Goal: Information Seeking & Learning: Learn about a topic

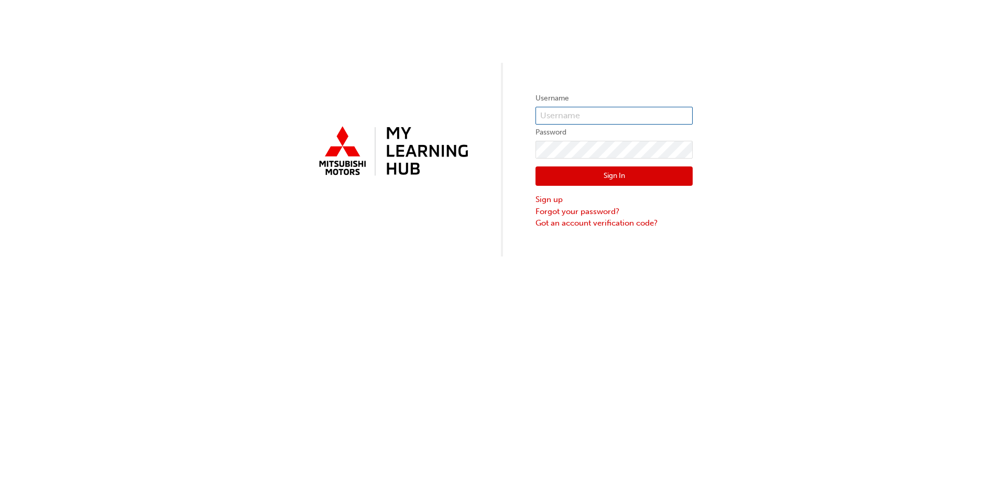
click at [595, 118] on input "text" at bounding box center [613, 116] width 157 height 18
click at [708, 140] on div "Username 0005845149 Password Sign In Sign up Forgot your password? Got an accou…" at bounding box center [503, 128] width 1006 height 257
click at [557, 111] on input "0005845149" at bounding box center [613, 116] width 157 height 18
paste input "N165PFRENCH"
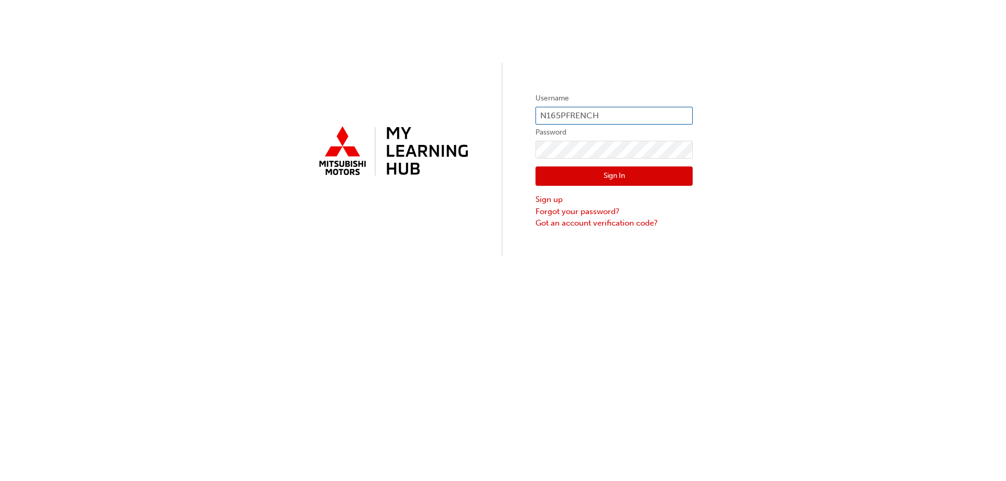
type input "N165PFRENCH"
click button "Sign In" at bounding box center [613, 177] width 157 height 20
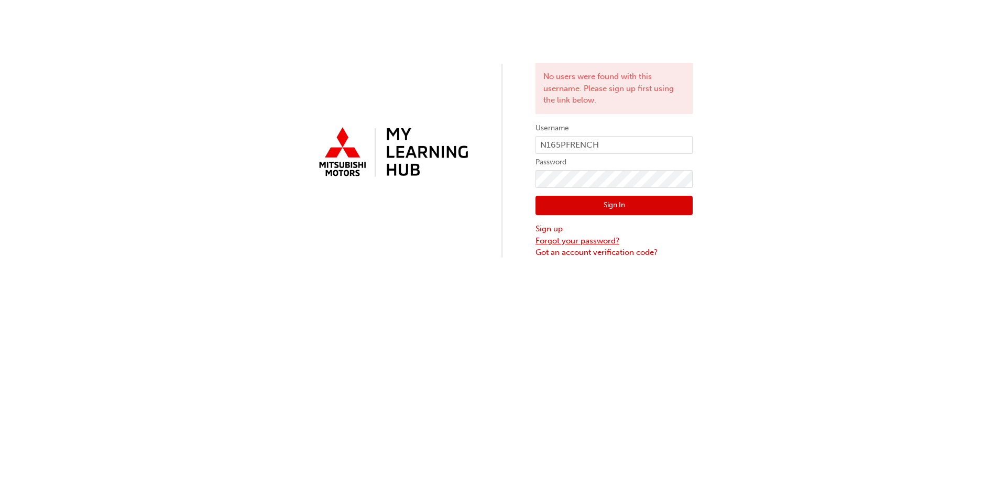
click at [580, 246] on link "Forgot your password?" at bounding box center [613, 241] width 157 height 12
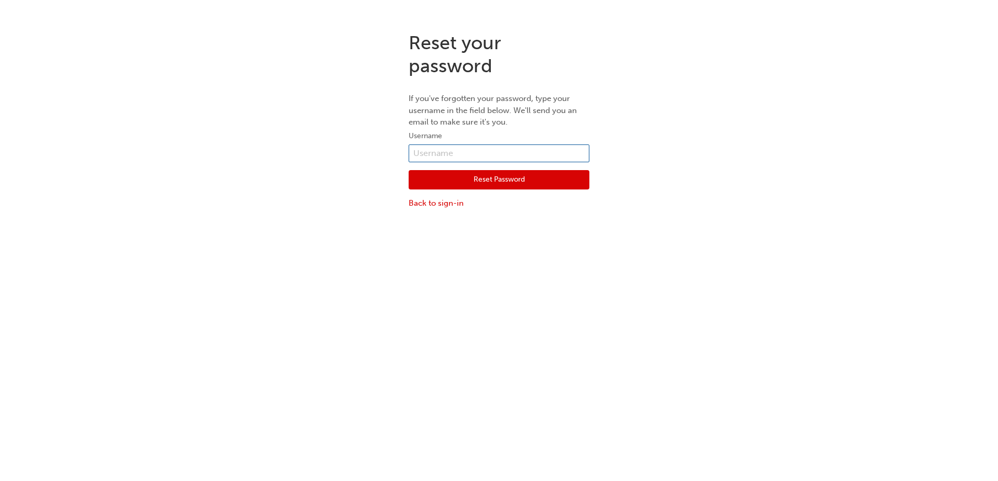
click at [478, 151] on input "text" at bounding box center [499, 154] width 181 height 18
paste input "N165PFRENCH"
type input "N165PFRENCH"
click at [464, 175] on button "Reset Password" at bounding box center [499, 180] width 181 height 20
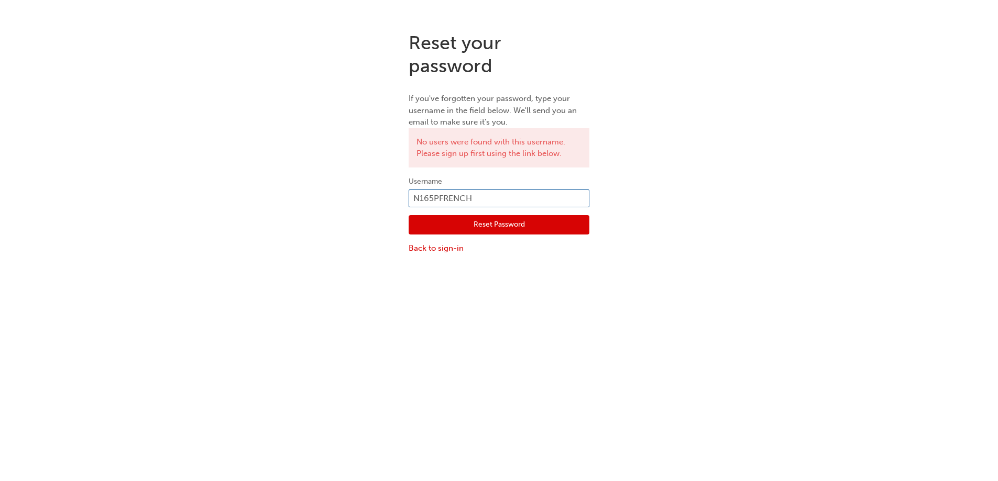
drag, startPoint x: 489, startPoint y: 201, endPoint x: 407, endPoint y: 207, distance: 82.0
click at [407, 207] on div "Reset your password If you've forgotten your password, type your username in th…" at bounding box center [499, 143] width 196 height 239
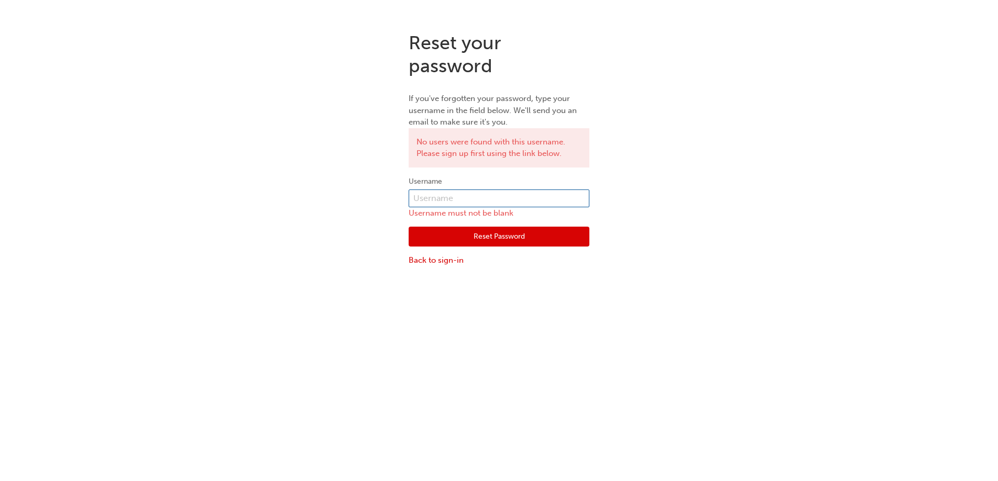
click at [419, 203] on input "text" at bounding box center [499, 199] width 181 height 18
type input "0005845149"
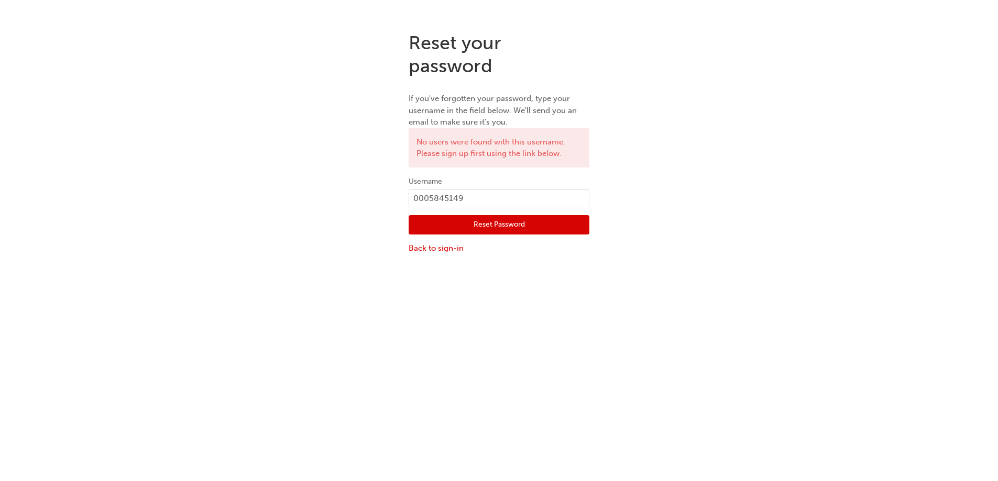
click at [476, 227] on button "Reset Password" at bounding box center [499, 225] width 181 height 20
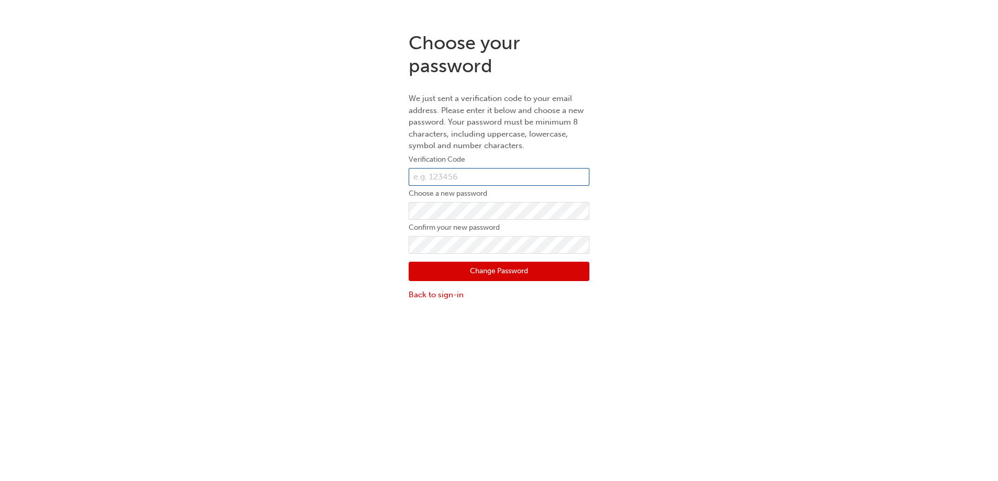
drag, startPoint x: 434, startPoint y: 170, endPoint x: 436, endPoint y: 181, distance: 11.2
click at [434, 170] on input "text" at bounding box center [499, 177] width 181 height 18
paste input "583456"
type input "583456"
click at [442, 270] on button "Change Password" at bounding box center [499, 272] width 181 height 20
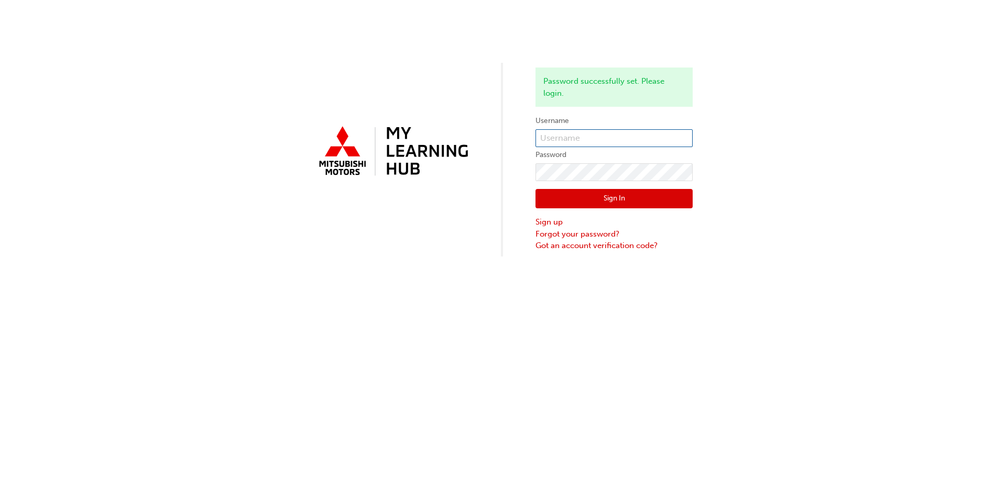
click at [555, 145] on input "text" at bounding box center [613, 138] width 157 height 18
type input "0005845149"
click at [563, 198] on button "Sign In" at bounding box center [613, 199] width 157 height 20
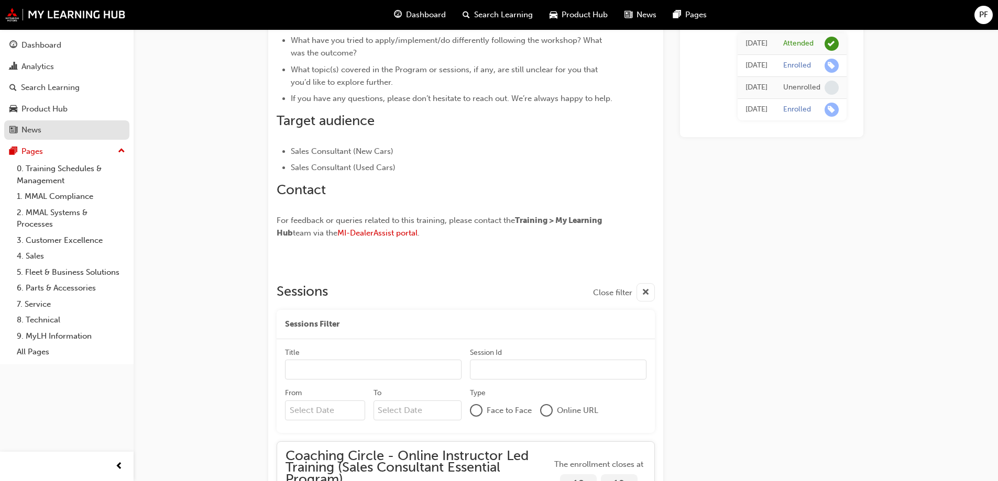
scroll to position [530, 0]
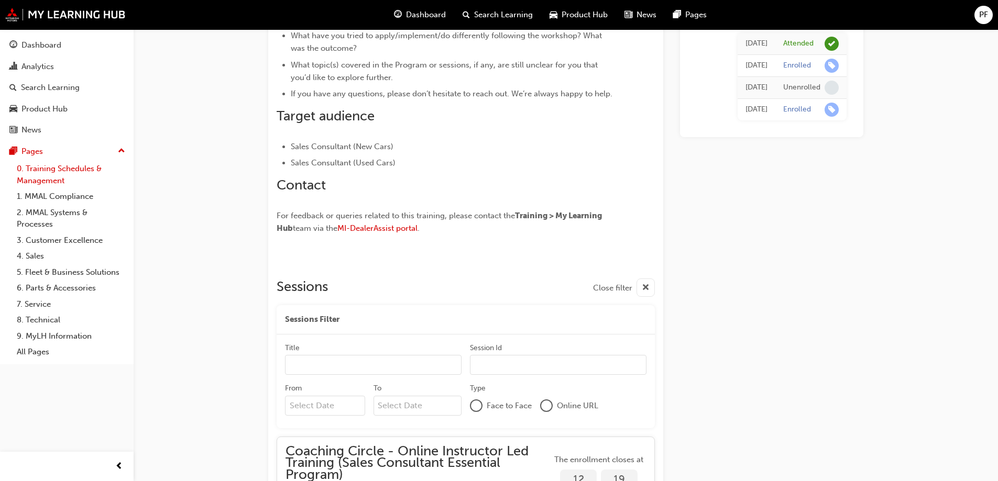
click at [58, 172] on link "0. Training Schedules & Management" at bounding box center [71, 175] width 117 height 28
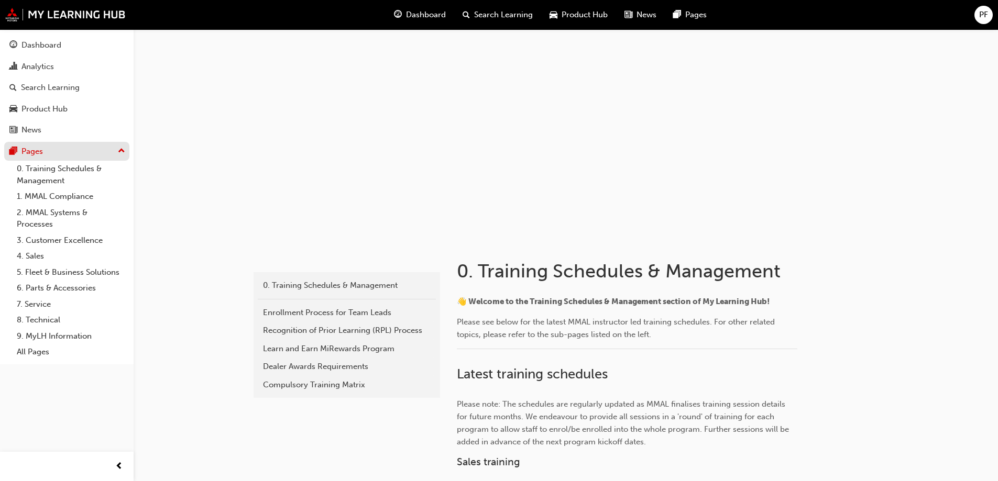
click at [40, 153] on div "Pages" at bounding box center [31, 152] width 21 height 12
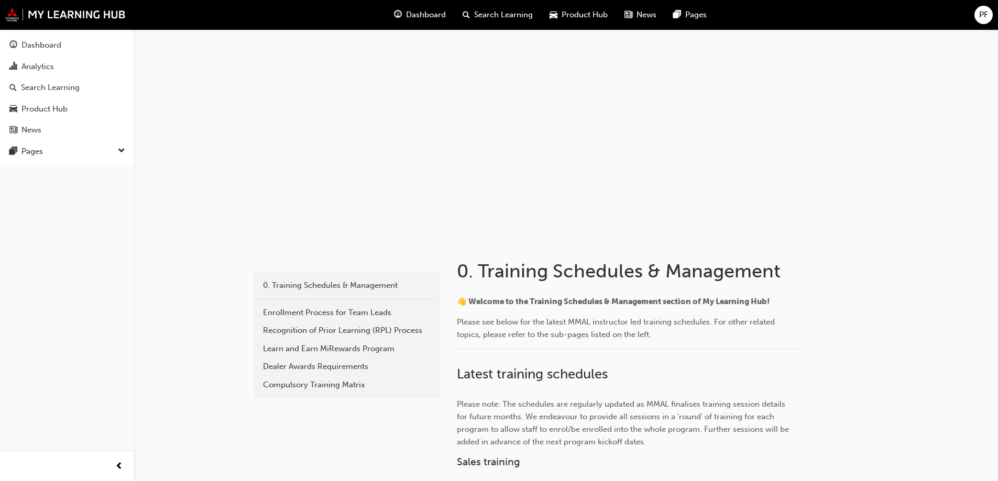
click at [434, 11] on span "Dashboard" at bounding box center [426, 15] width 40 height 12
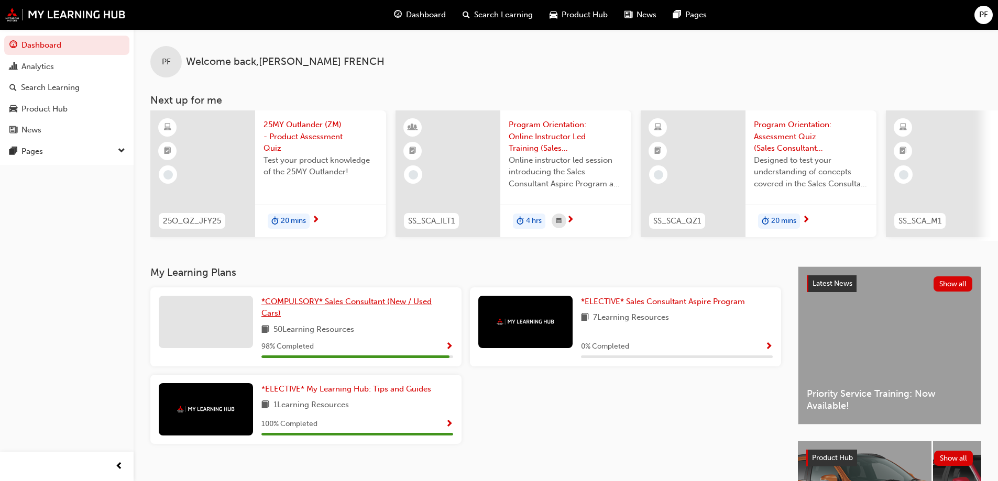
click at [413, 316] on link "*COMPULSORY* Sales Consultant (New / Used Cars)" at bounding box center [357, 308] width 192 height 24
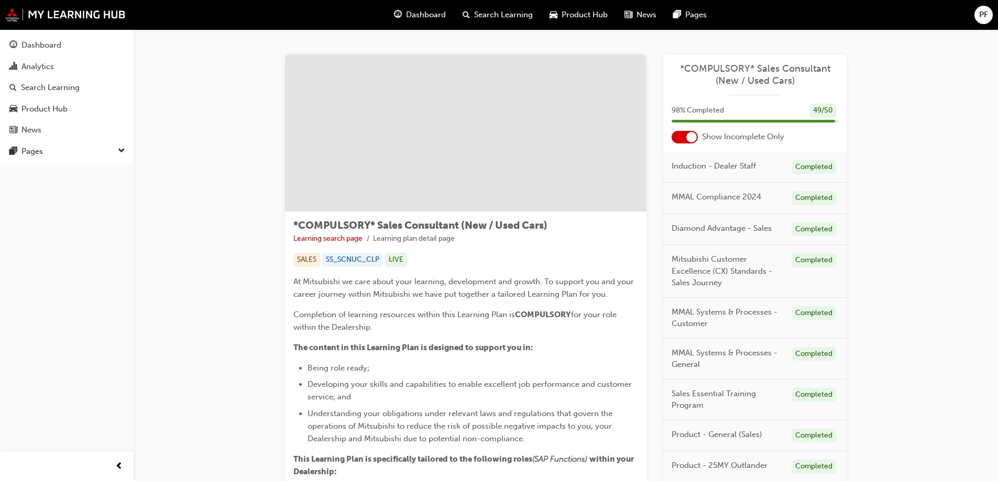
click at [692, 141] on div at bounding box center [691, 137] width 10 height 10
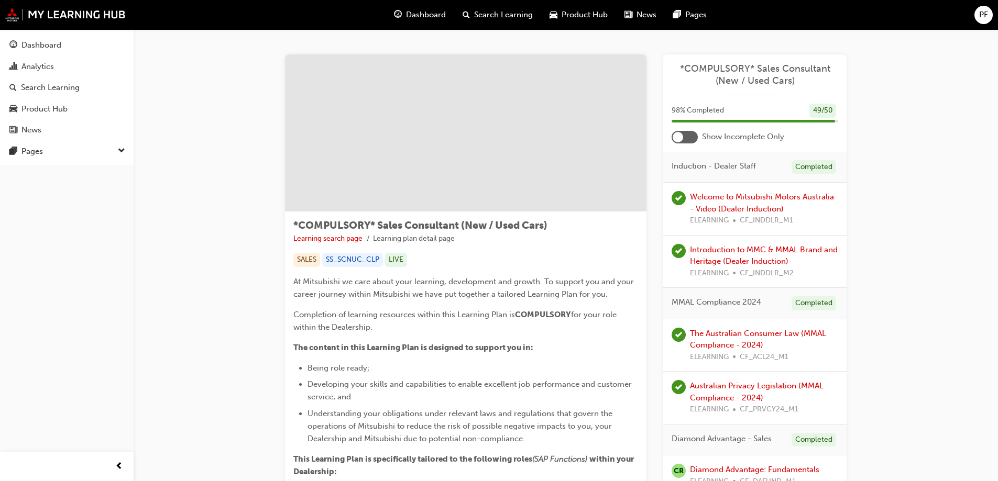
click at [693, 136] on div at bounding box center [685, 137] width 26 height 13
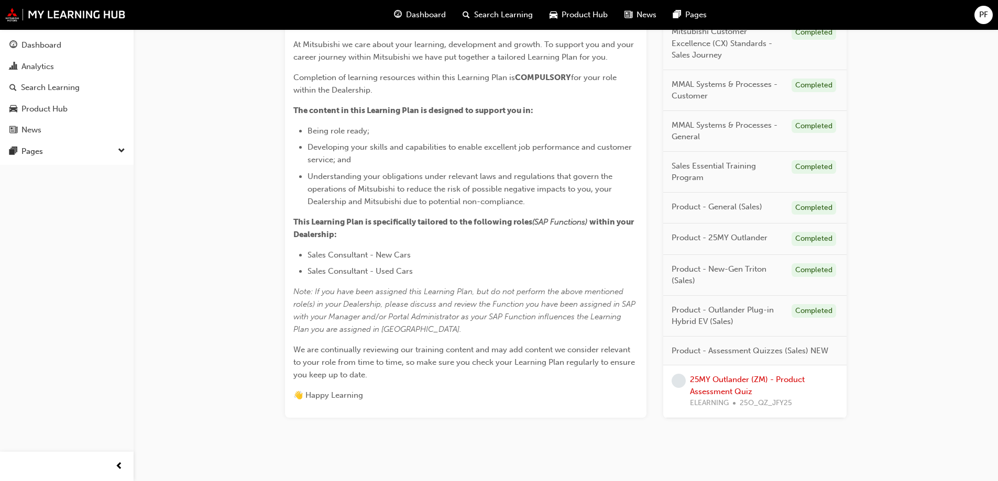
scroll to position [250, 0]
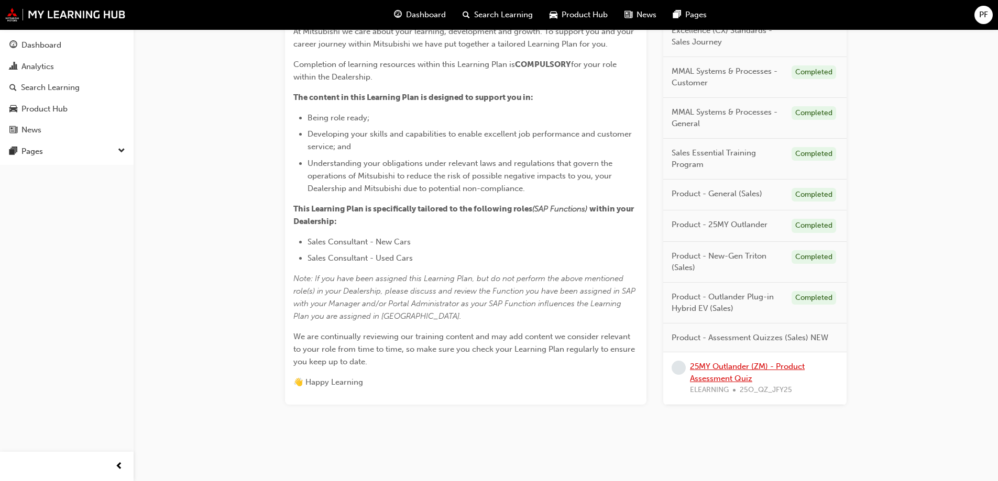
click at [708, 367] on link "25MY Outlander (ZM) - Product Assessment Quiz" at bounding box center [747, 372] width 115 height 21
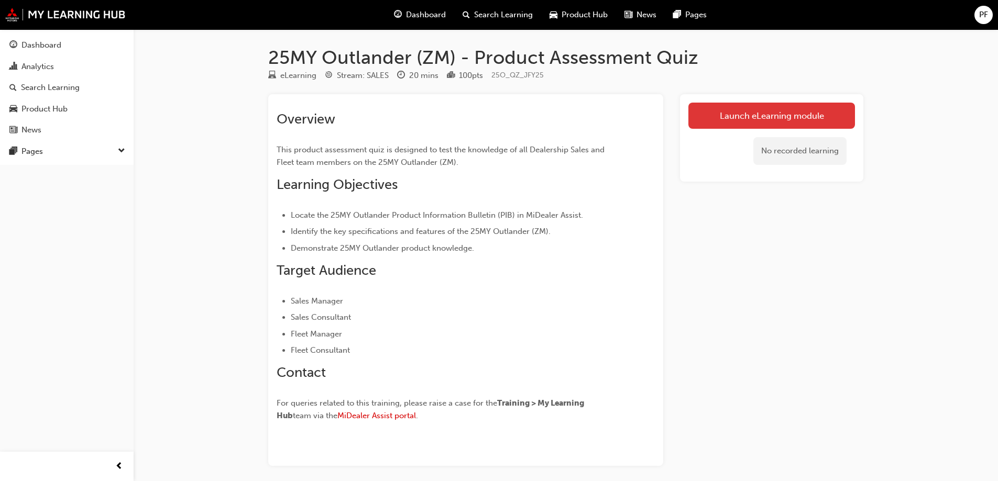
click at [785, 117] on link "Launch eLearning module" at bounding box center [771, 116] width 167 height 26
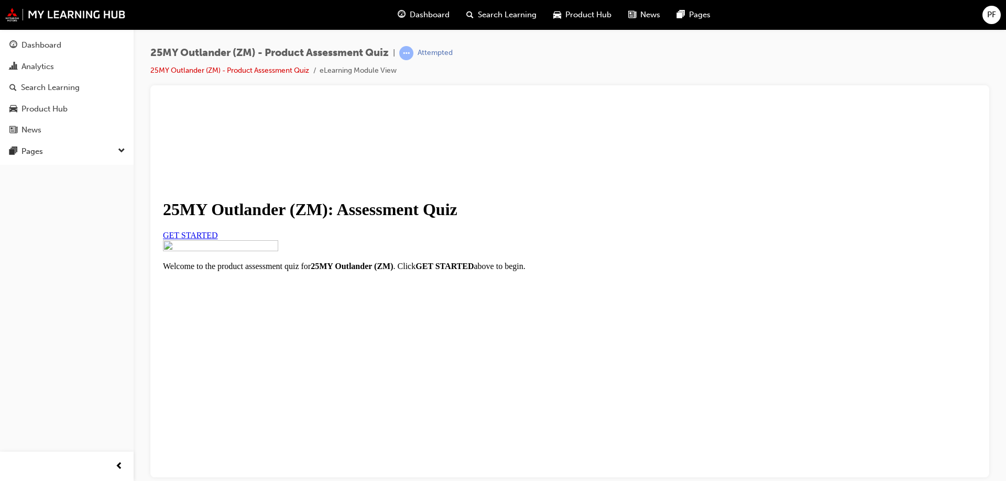
click at [218, 239] on link "GET STARTED" at bounding box center [190, 235] width 55 height 9
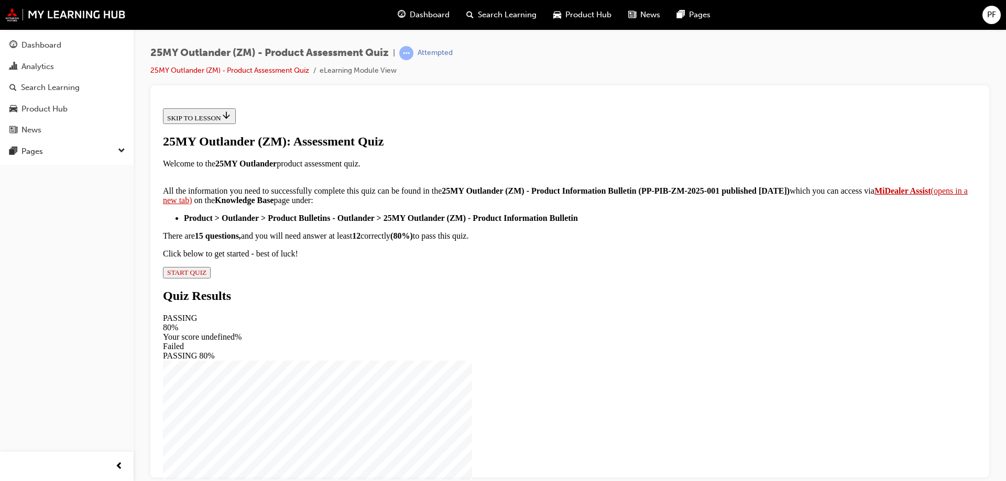
scroll to position [170, 0]
click at [430, 278] on div "25MY Outlander (ZM): Assessment Quiz Welcome to the 25MY Outlander product asse…" at bounding box center [570, 206] width 814 height 144
click at [206, 276] on span "START QUIZ" at bounding box center [186, 272] width 39 height 8
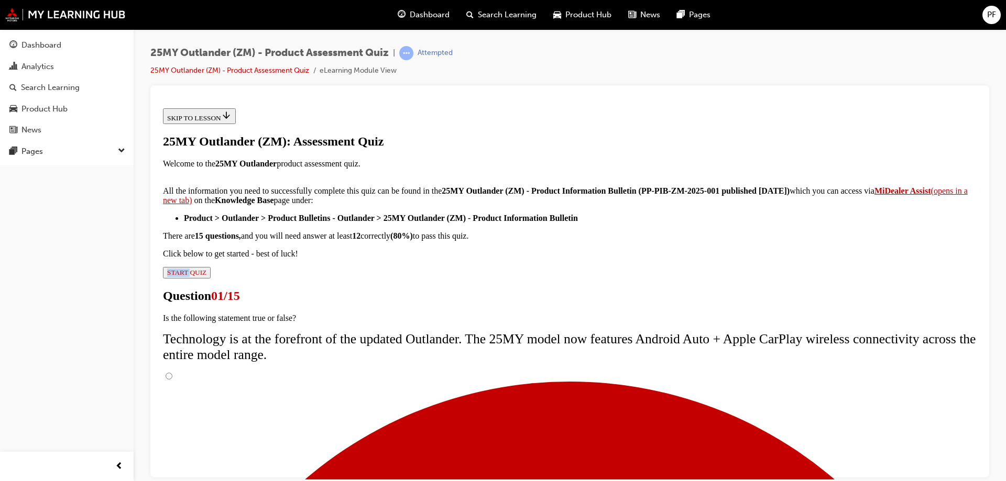
scroll to position [83, 0]
click at [172, 372] on input "True" at bounding box center [169, 375] width 7 height 7
radio input "true"
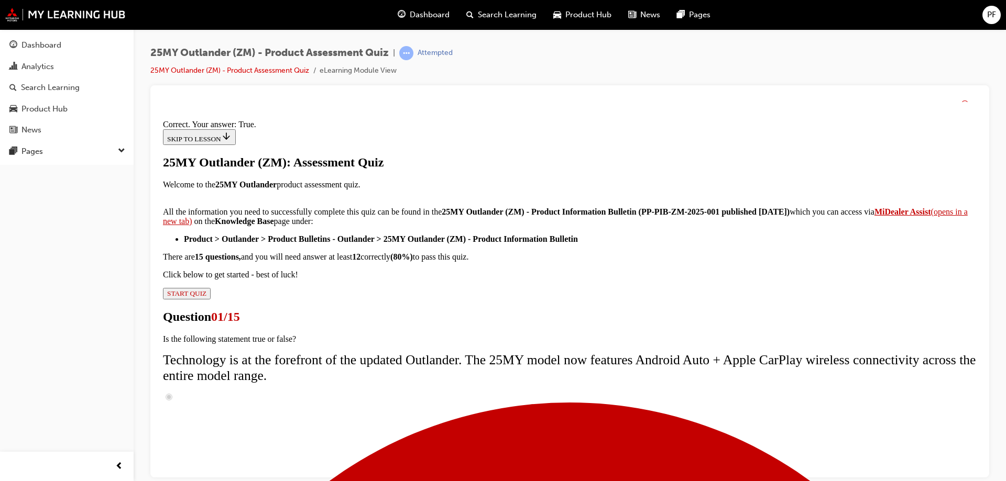
scroll to position [123, 0]
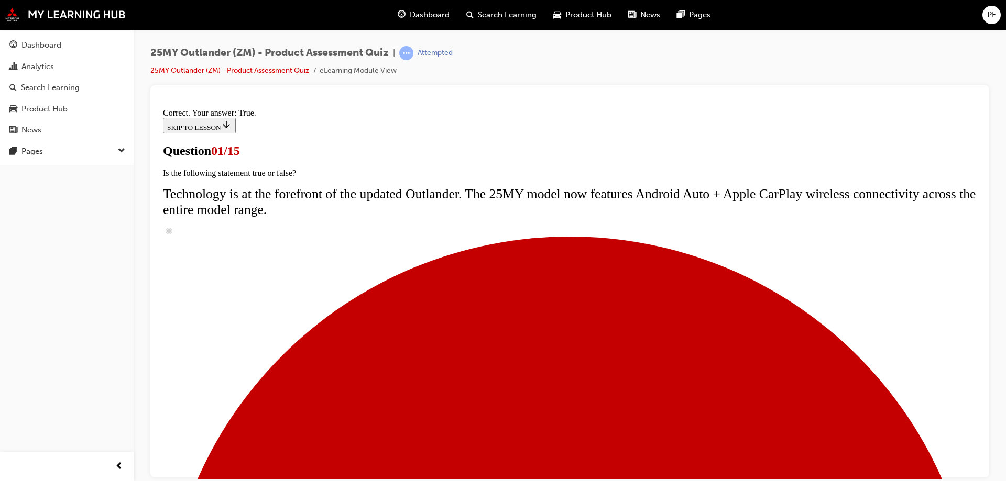
scroll to position [105, 0]
radio input "true"
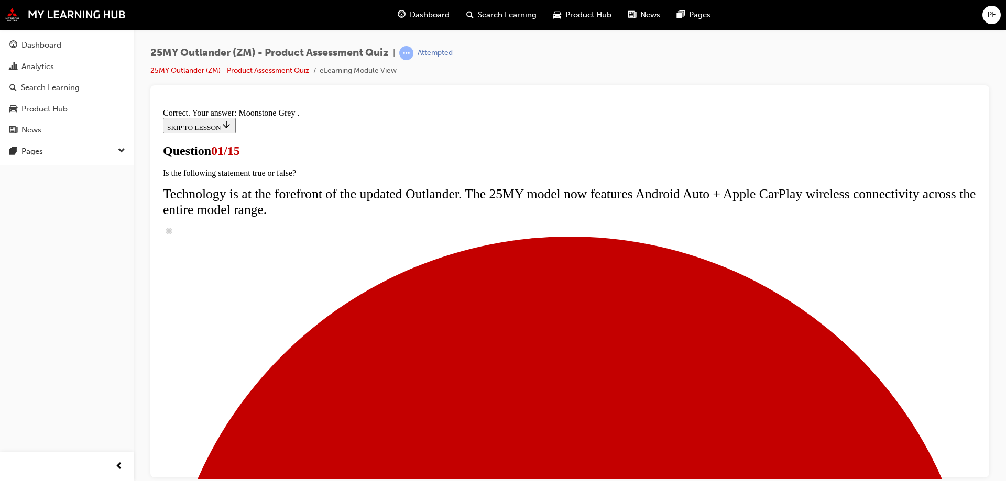
scroll to position [255, 0]
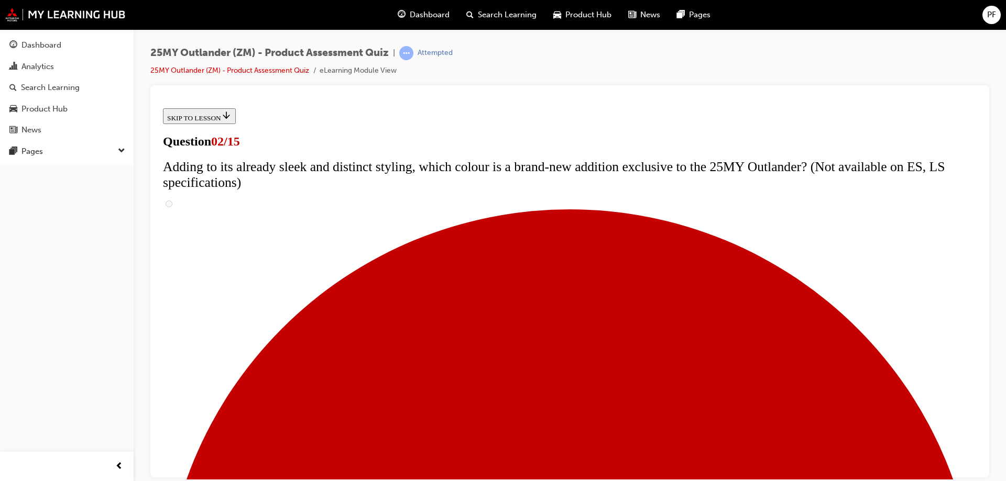
scroll to position [157, 0]
checkbox input "true"
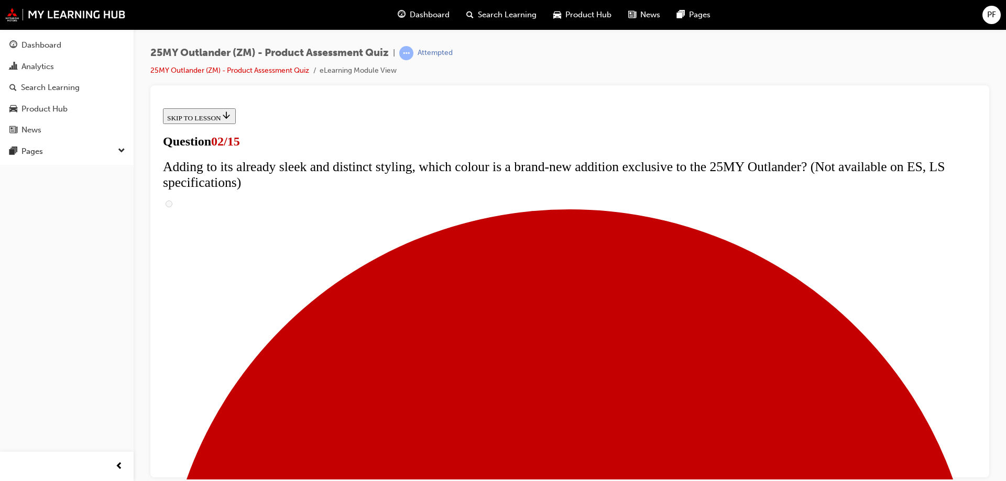
checkbox input "true"
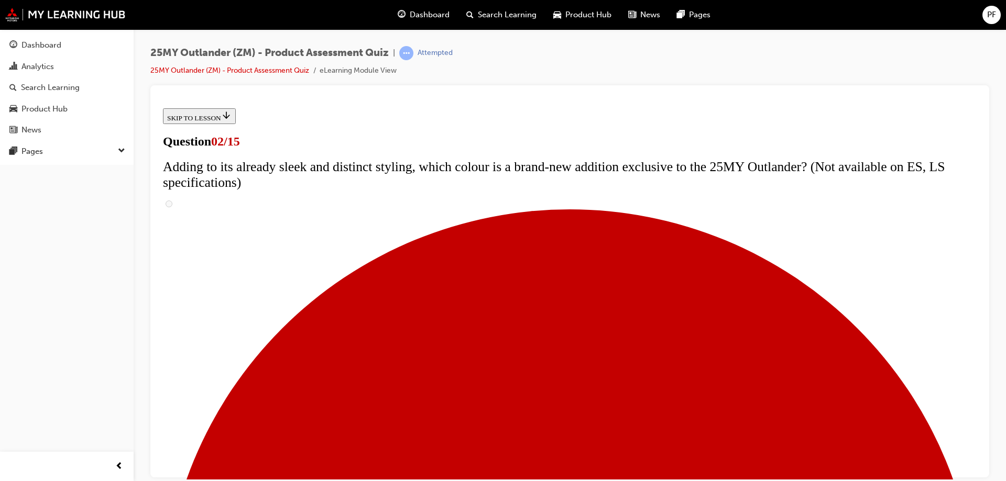
checkbox input "true"
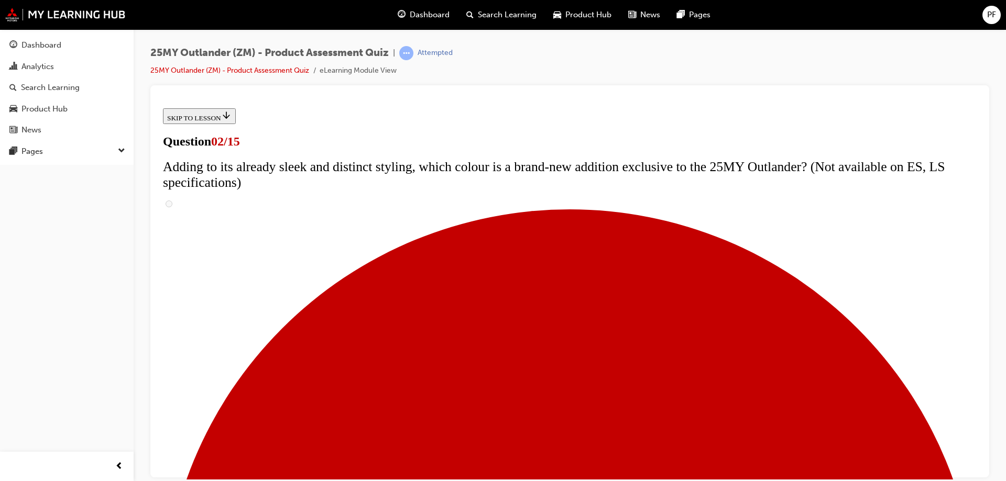
checkbox input "true"
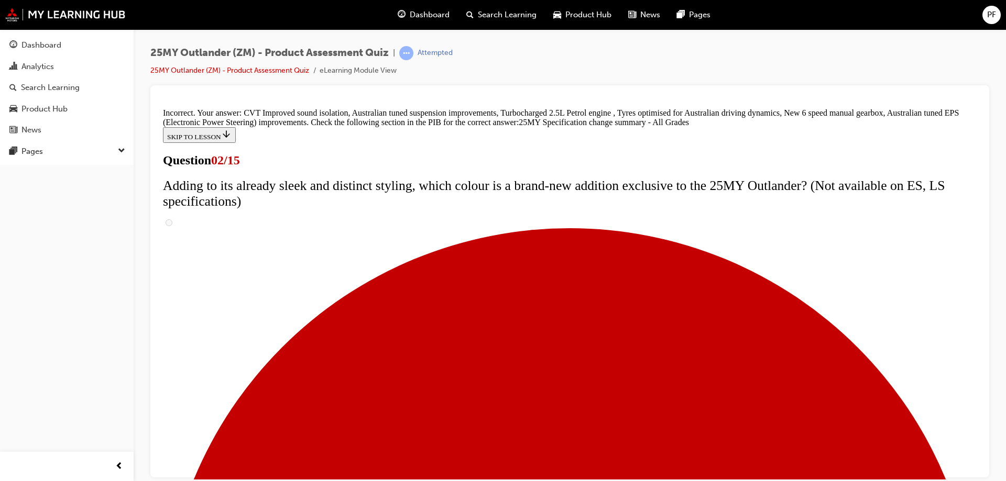
scroll to position [355, 0]
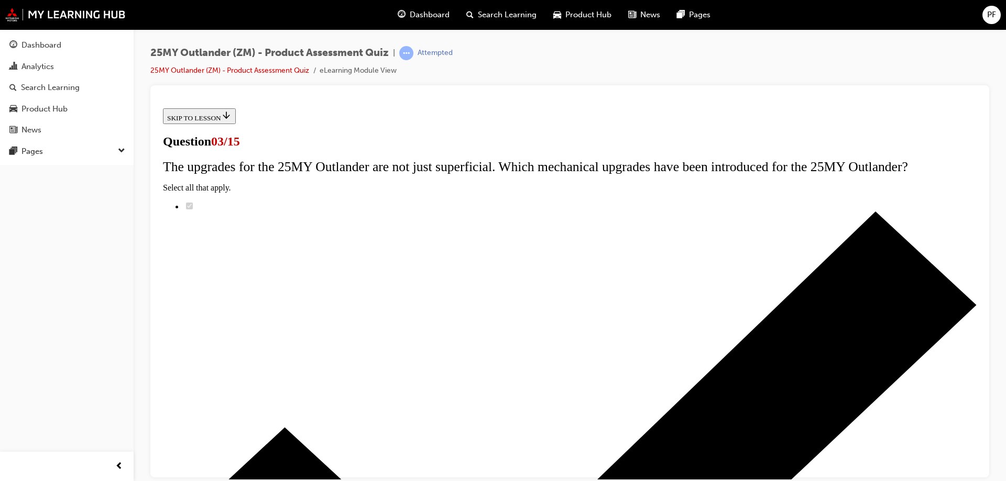
scroll to position [105, 0]
radio input "true"
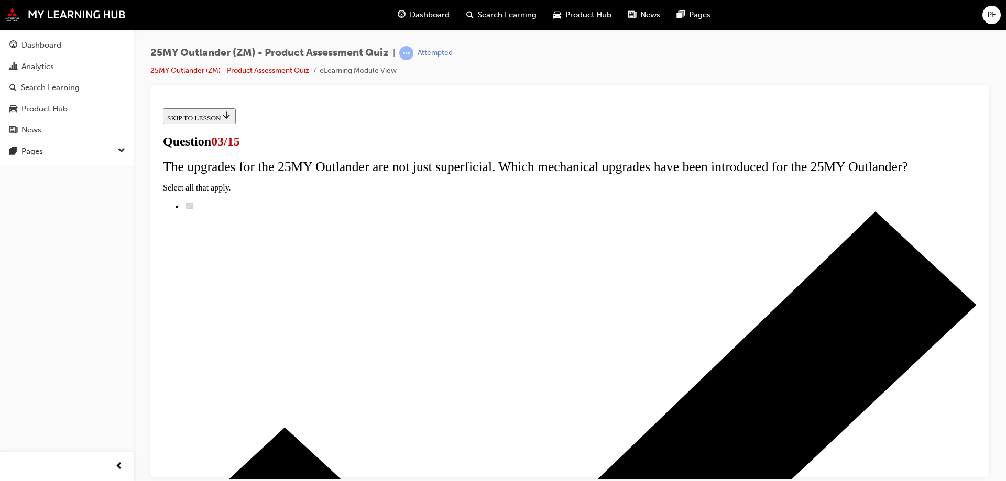
radio input "true"
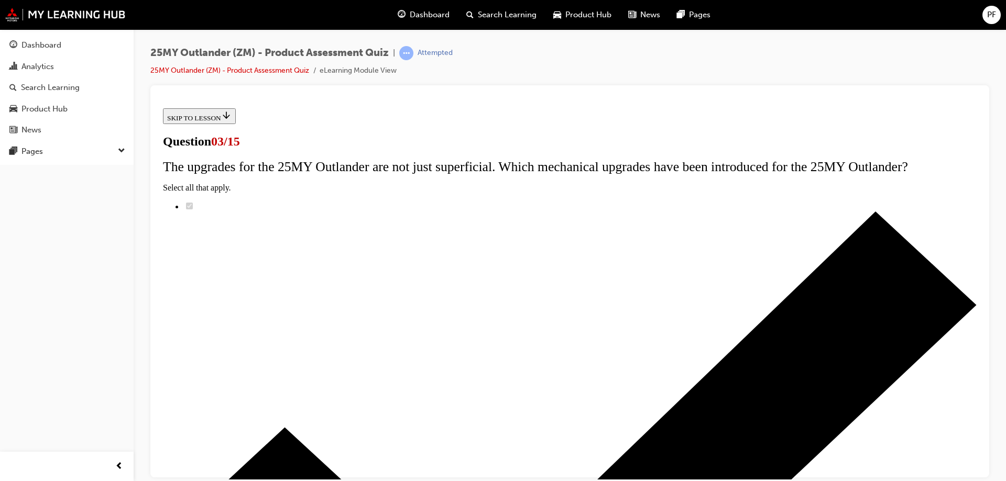
radio input "true"
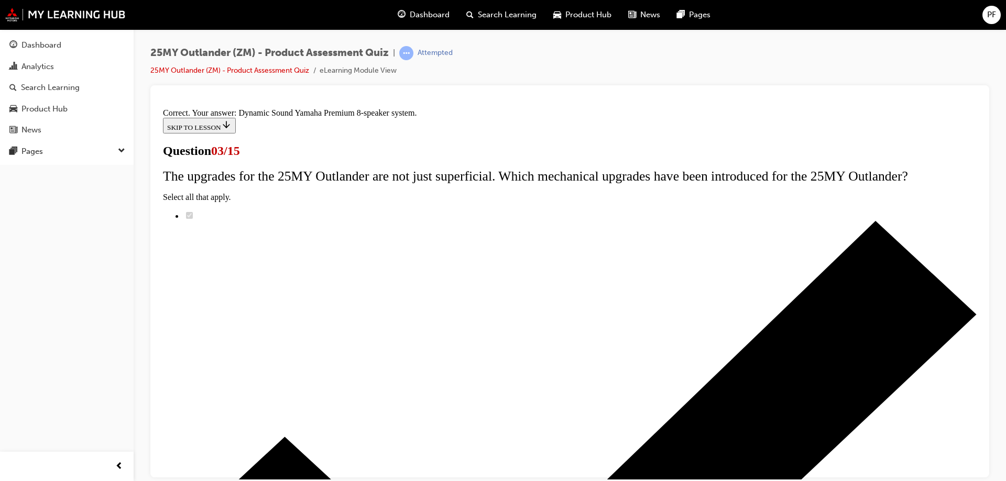
scroll to position [171, 0]
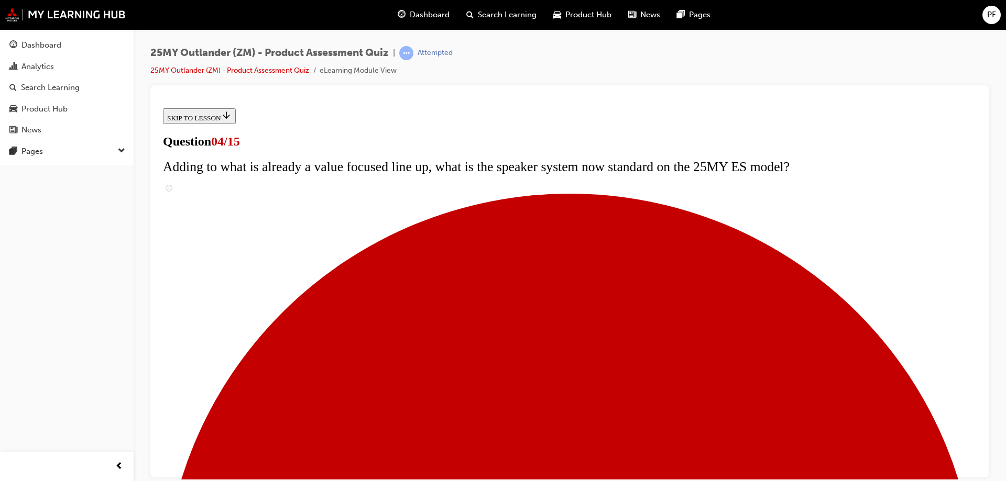
scroll to position [157, 0]
checkbox input "true"
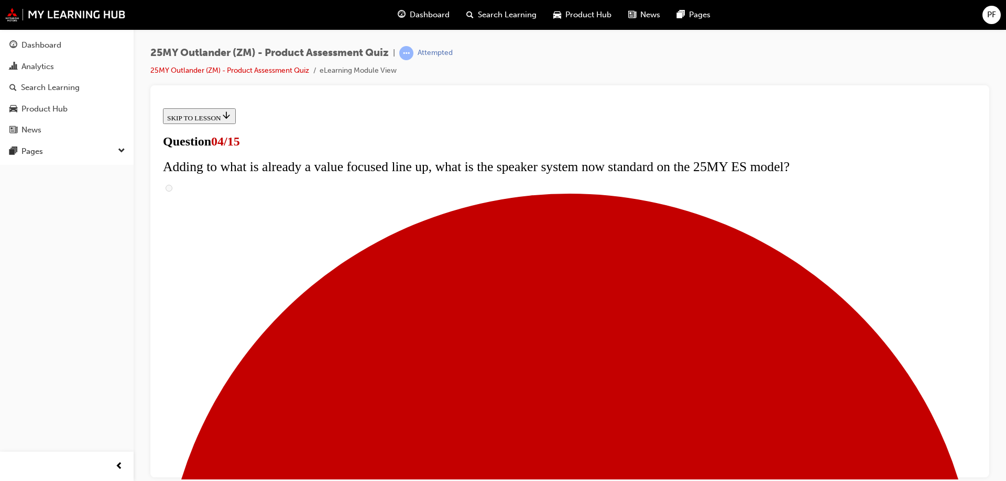
checkbox input "true"
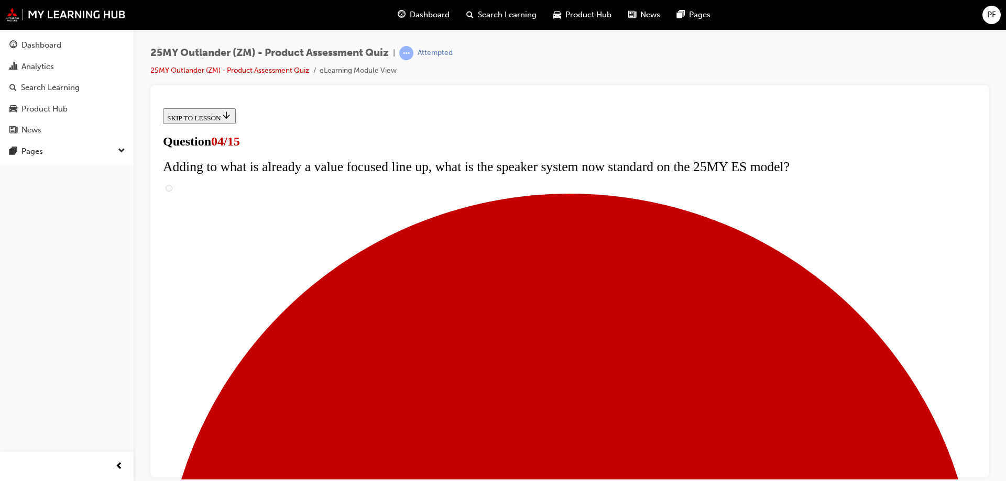
checkbox input "true"
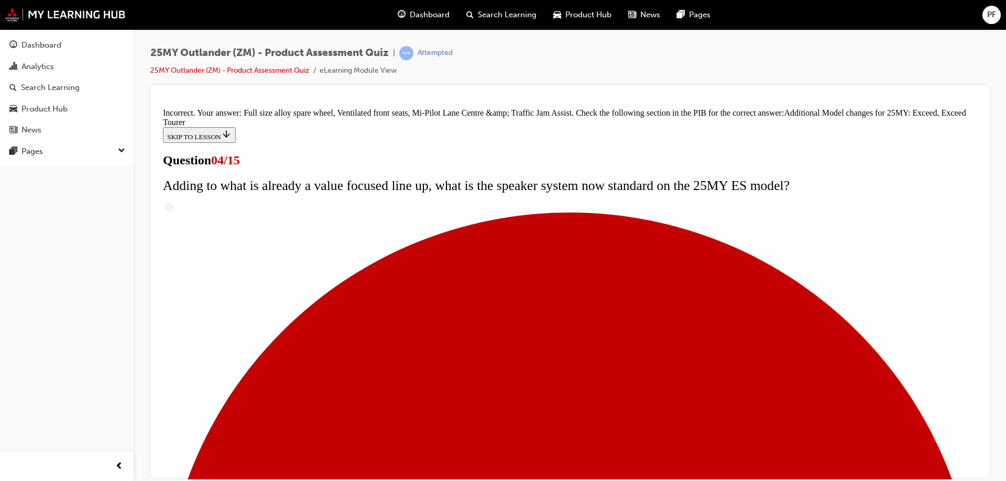
scroll to position [397, 0]
click at [159, 104] on p "Luggage room lamp" at bounding box center [159, 104] width 0 height 0
click at [159, 104] on input "Luggage room lamp" at bounding box center [159, 104] width 0 height 0
radio input "true"
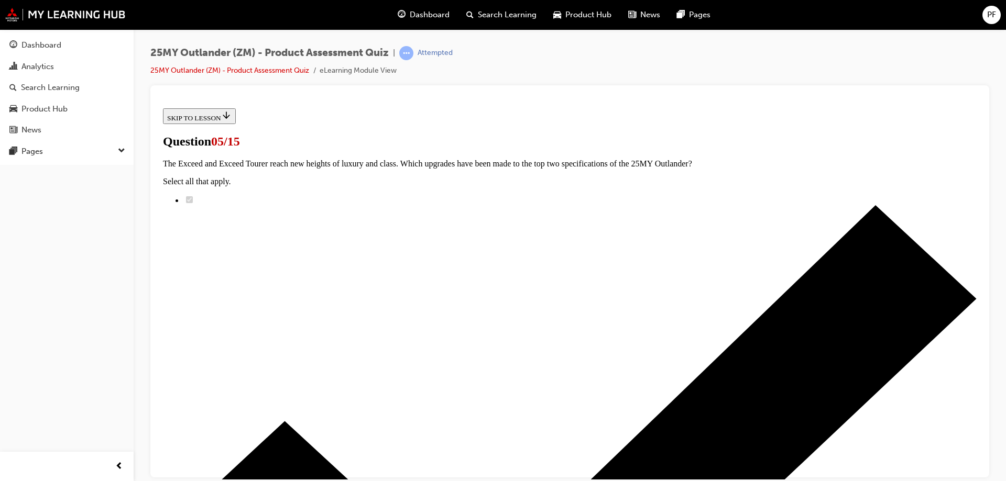
scroll to position [105, 0]
radio input "true"
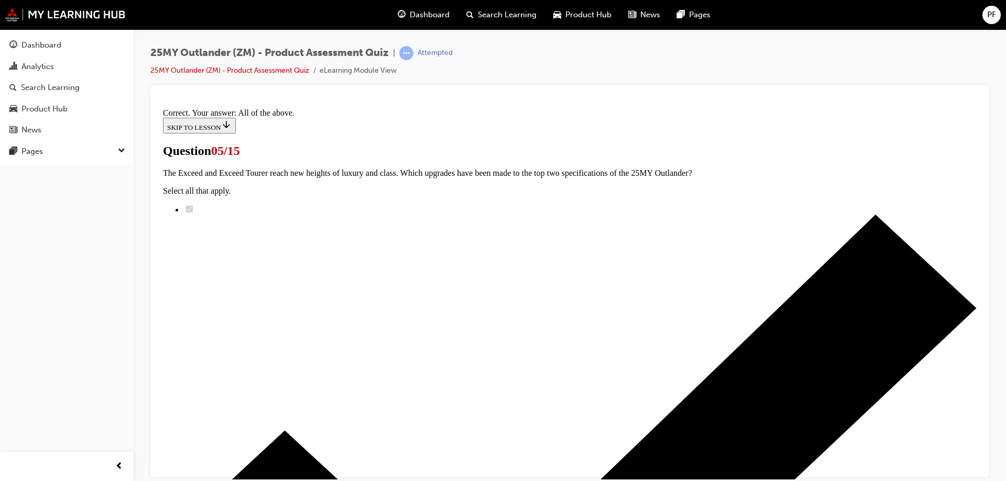
scroll to position [255, 0]
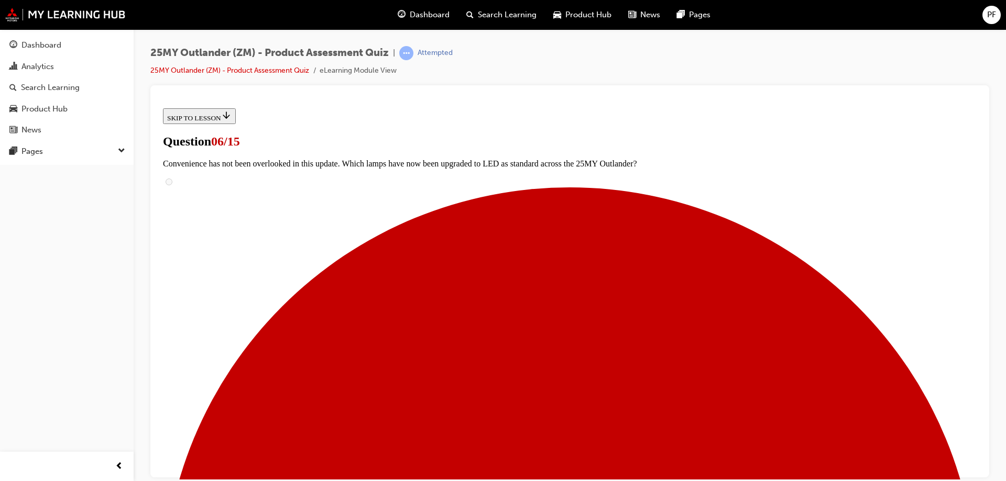
scroll to position [262, 0]
radio input "true"
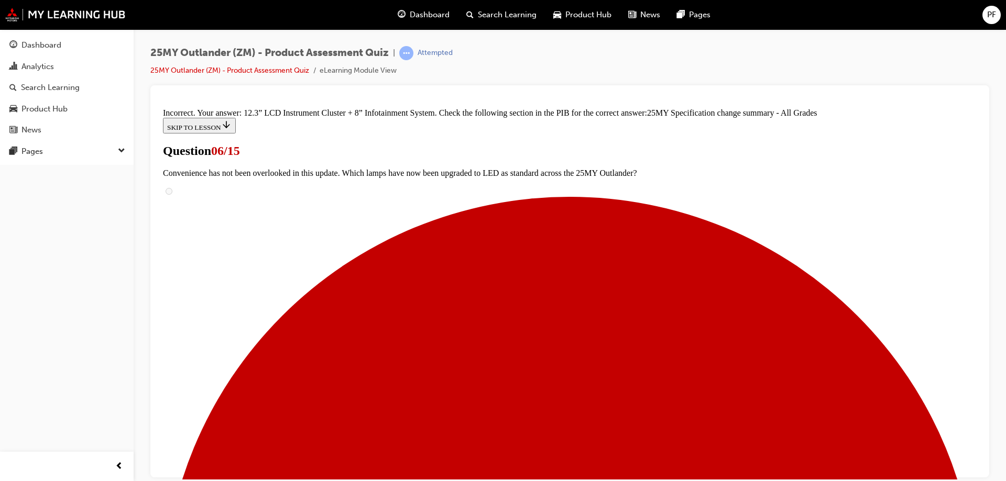
scroll to position [418, 0]
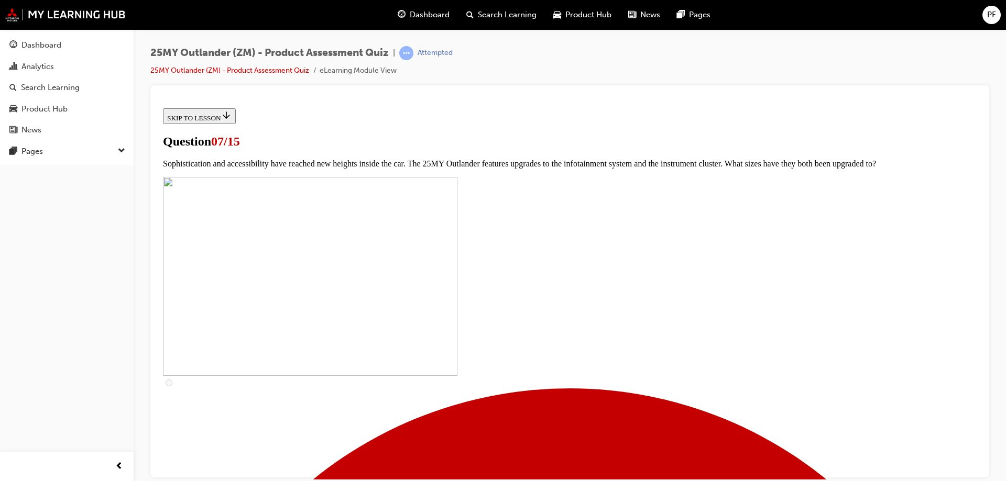
scroll to position [440, 0]
drag, startPoint x: 461, startPoint y: 310, endPoint x: 451, endPoint y: 271, distance: 40.5
checkbox input "true"
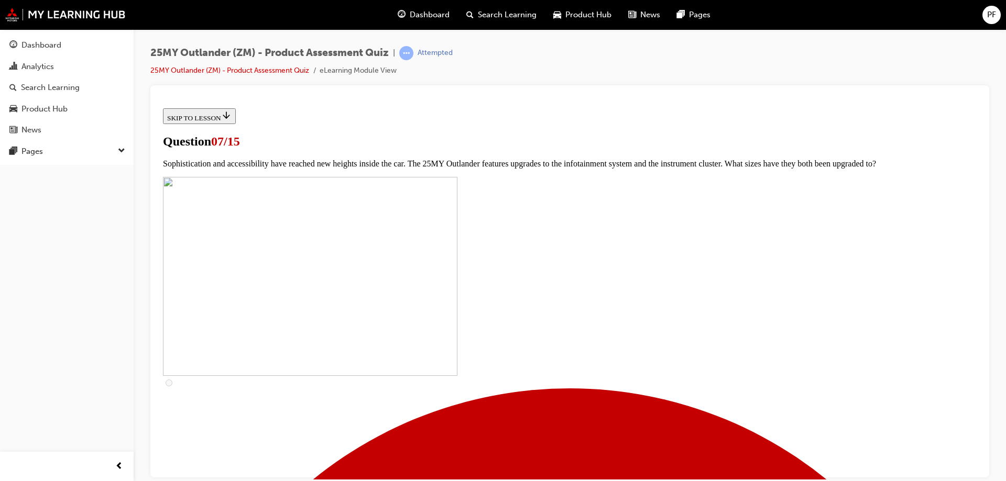
checkbox input "true"
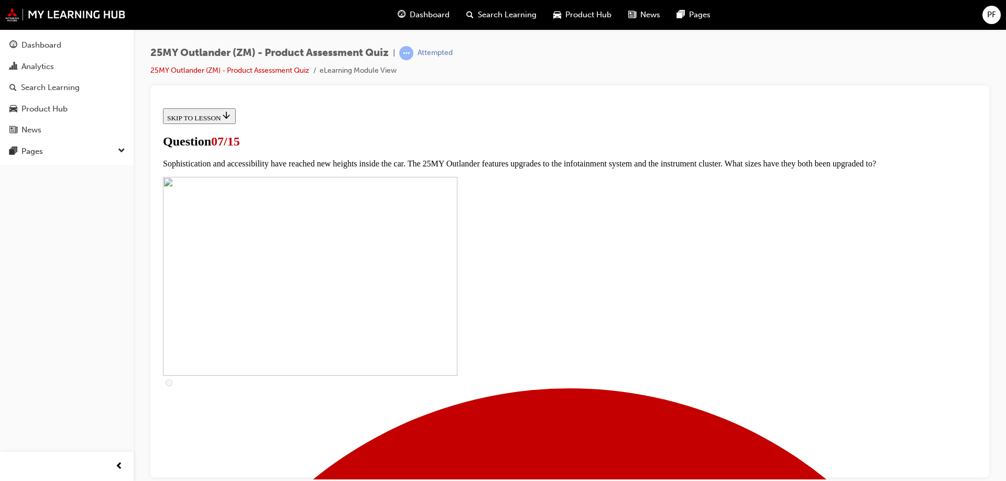
checkbox input "true"
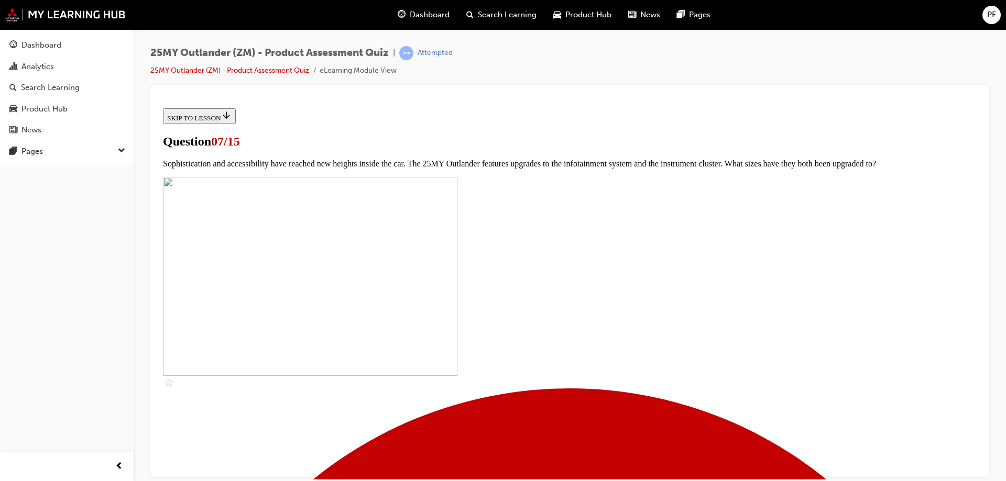
checkbox input "true"
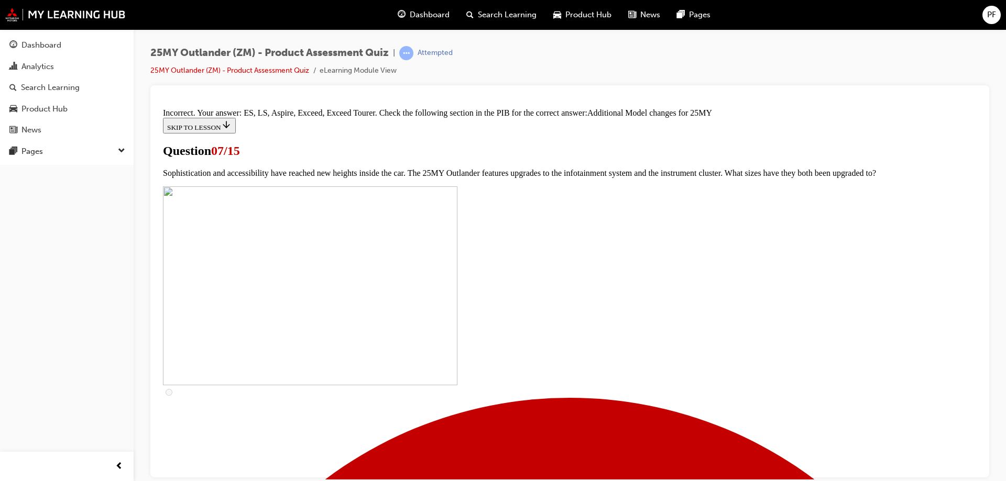
scroll to position [538, 0]
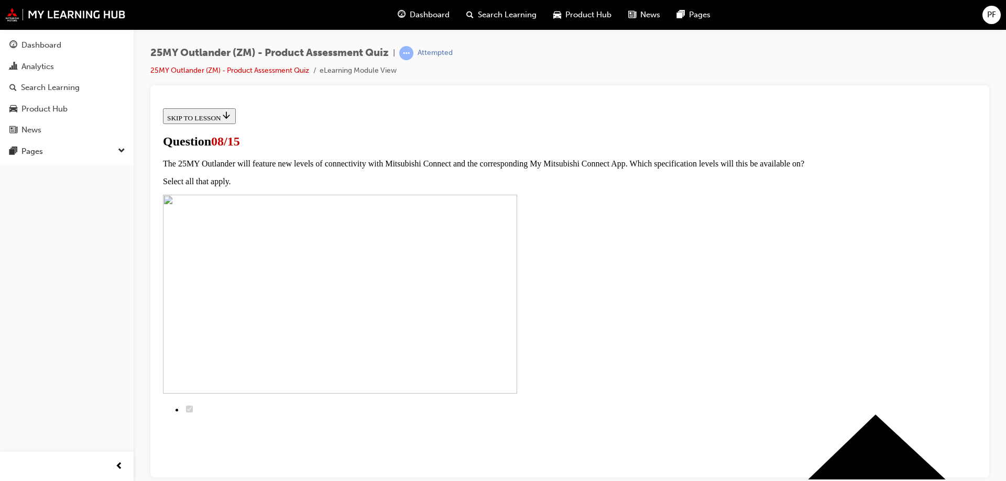
scroll to position [52, 0]
radio input "true"
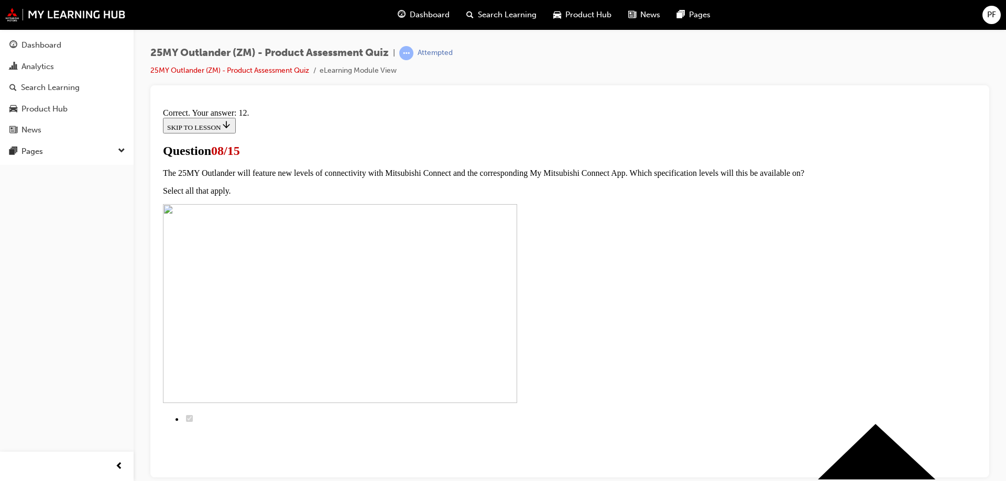
scroll to position [171, 0]
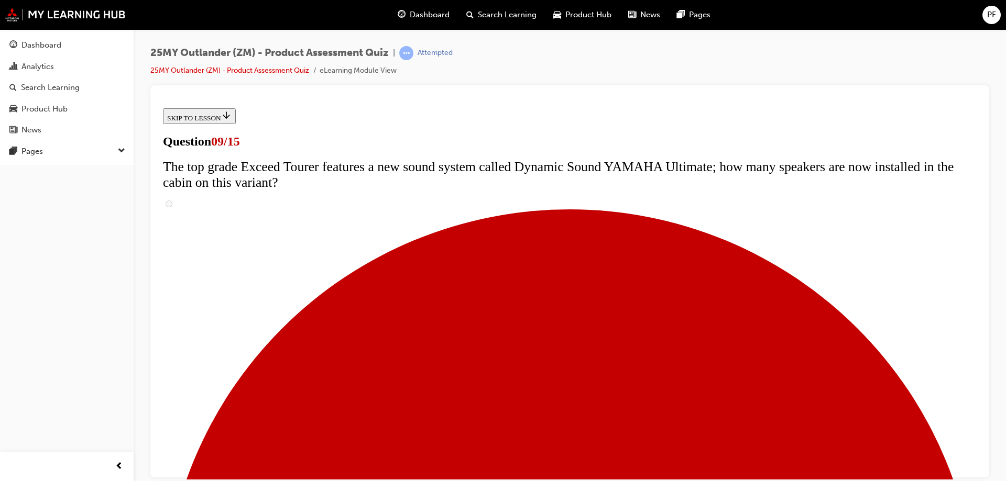
scroll to position [210, 0]
radio input "true"
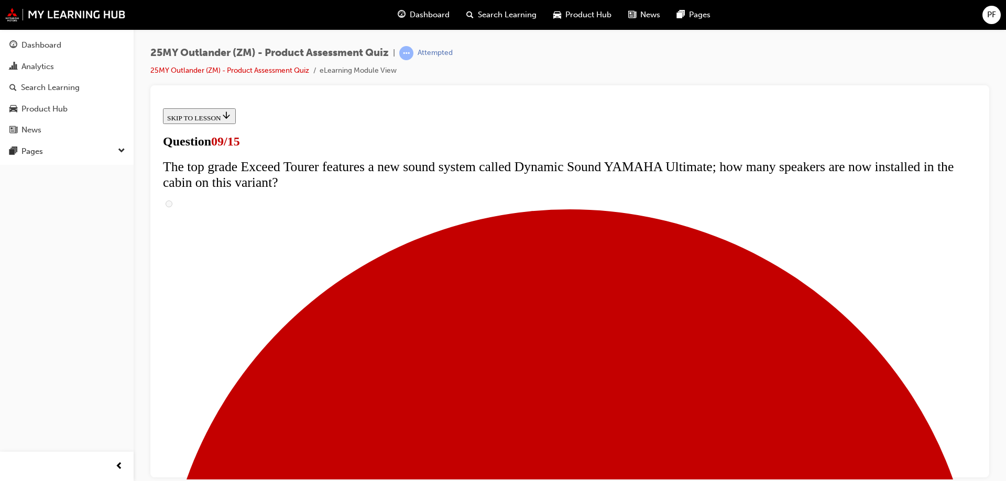
radio input "true"
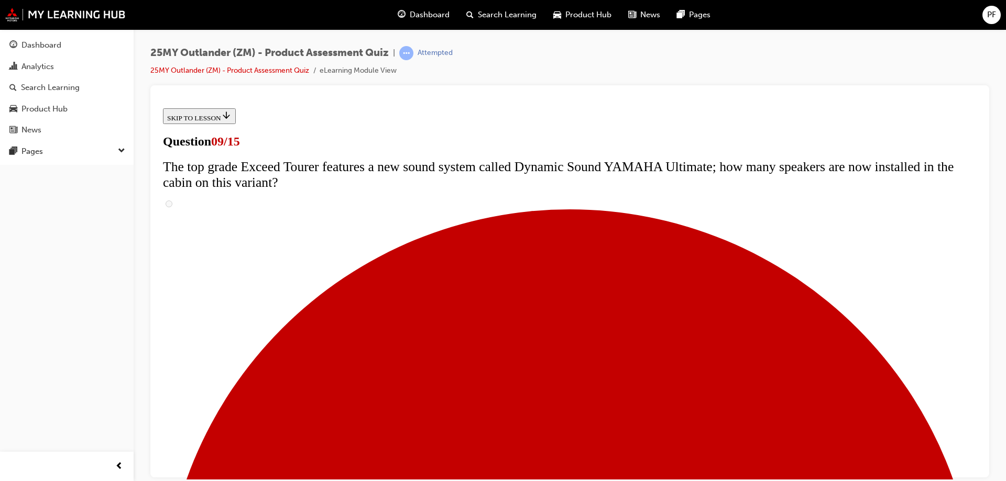
scroll to position [367, 0]
radio input "true"
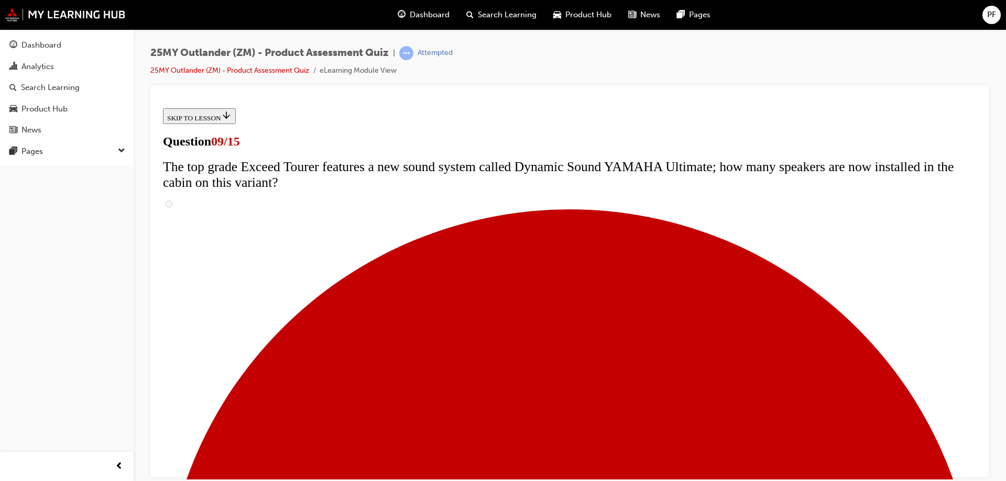
radio input "true"
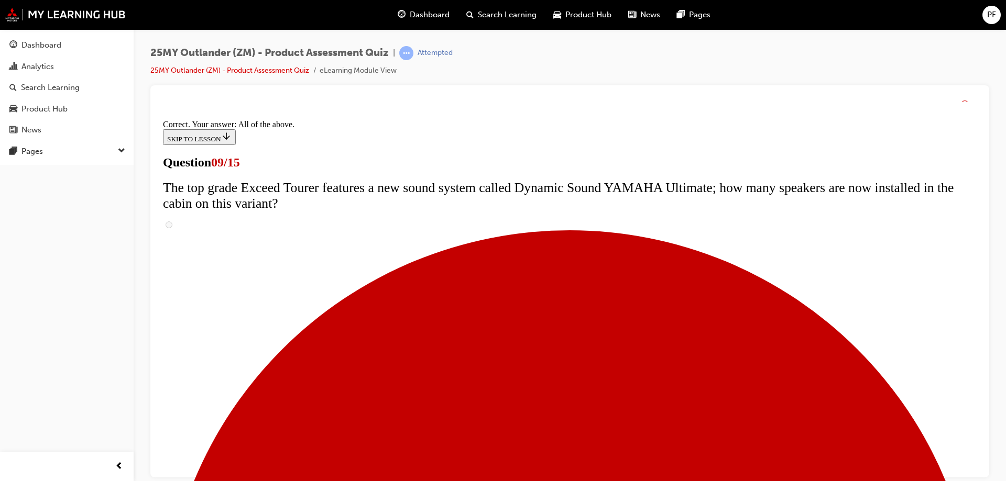
scroll to position [545, 0]
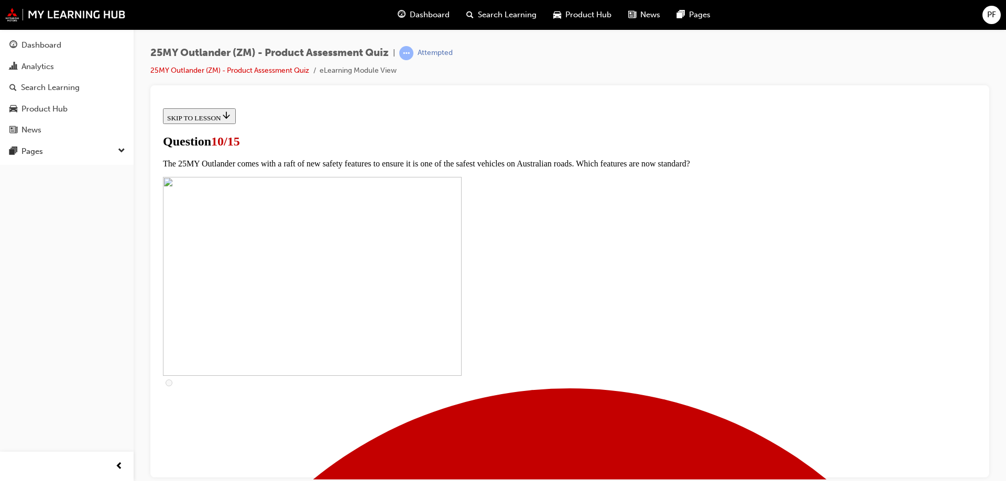
scroll to position [105, 0]
checkbox input "true"
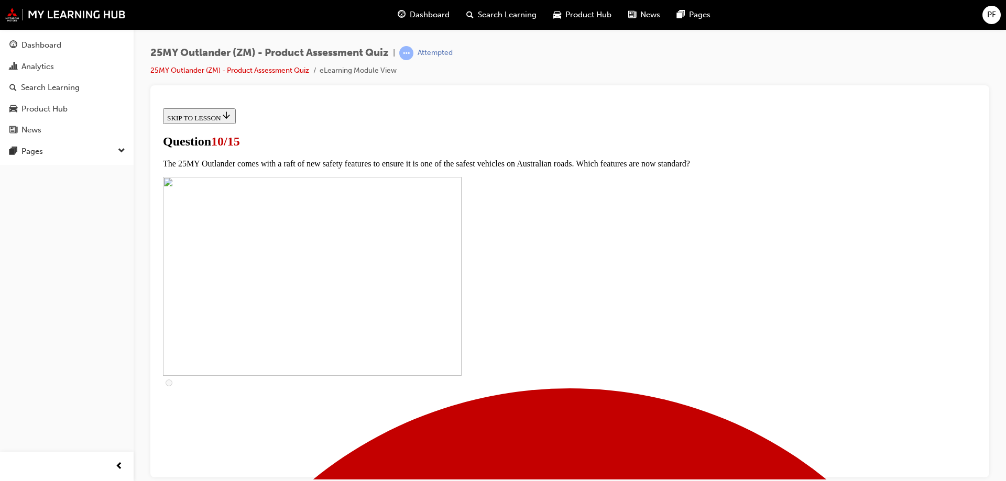
checkbox input "true"
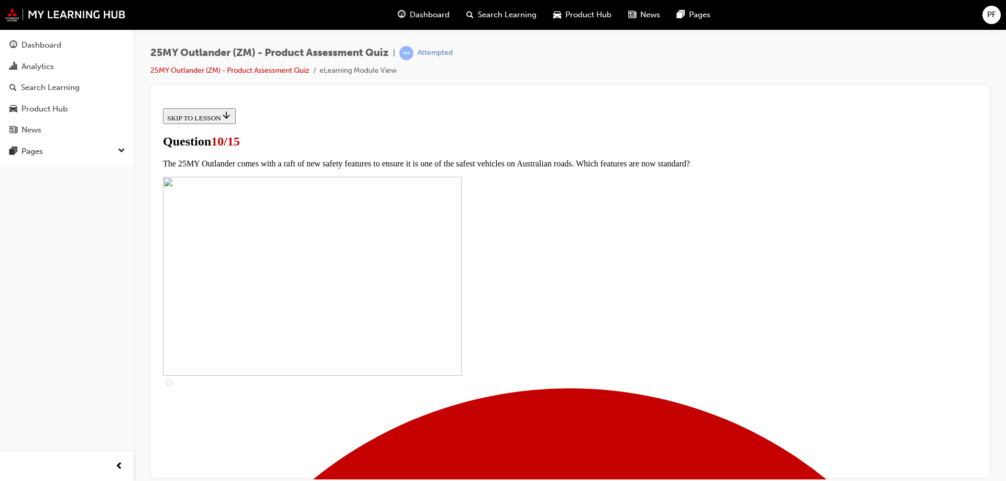
checkbox input "true"
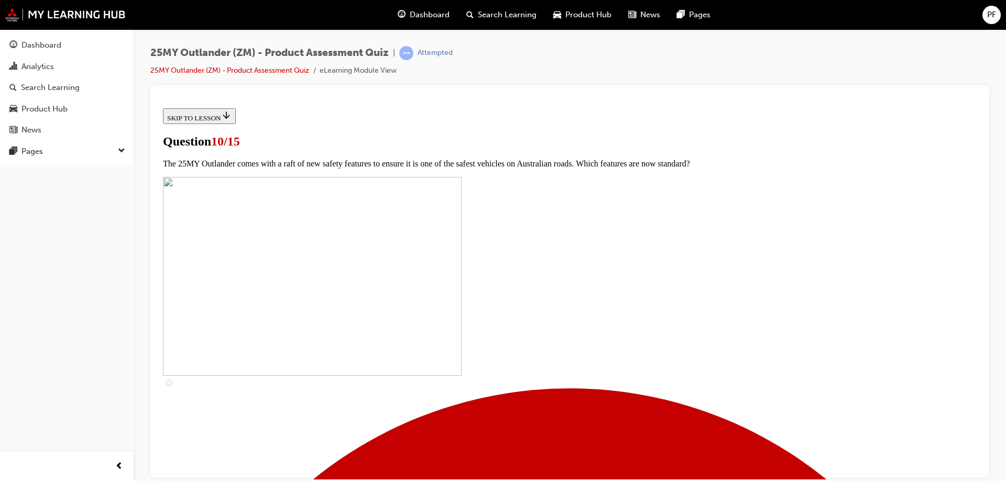
checkbox input "true"
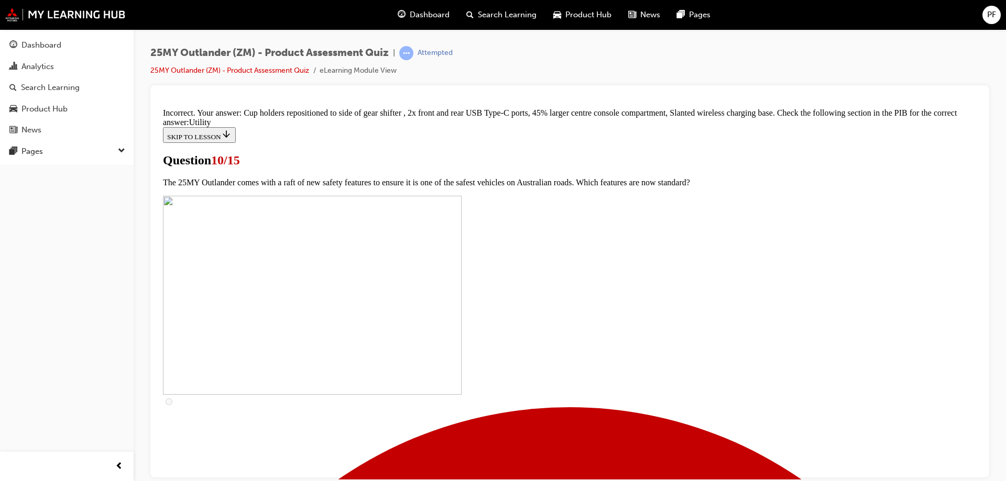
scroll to position [512, 0]
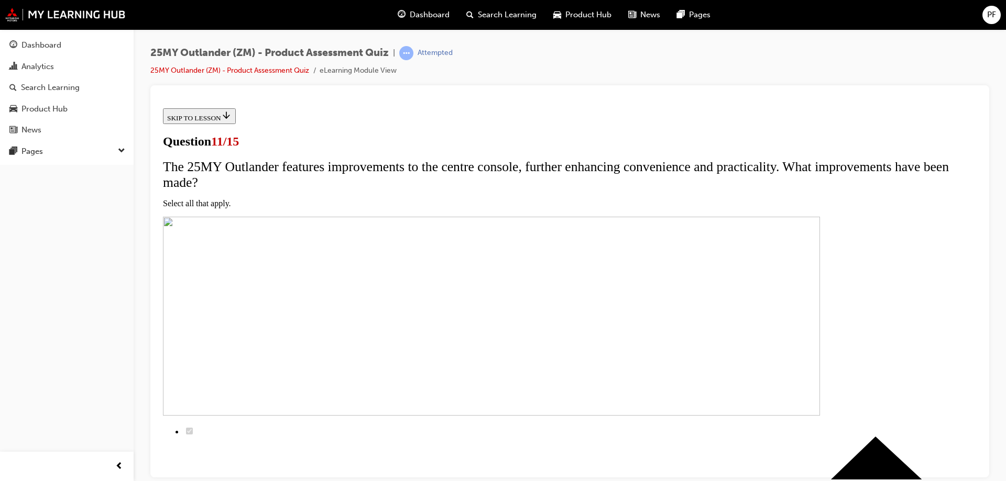
scroll to position [157, 0]
checkbox input "true"
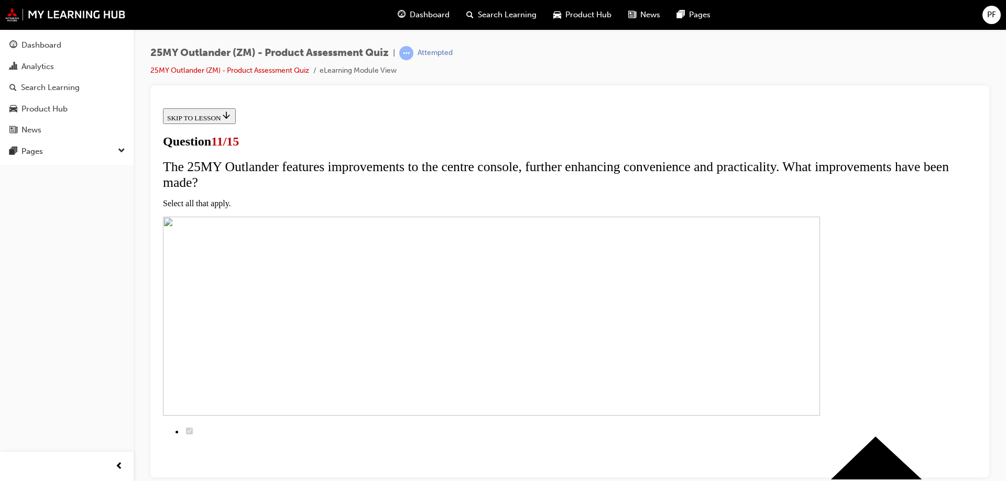
checkbox input "true"
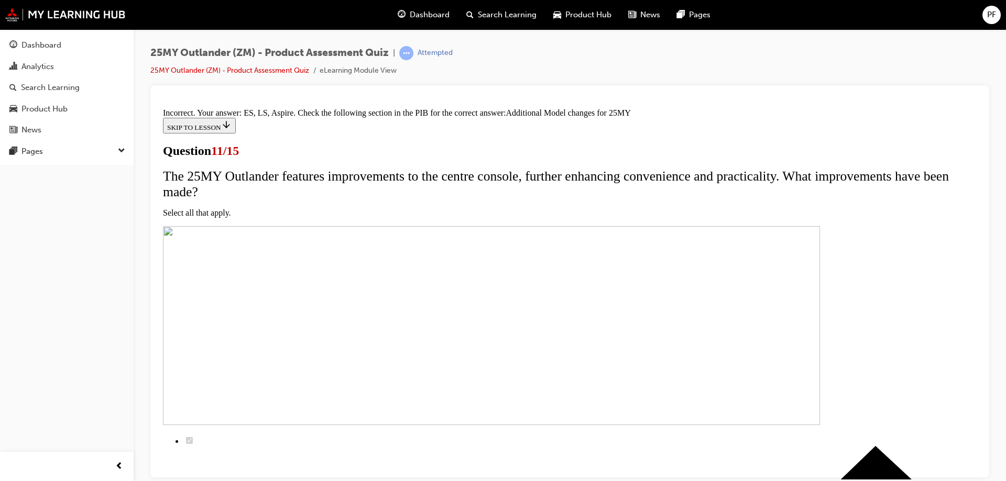
scroll to position [103, 0]
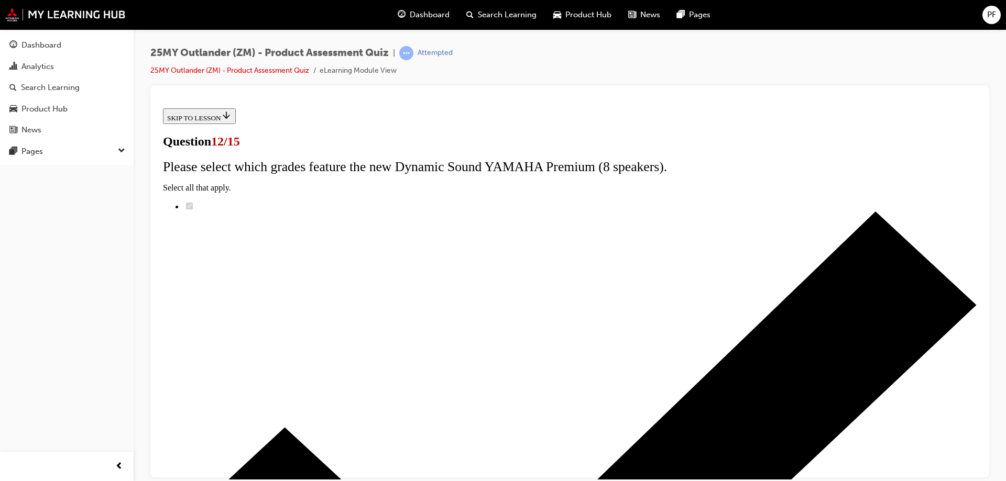
drag, startPoint x: 487, startPoint y: 315, endPoint x: 510, endPoint y: 354, distance: 45.1
radio input "true"
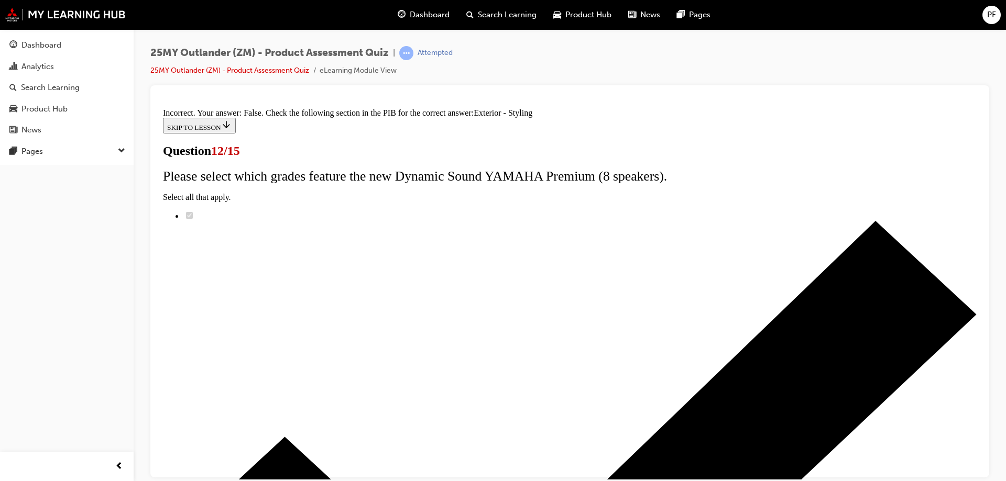
scroll to position [187, 0]
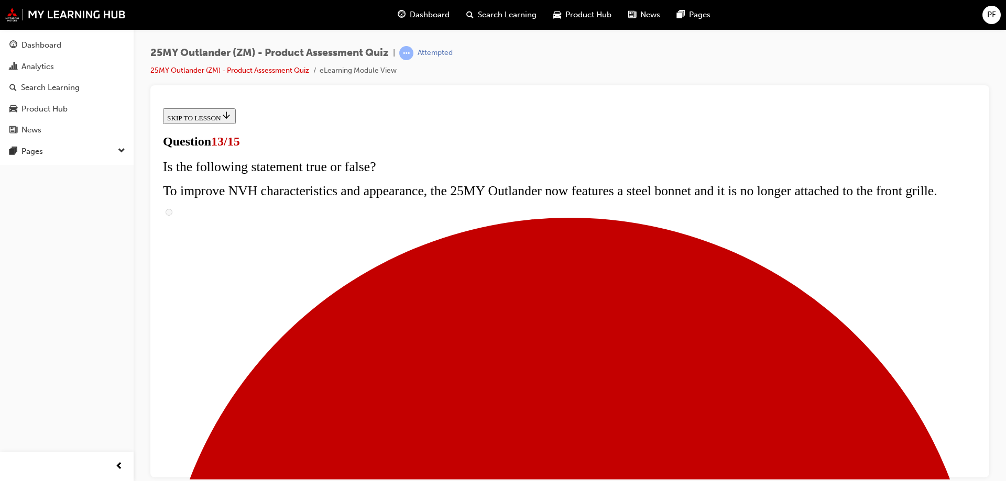
scroll to position [157, 0]
radio input "true"
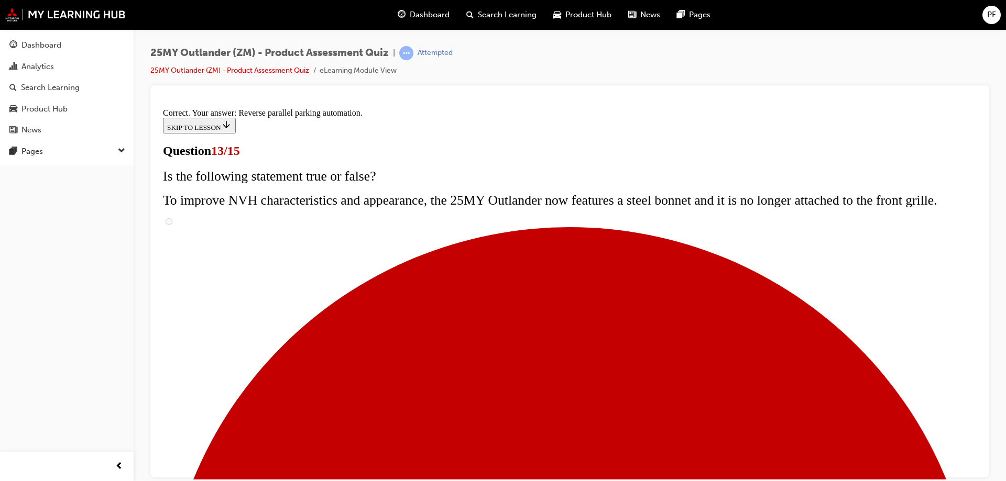
scroll to position [272, 0]
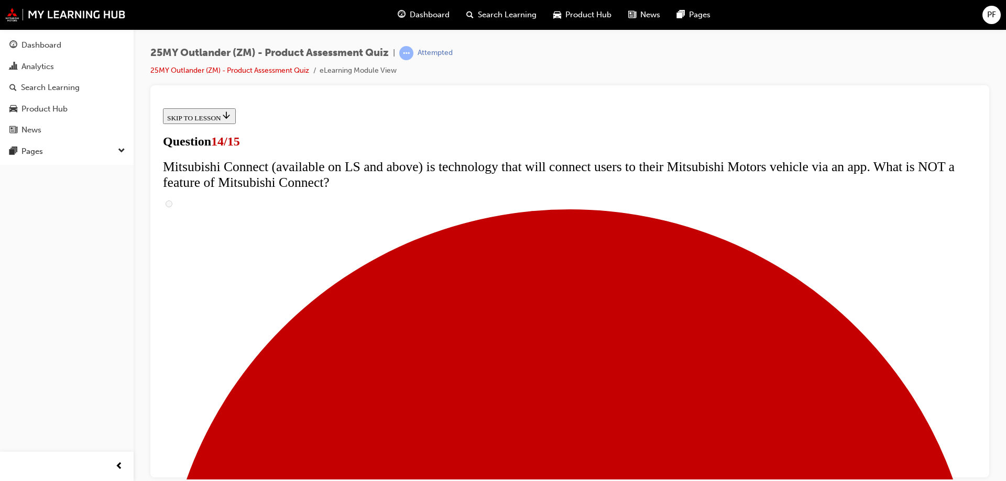
scroll to position [314, 0]
radio input "true"
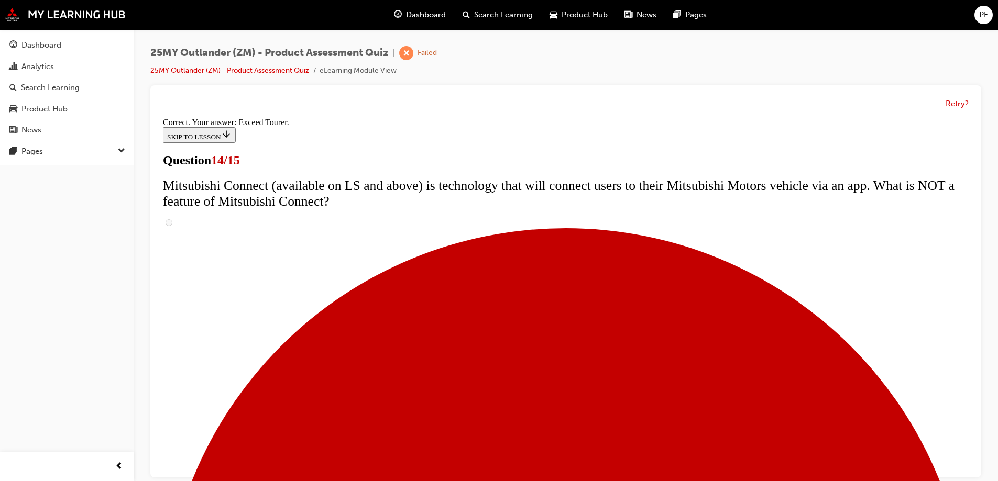
scroll to position [437, 0]
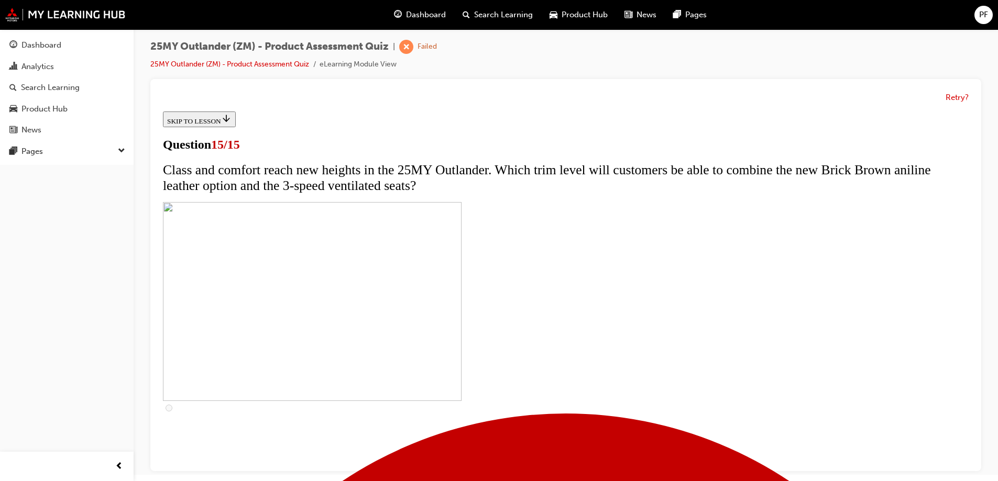
scroll to position [8, 0]
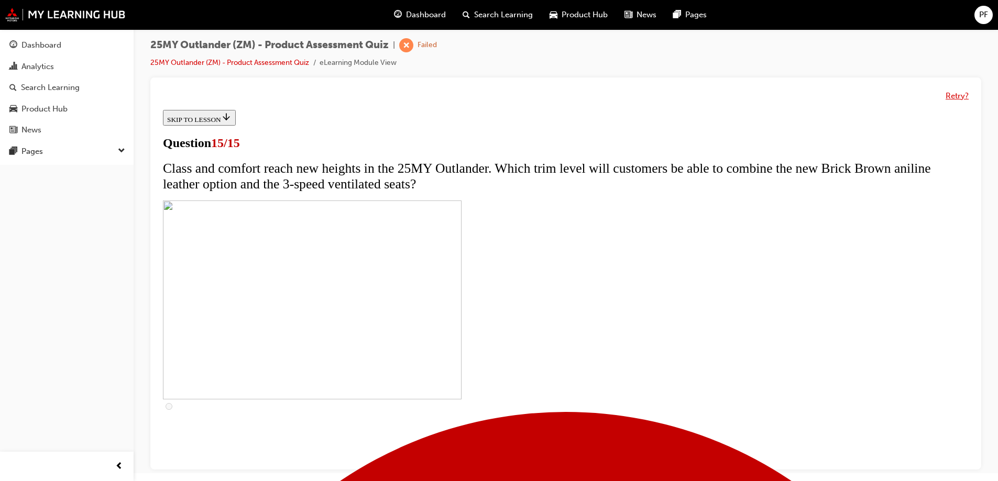
click at [953, 100] on button "Retry?" at bounding box center [957, 96] width 23 height 12
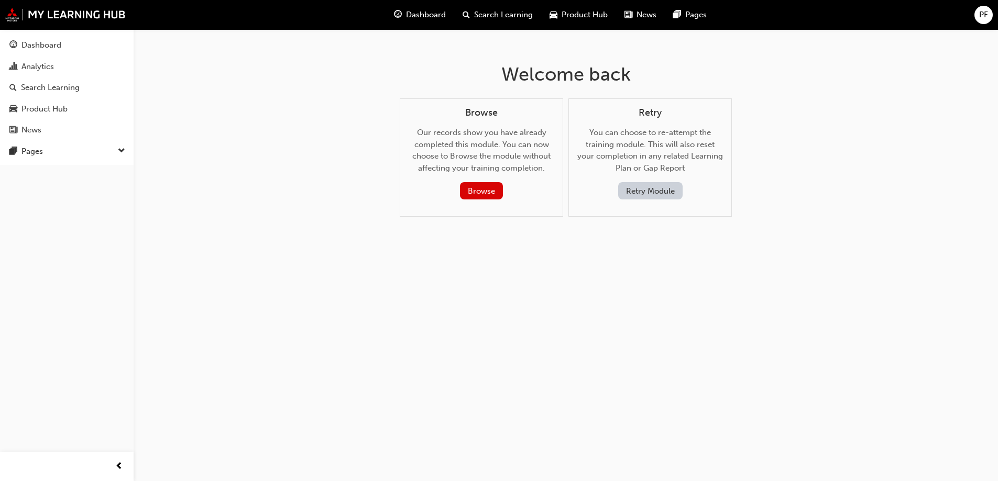
scroll to position [0, 0]
drag, startPoint x: 488, startPoint y: 194, endPoint x: 461, endPoint y: 299, distance: 108.3
click at [461, 299] on div "Welcome back Browse Our records show you have already completed this module. Yo…" at bounding box center [503, 240] width 1006 height 481
click at [648, 186] on button "Retry Module" at bounding box center [654, 190] width 64 height 17
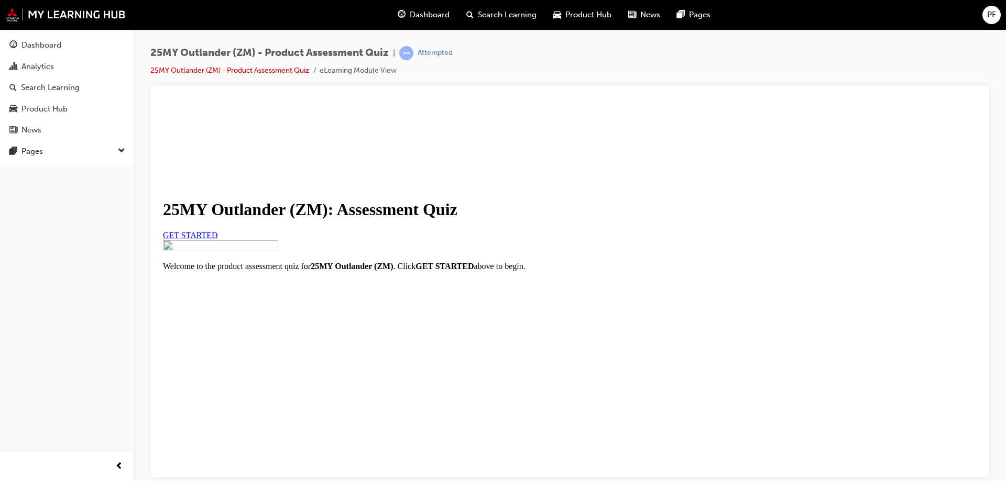
scroll to position [119, 0]
click at [333, 231] on div "GET STARTED" at bounding box center [570, 235] width 814 height 9
click at [218, 231] on link "GET STARTED" at bounding box center [190, 235] width 55 height 9
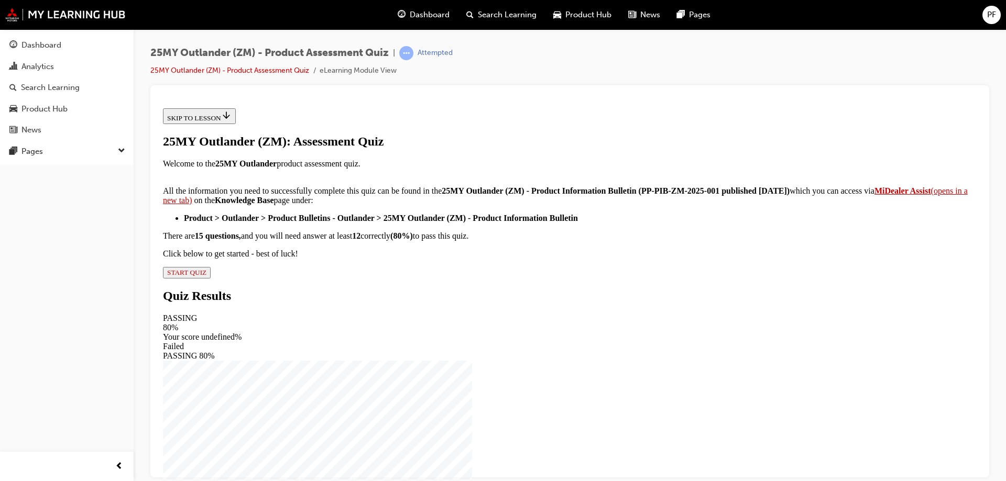
scroll to position [170, 0]
click at [206, 276] on span "START QUIZ" at bounding box center [186, 272] width 39 height 8
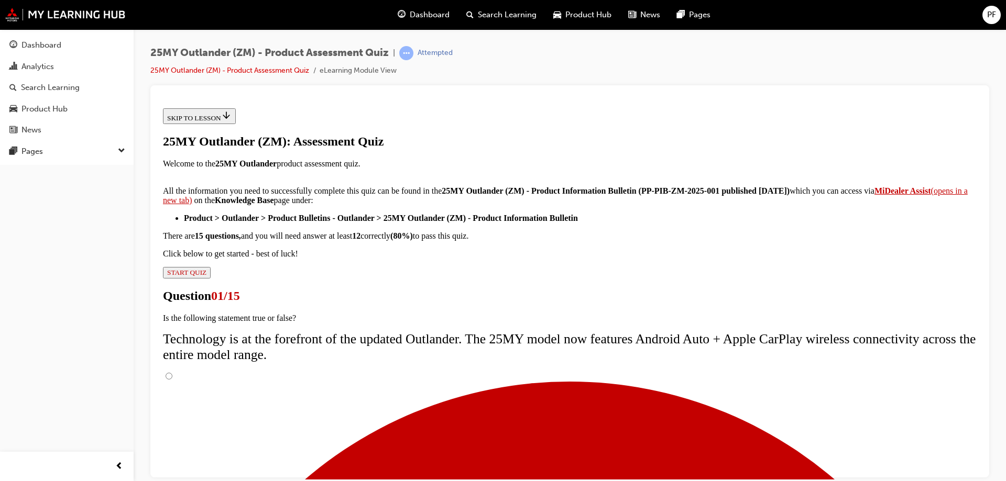
scroll to position [83, 0]
click at [172, 372] on input "True" at bounding box center [169, 375] width 7 height 7
radio input "true"
drag, startPoint x: 568, startPoint y: 386, endPoint x: 568, endPoint y: 378, distance: 7.9
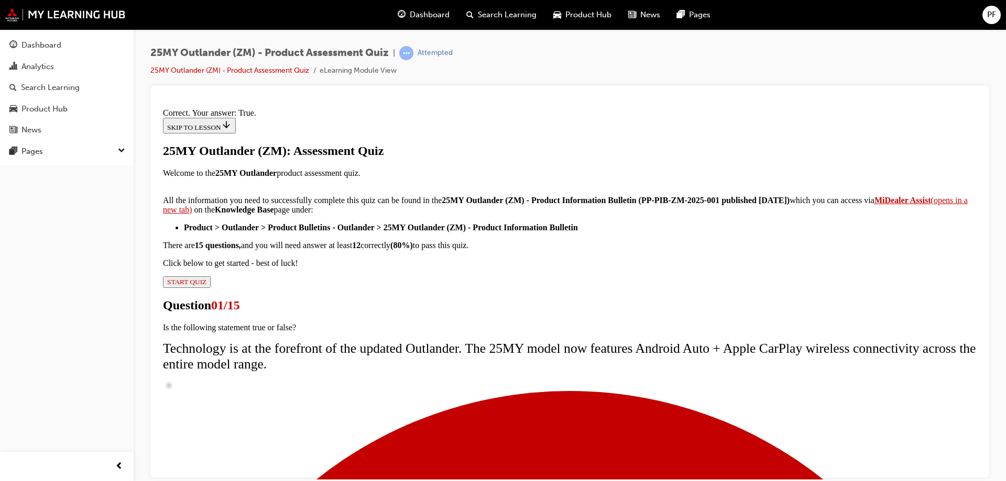
scroll to position [123, 0]
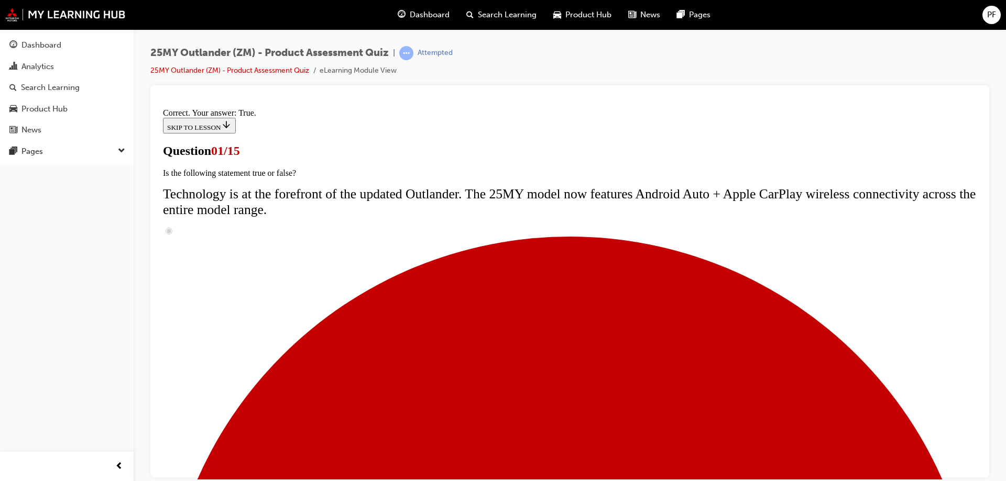
scroll to position [157, 0]
radio input "true"
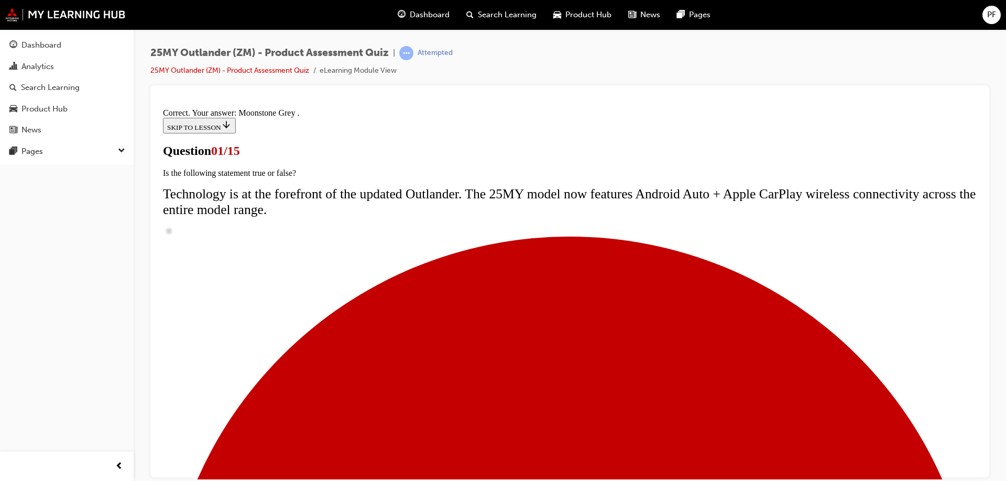
scroll to position [255, 0]
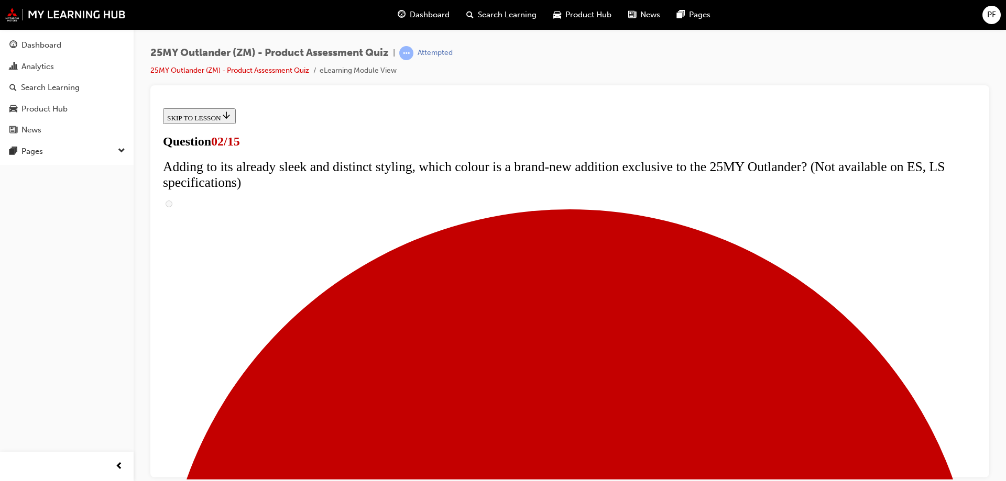
scroll to position [152, 0]
checkbox input "true"
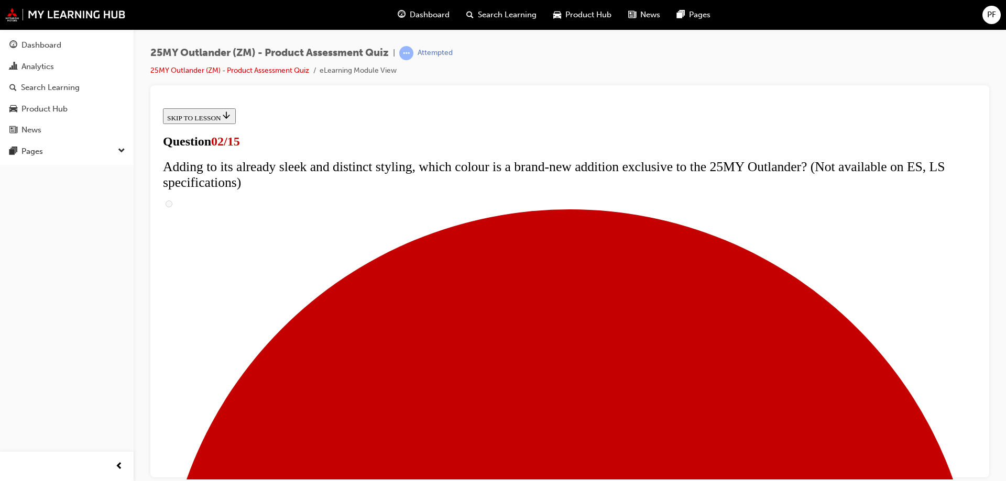
checkbox input "true"
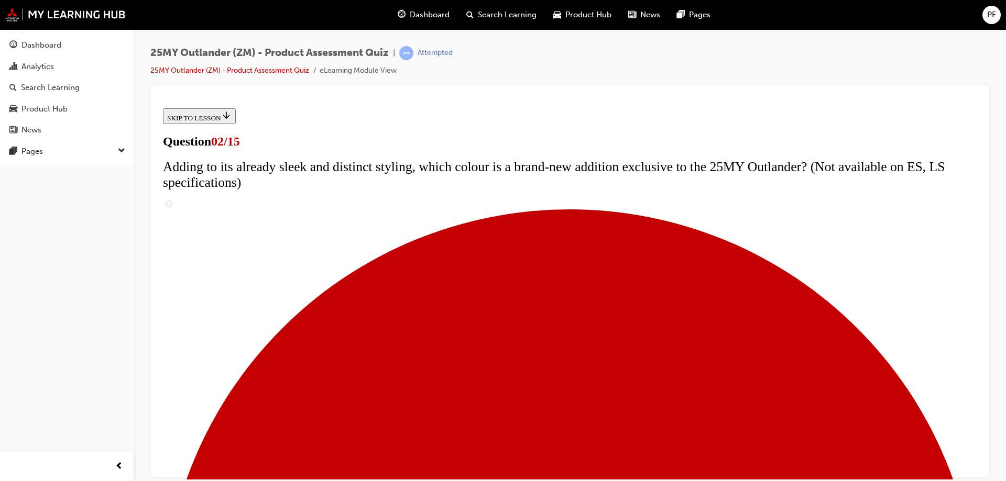
checkbox input "true"
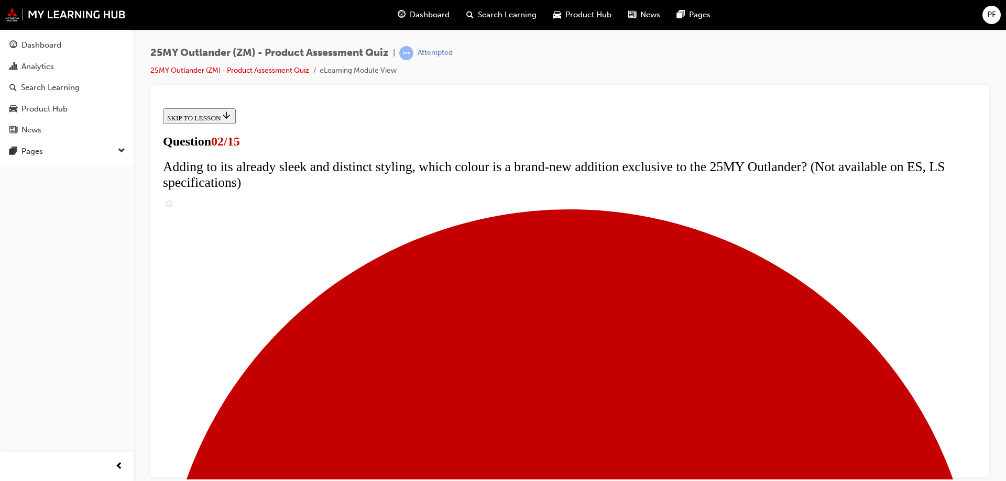
checkbox input "true"
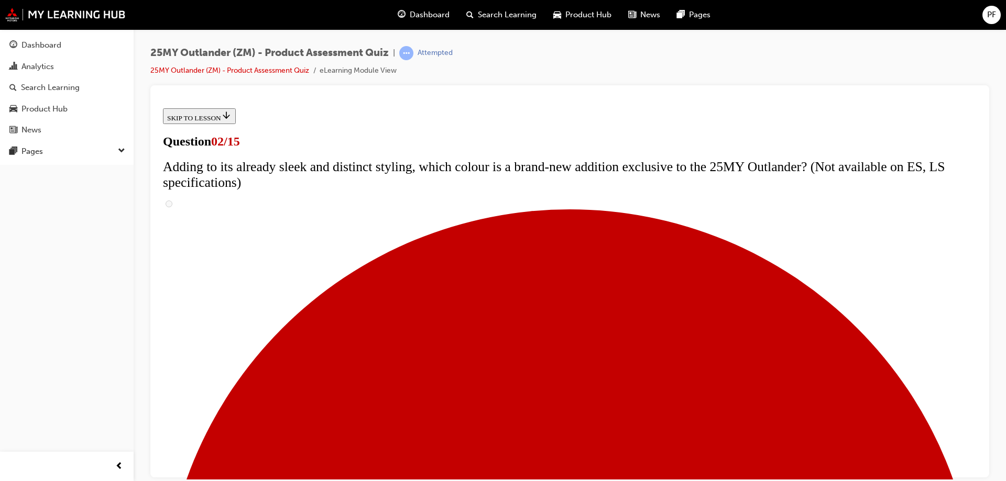
checkbox input "true"
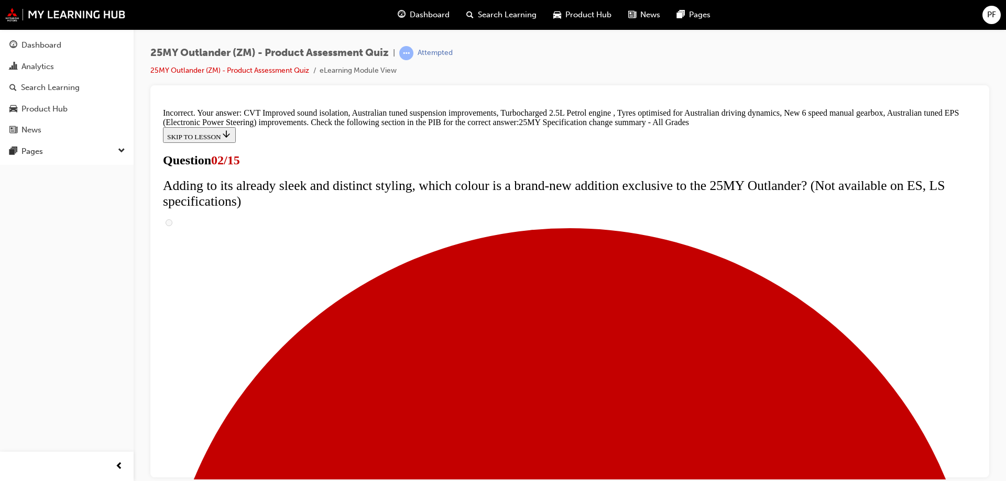
scroll to position [355, 0]
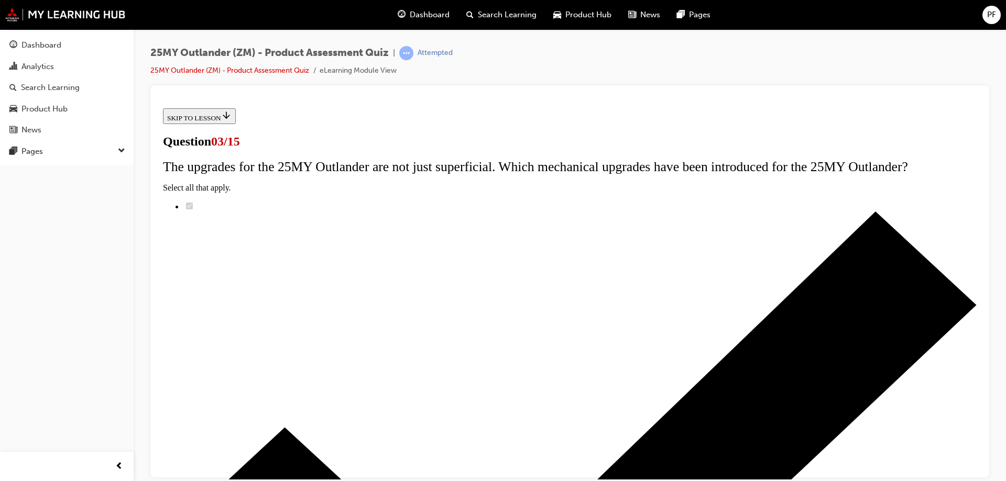
scroll to position [105, 0]
radio input "true"
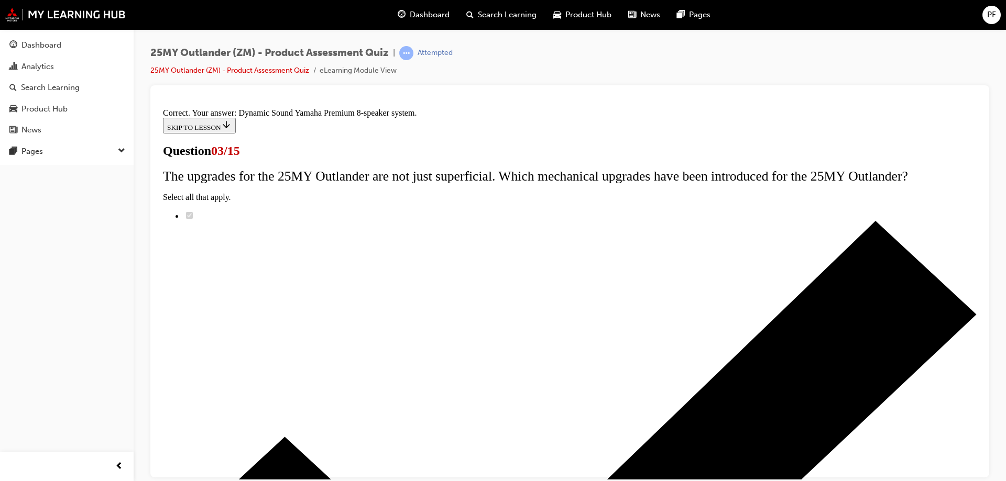
scroll to position [171, 0]
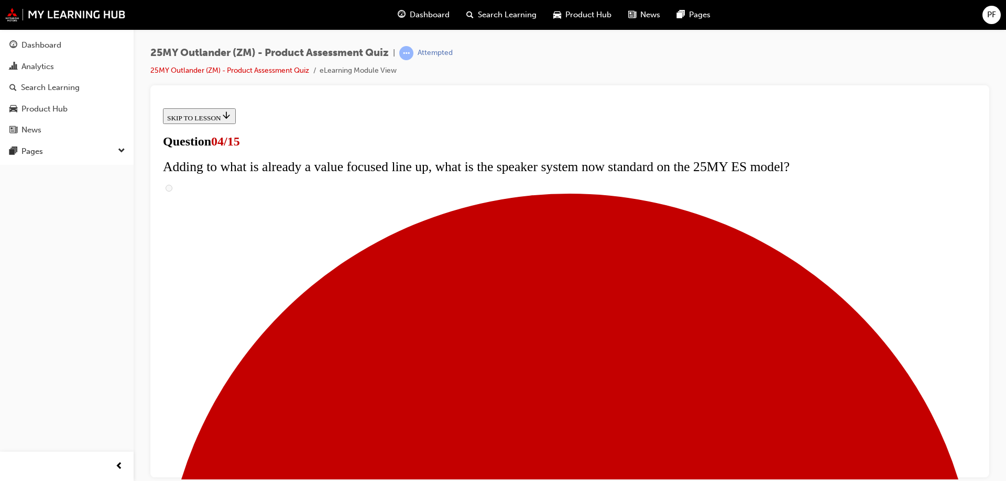
scroll to position [105, 0]
checkbox input "true"
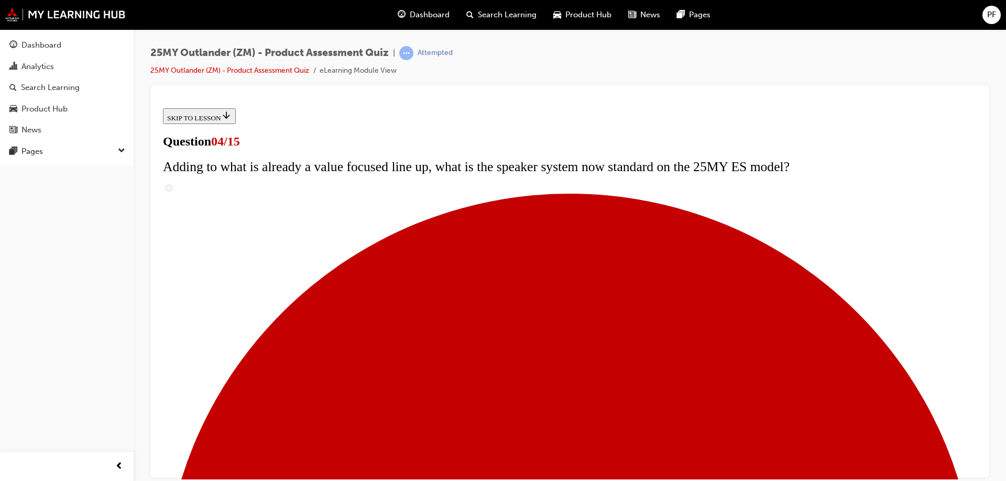
checkbox input "true"
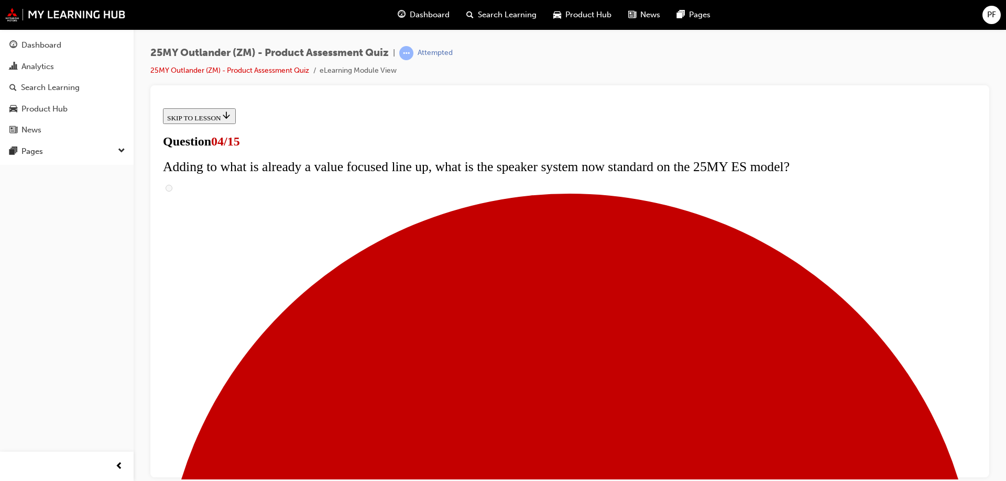
checkbox input "true"
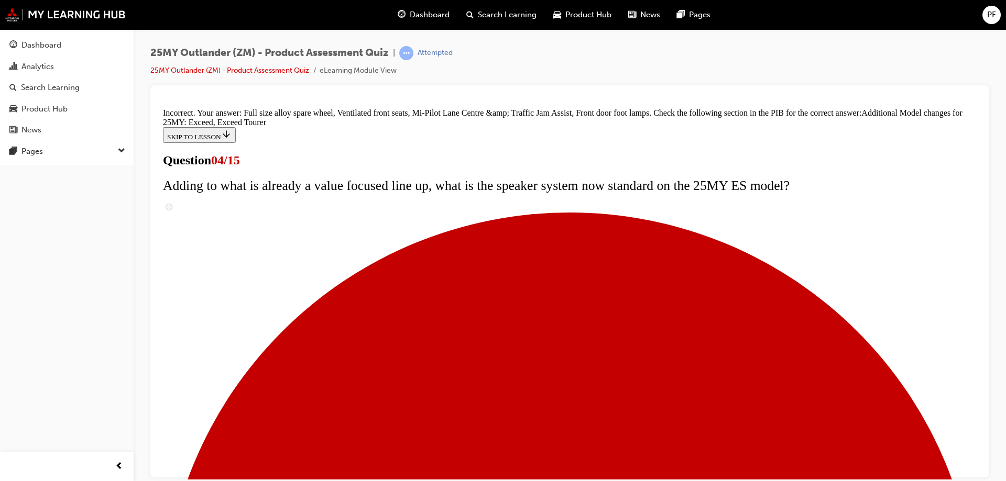
scroll to position [397, 0]
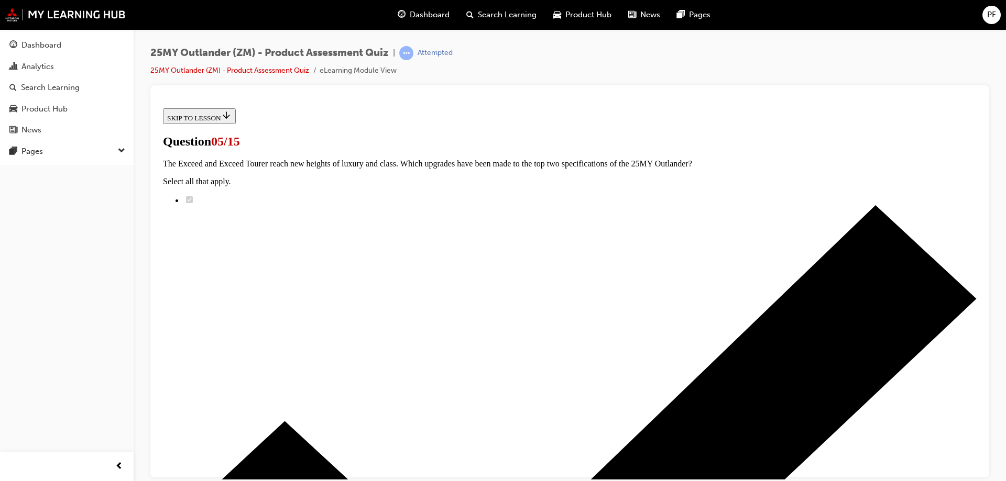
scroll to position [210, 0]
radio input "true"
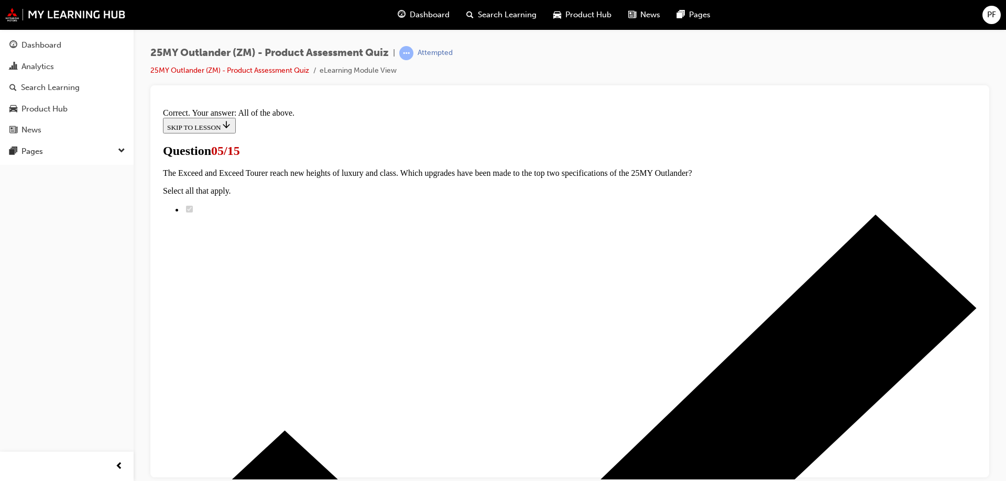
scroll to position [255, 0]
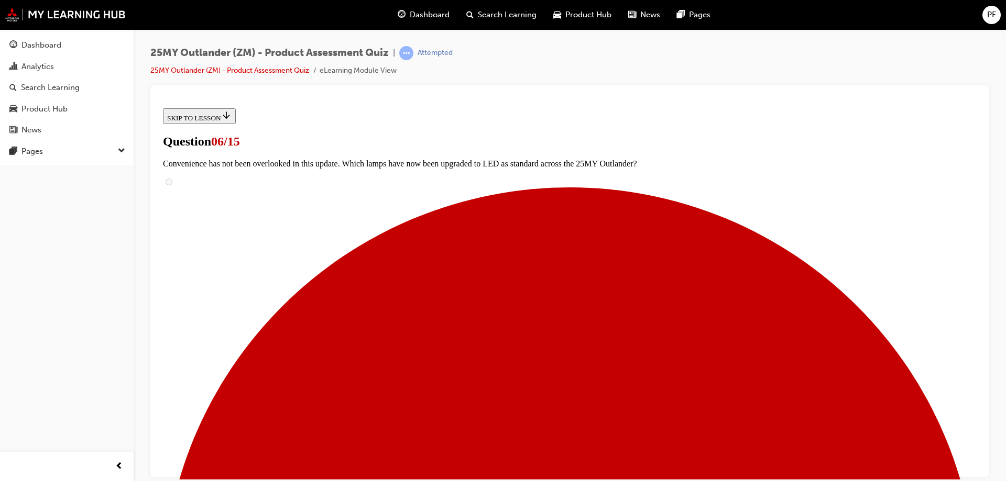
scroll to position [210, 0]
radio input "true"
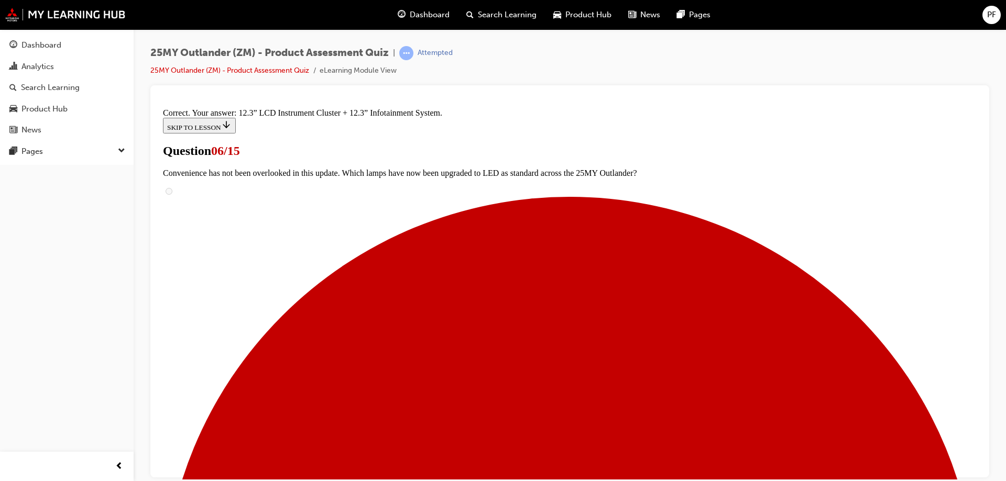
scroll to position [354, 0]
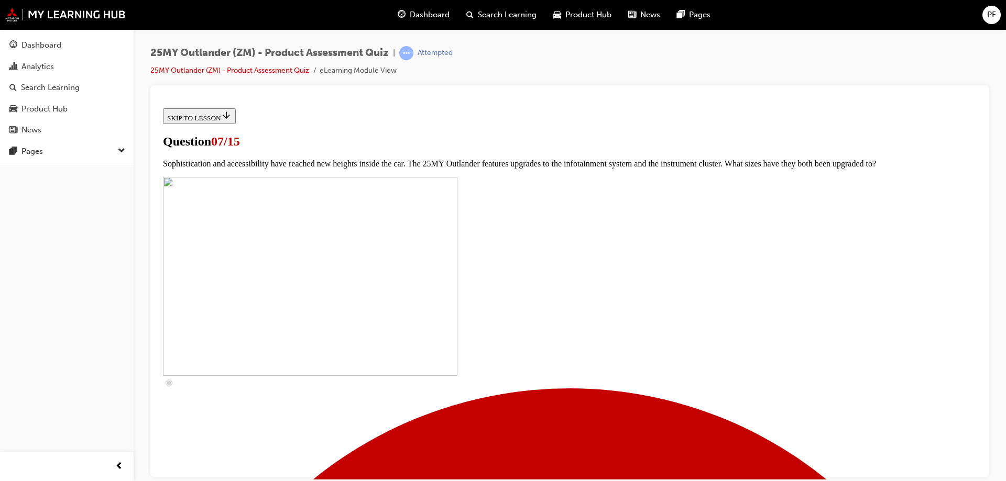
scroll to position [419, 0]
checkbox input "true"
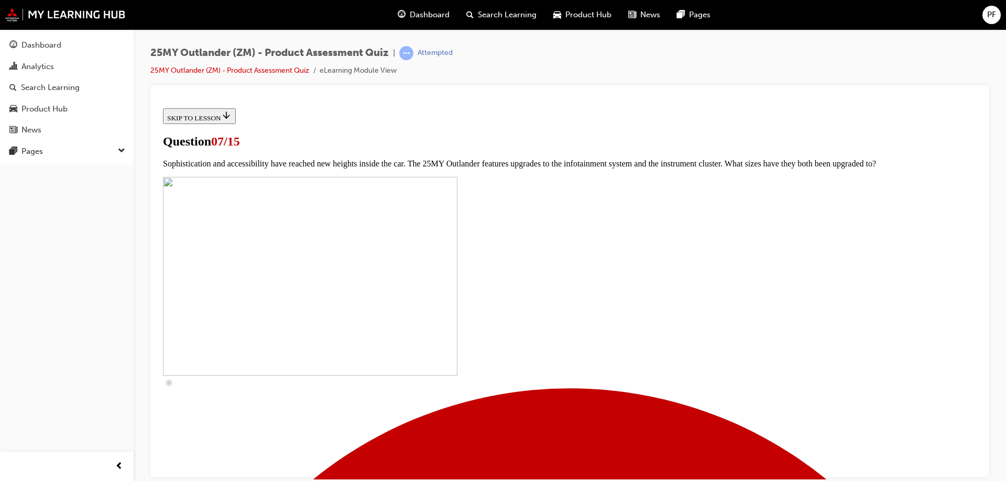
checkbox input "true"
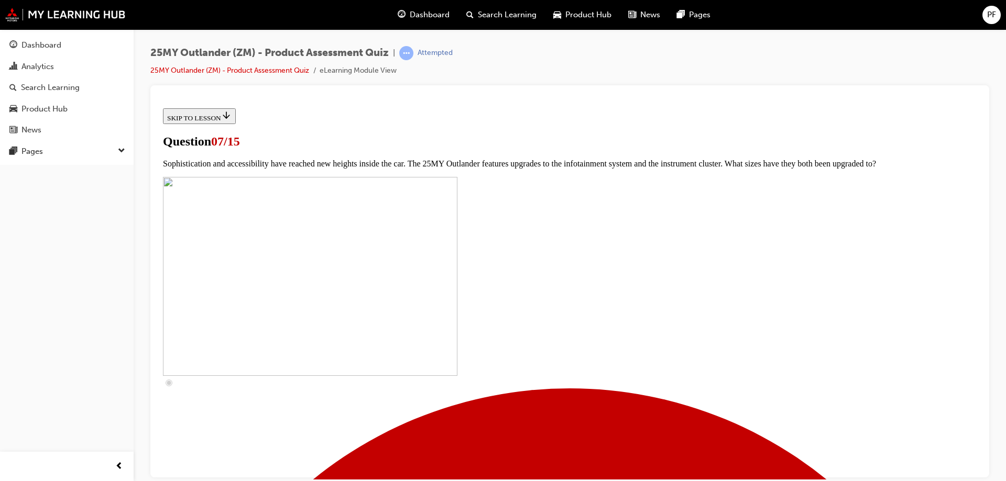
checkbox input "true"
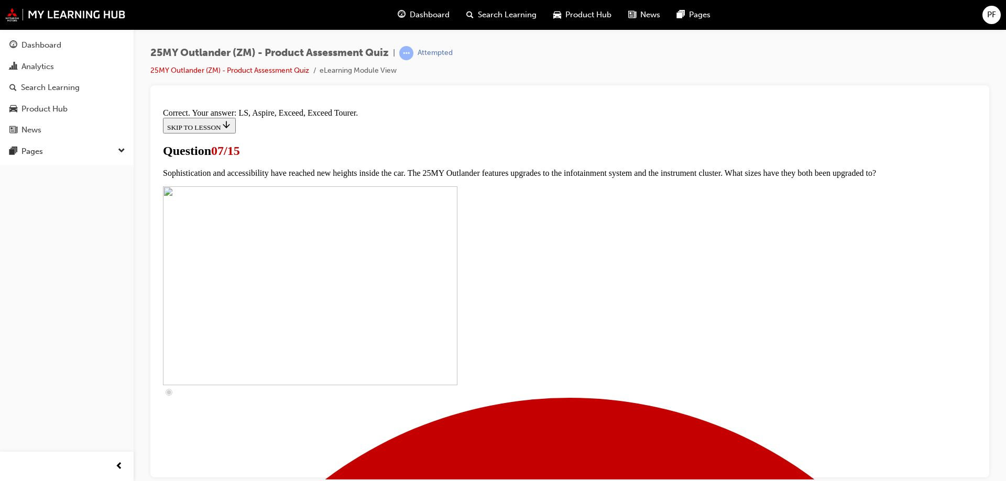
scroll to position [473, 0]
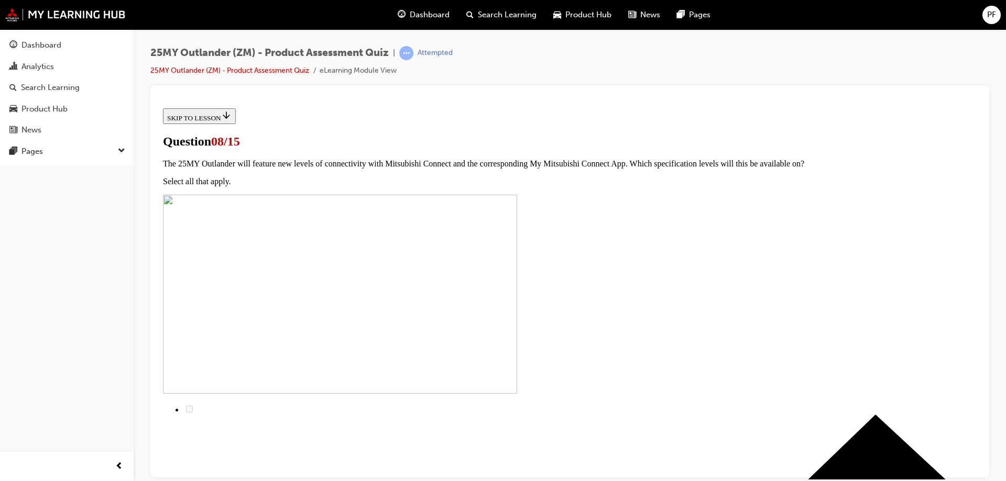
scroll to position [52, 0]
radio input "true"
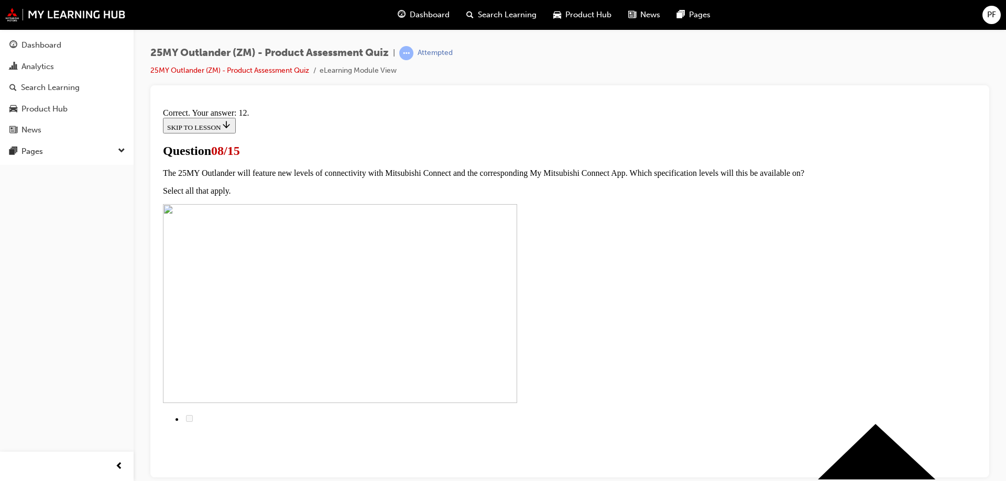
scroll to position [171, 0]
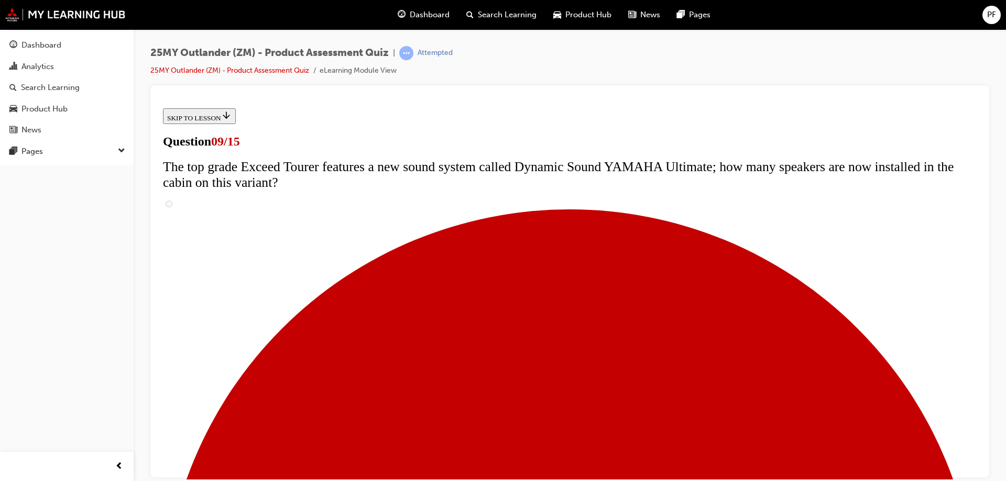
scroll to position [474, 0]
radio input "true"
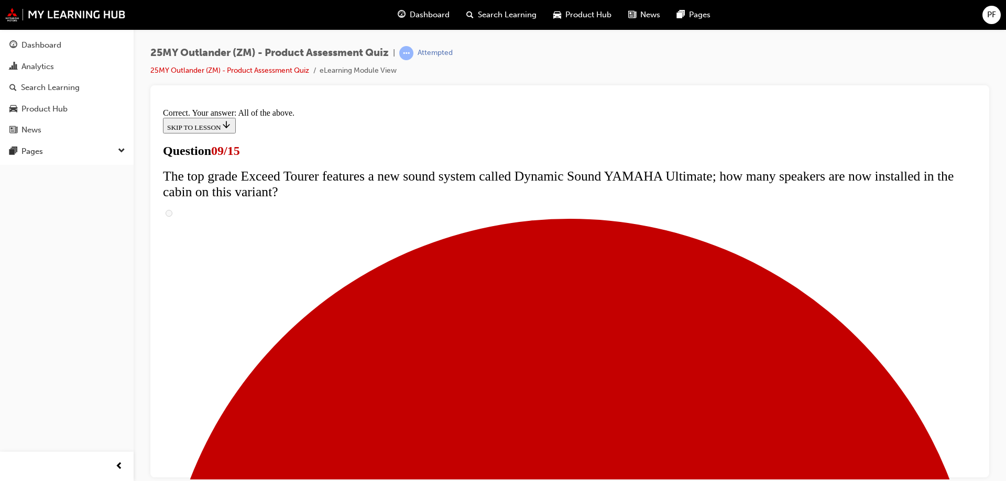
scroll to position [545, 0]
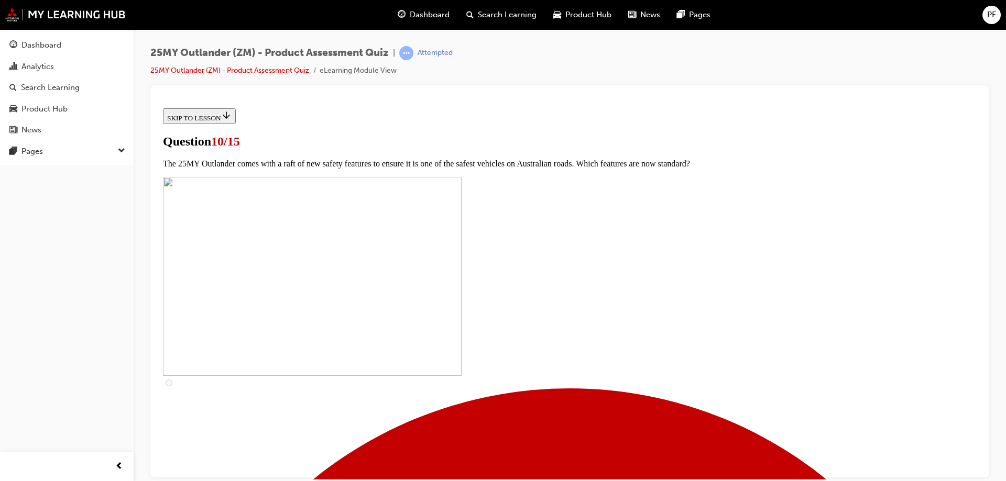
scroll to position [414, 0]
checkbox input "true"
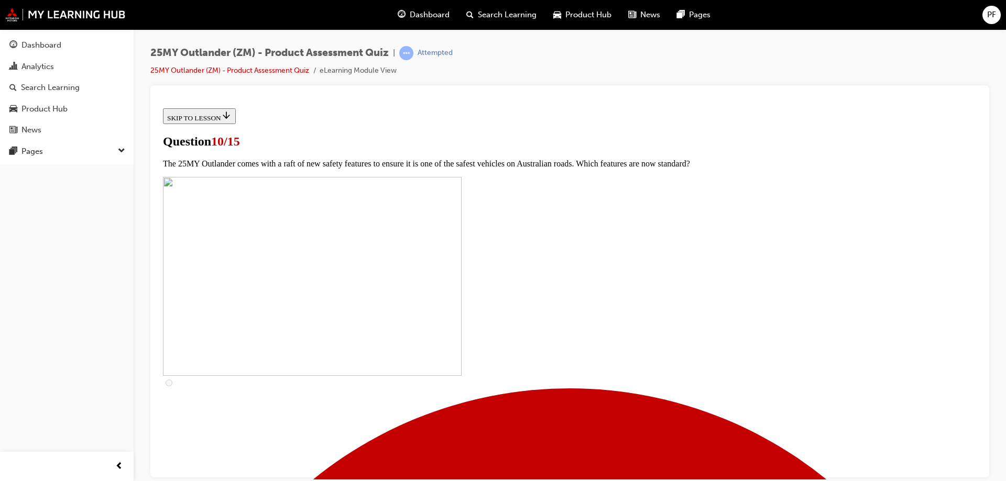
checkbox input "true"
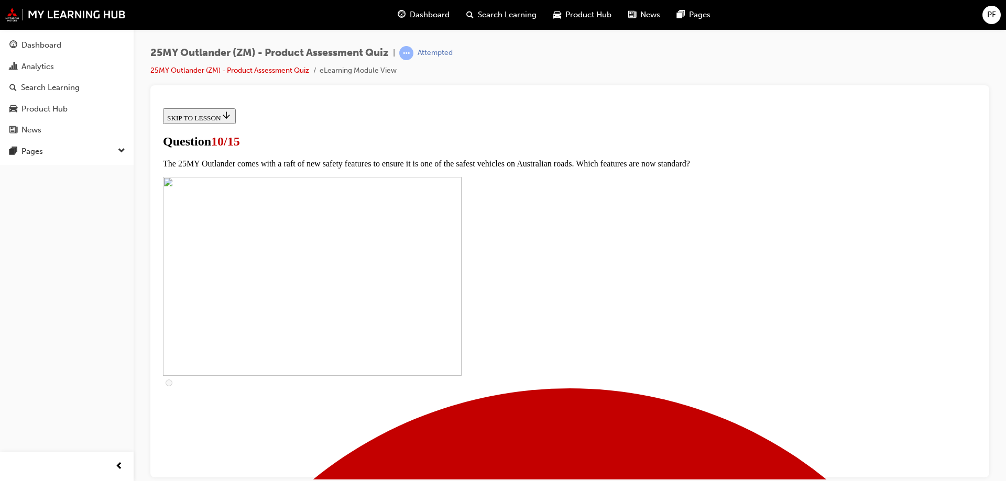
checkbox input "true"
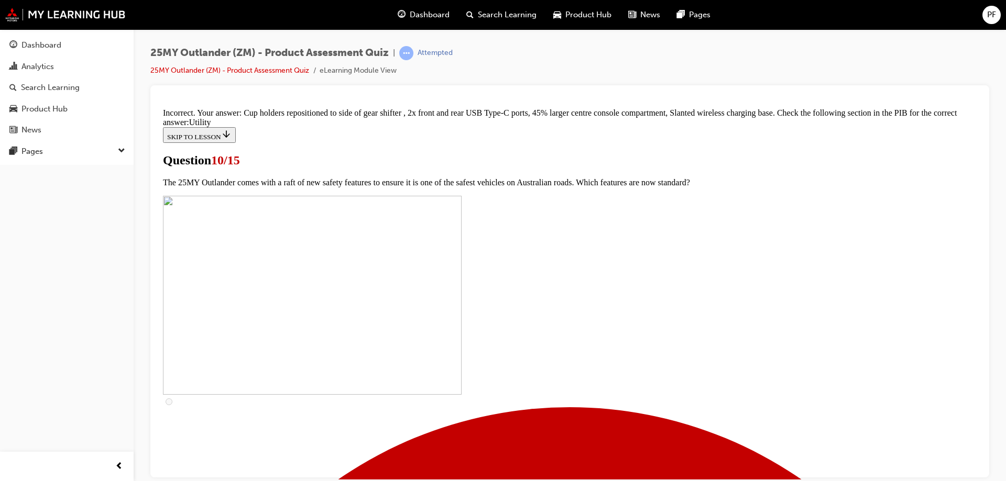
scroll to position [512, 0]
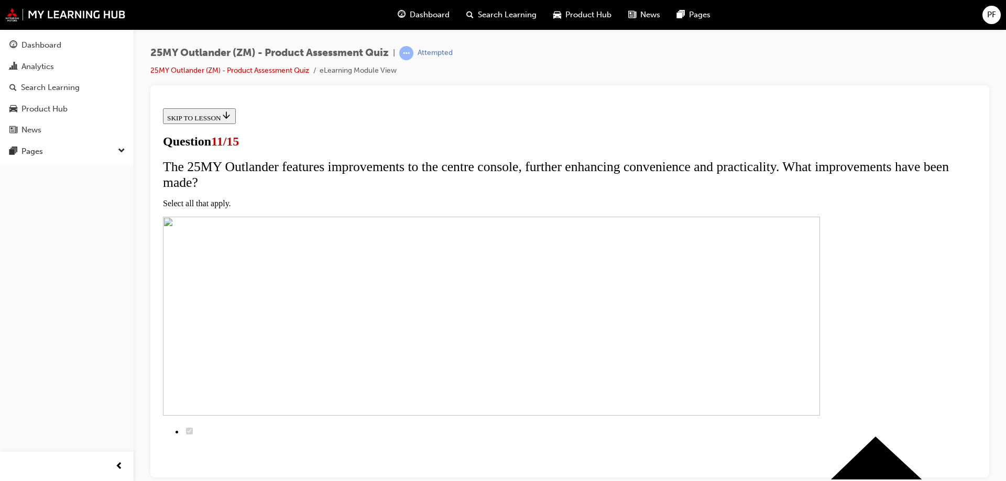
scroll to position [157, 0]
checkbox input "true"
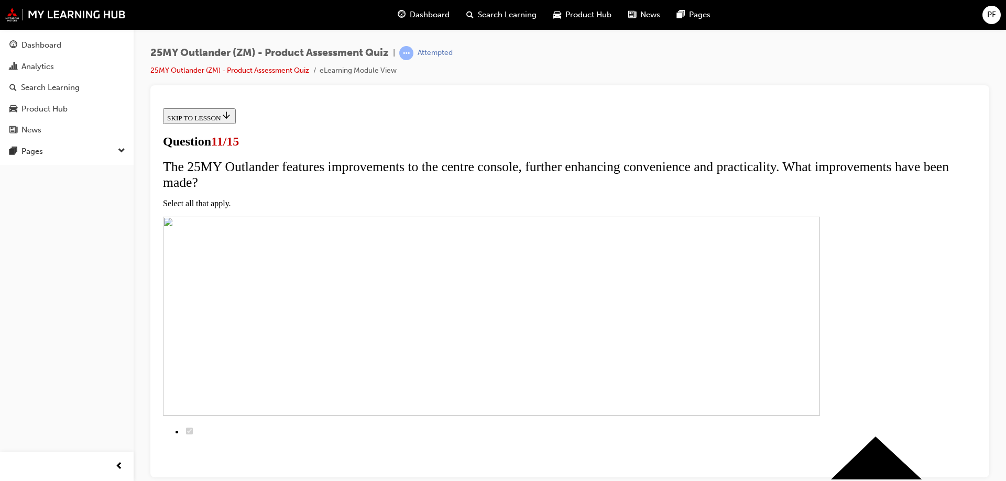
checkbox input "true"
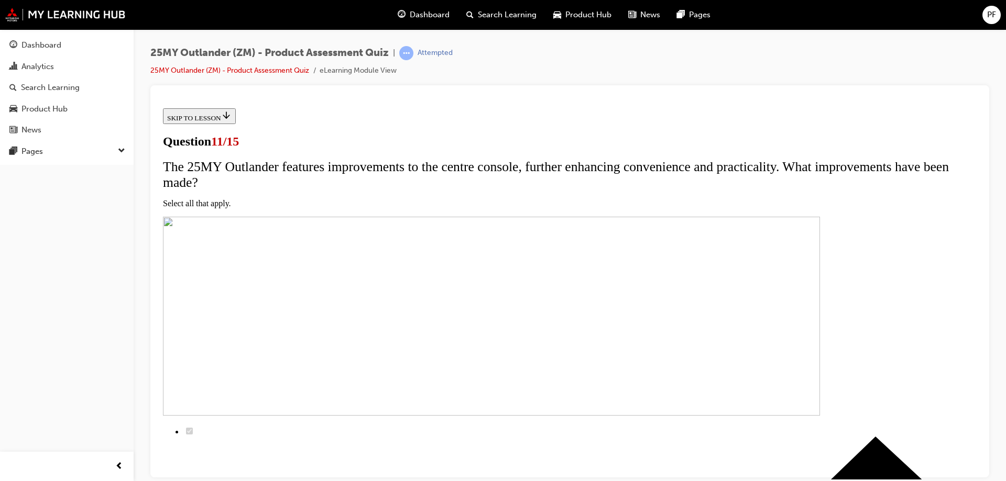
checkbox input "true"
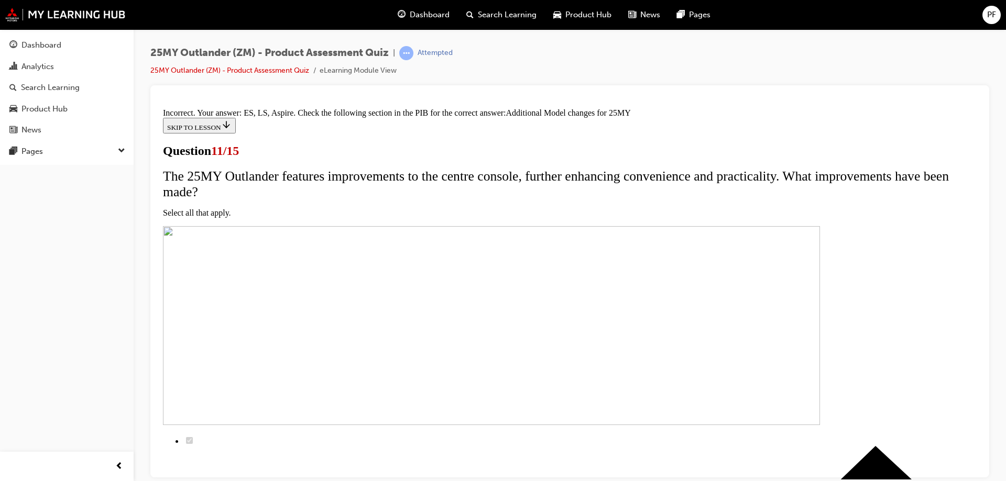
scroll to position [313, 0]
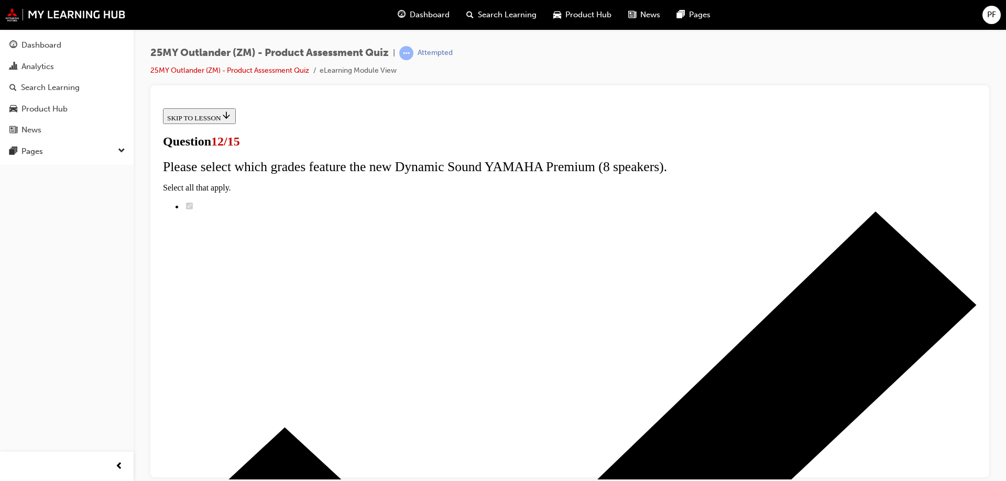
scroll to position [83, 0]
radio input "true"
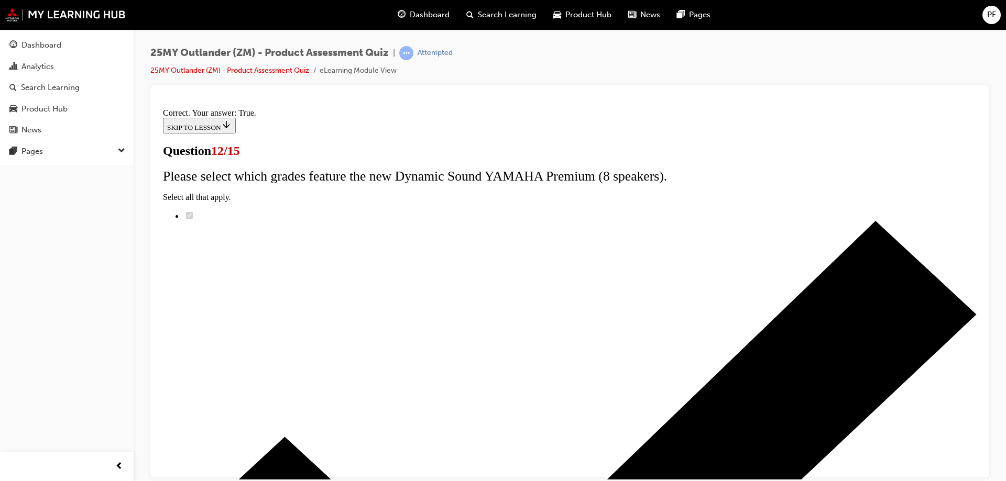
scroll to position [123, 0]
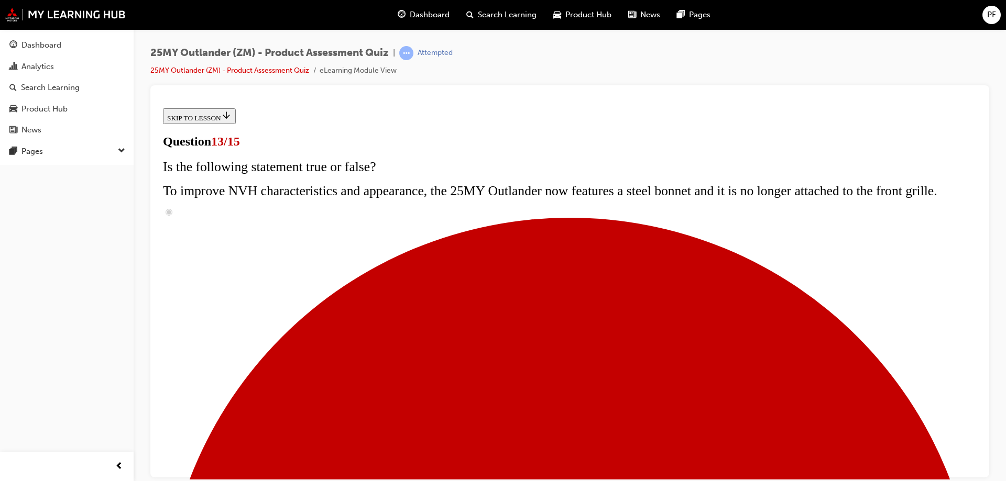
scroll to position [210, 0]
radio input "true"
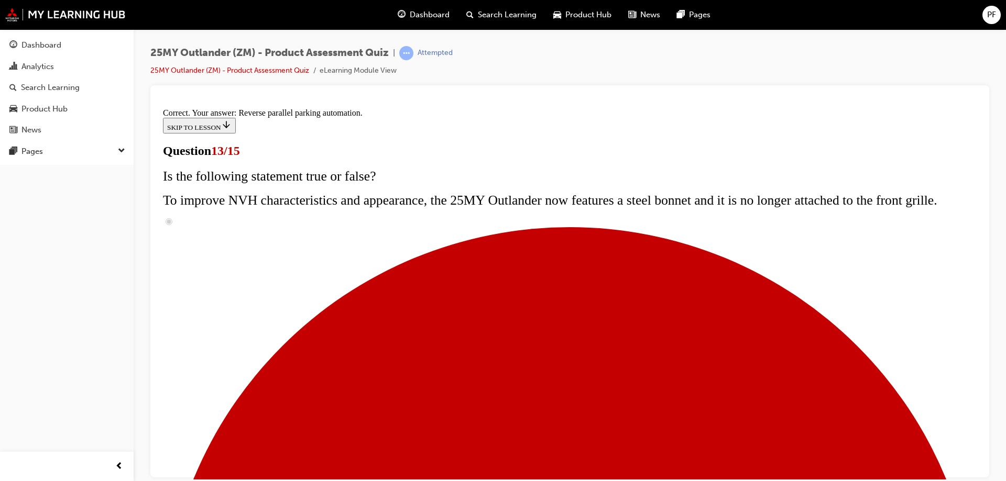
scroll to position [272, 0]
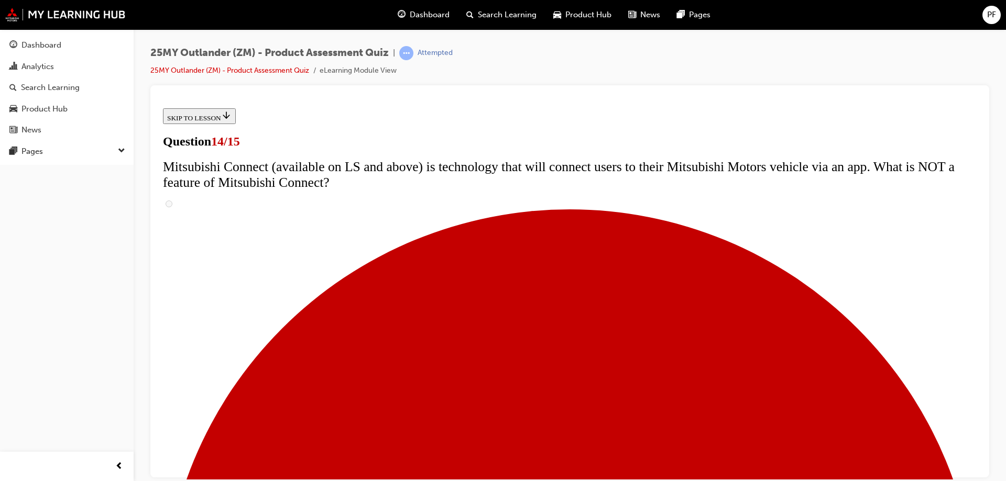
scroll to position [367, 0]
radio input "true"
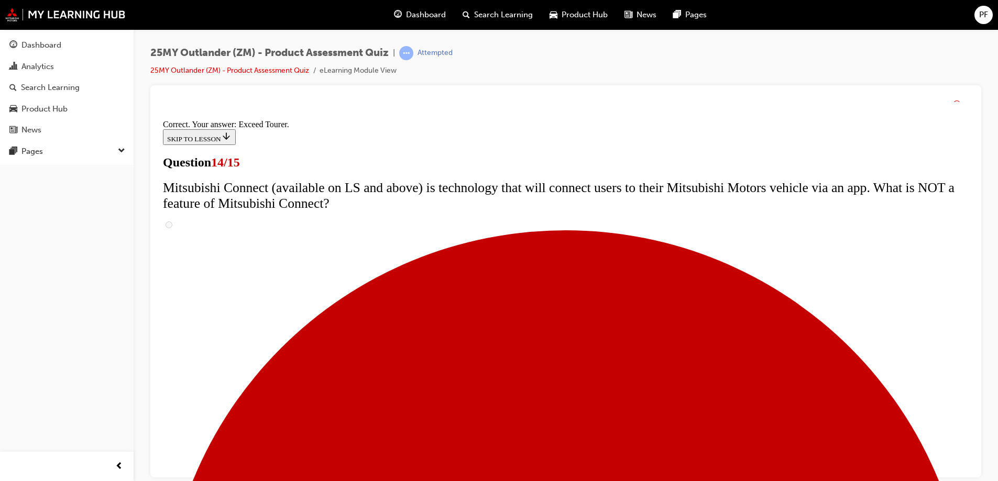
scroll to position [437, 0]
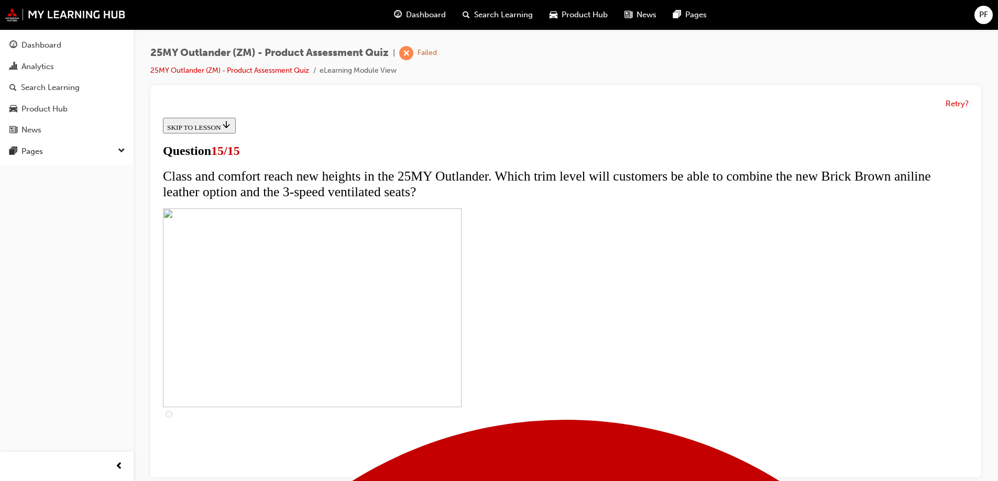
scroll to position [0, 0]
click at [953, 107] on button "Retry?" at bounding box center [957, 104] width 23 height 12
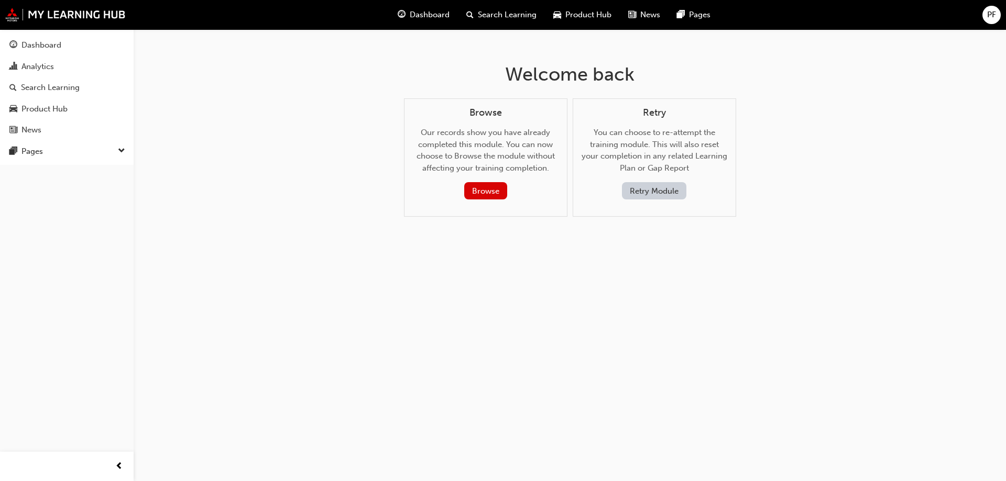
click at [661, 191] on button "Retry Module" at bounding box center [654, 190] width 64 height 17
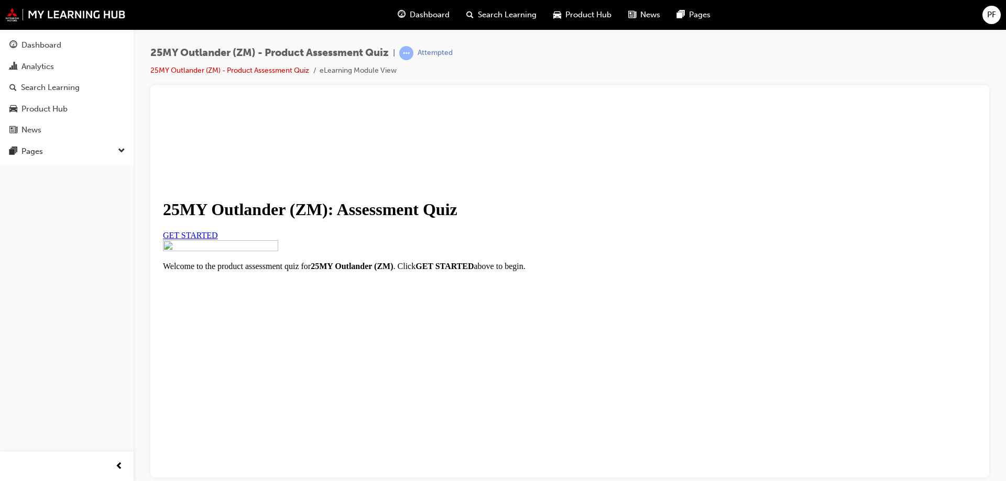
click at [218, 239] on link "GET STARTED" at bounding box center [190, 235] width 55 height 9
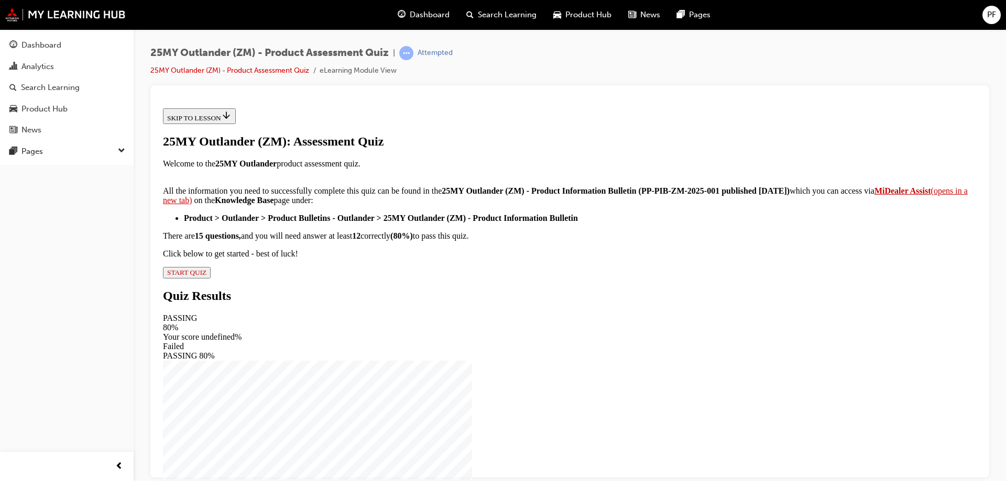
scroll to position [170, 0]
click at [206, 276] on span "START QUIZ" at bounding box center [186, 272] width 39 height 8
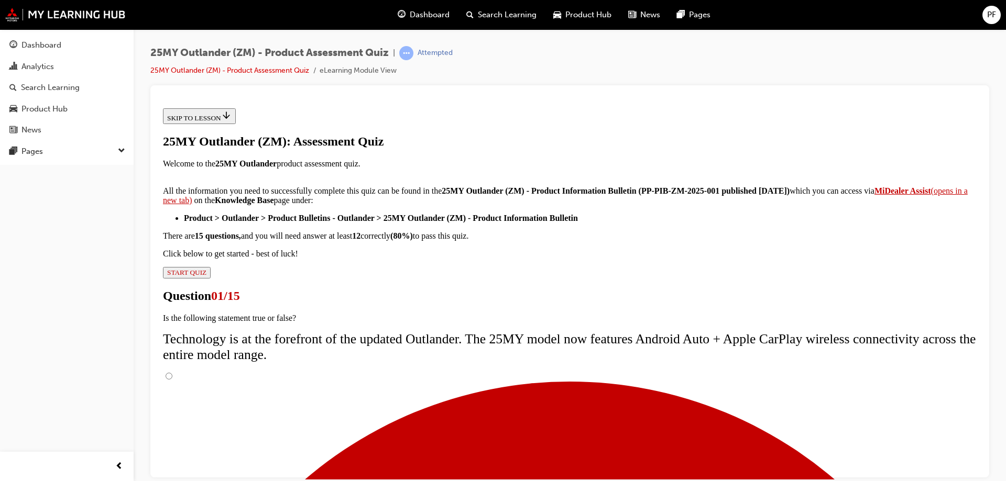
scroll to position [90, 0]
click at [172, 372] on input "True" at bounding box center [169, 375] width 7 height 7
radio input "true"
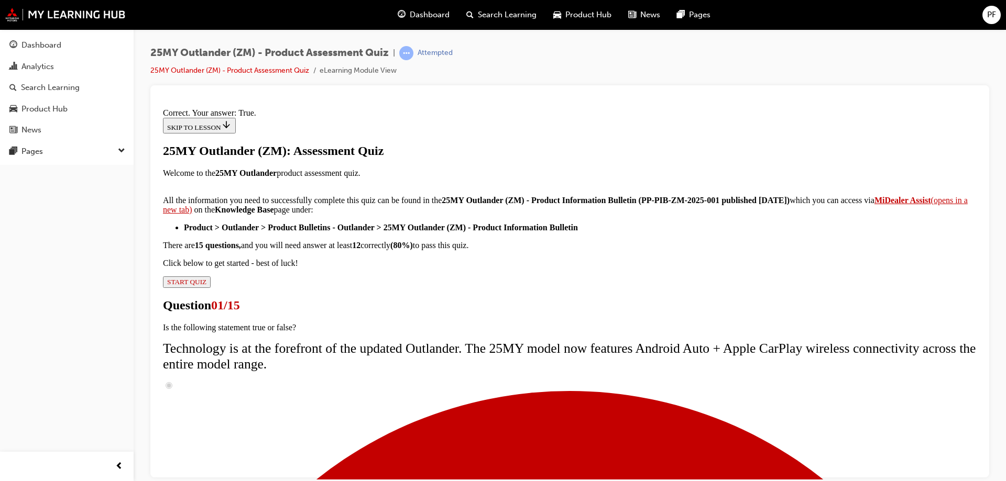
scroll to position [123, 0]
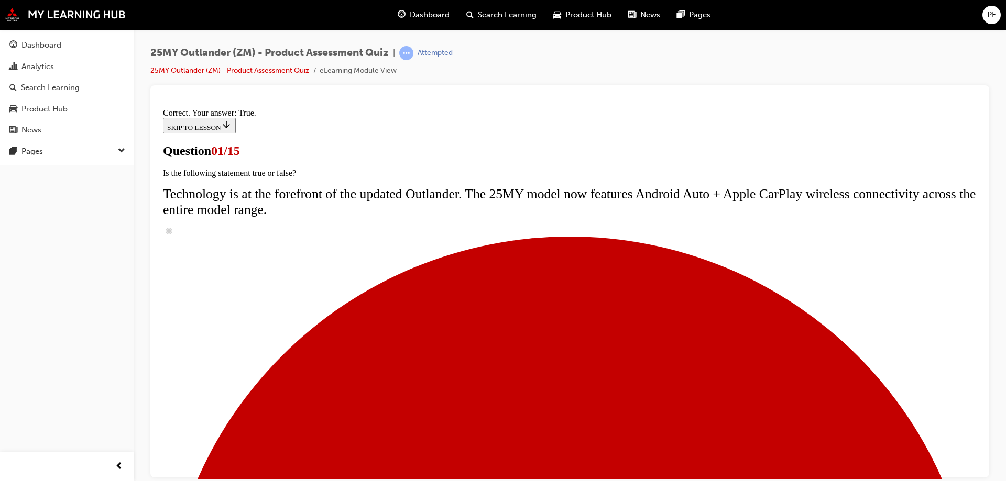
scroll to position [0, 0]
radio input "true"
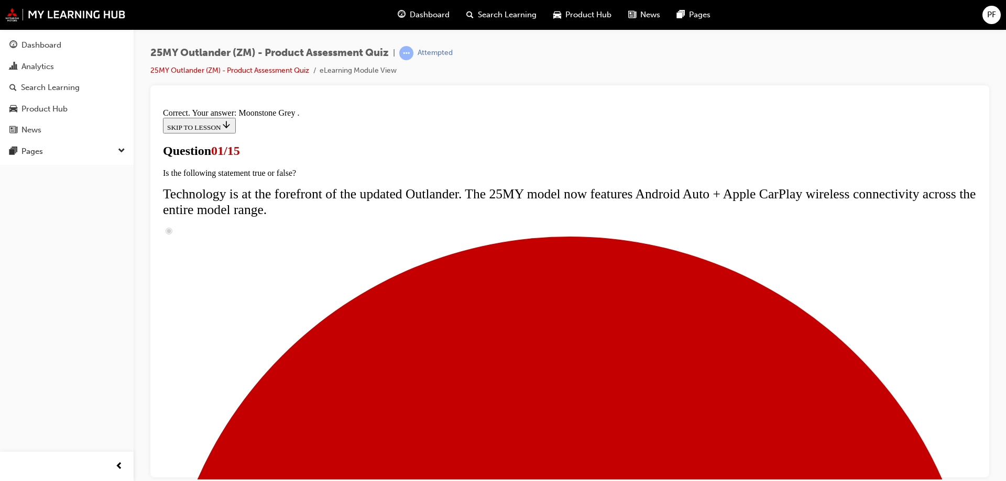
scroll to position [255, 0]
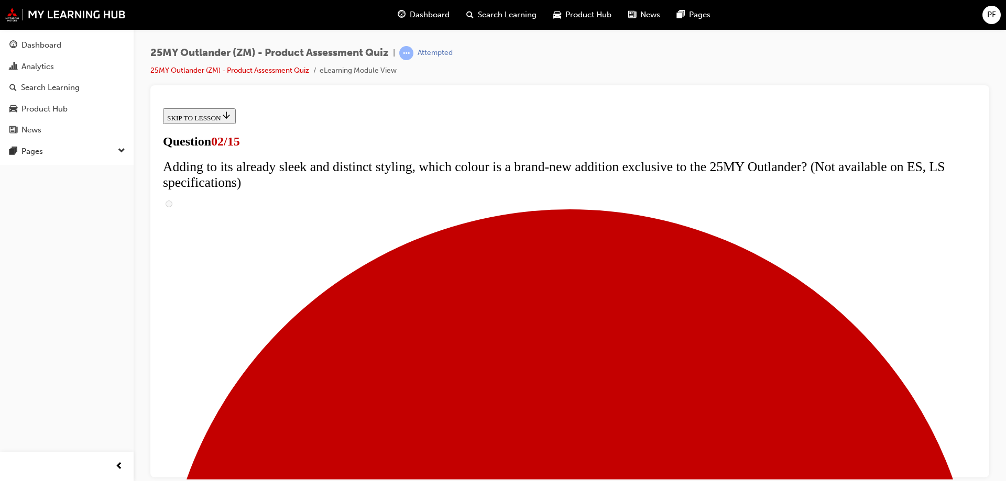
scroll to position [257, 0]
checkbox input "true"
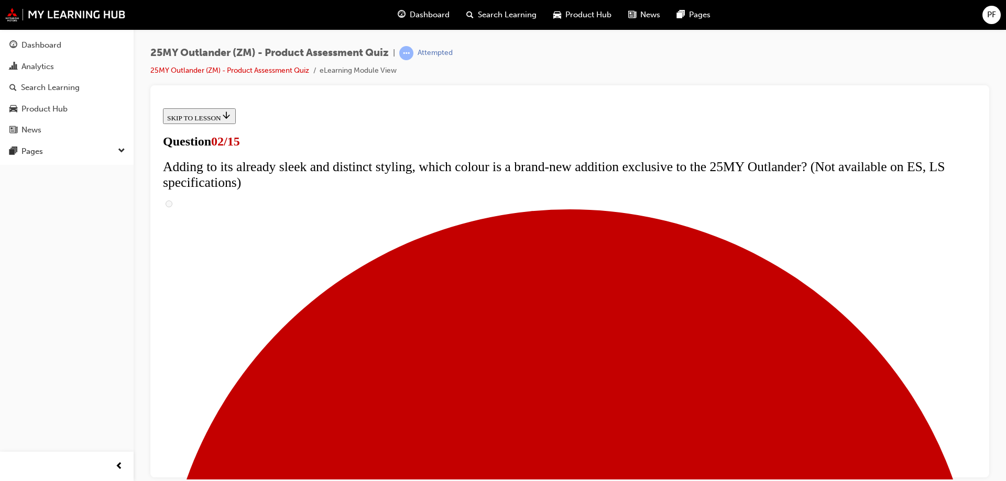
checkbox input "true"
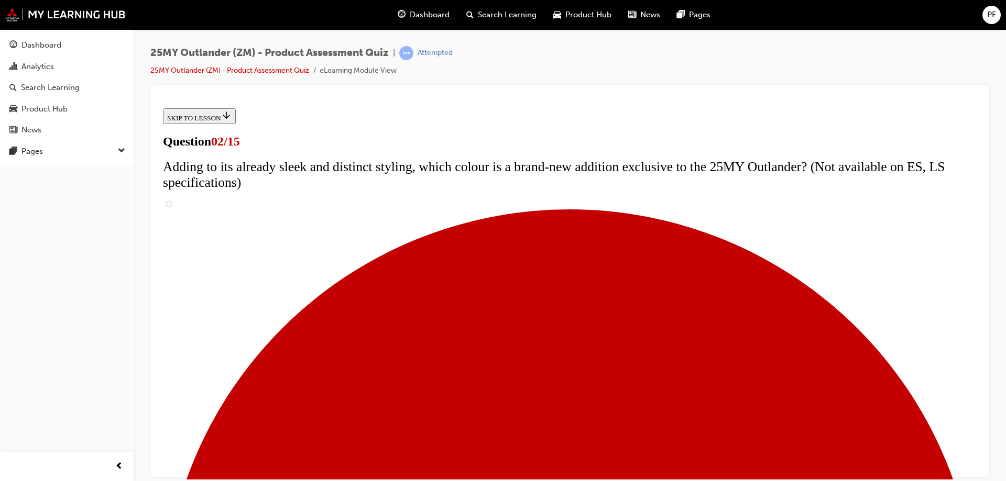
checkbox input "true"
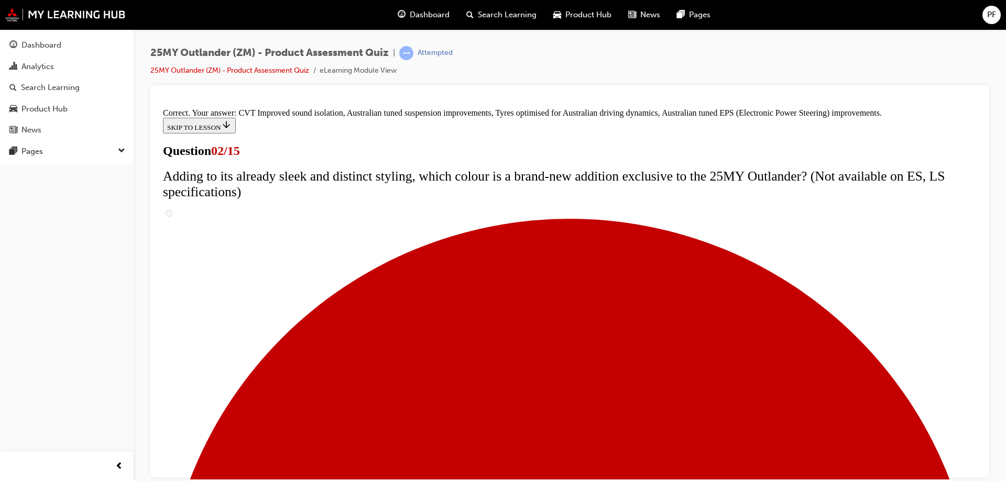
scroll to position [290, 0]
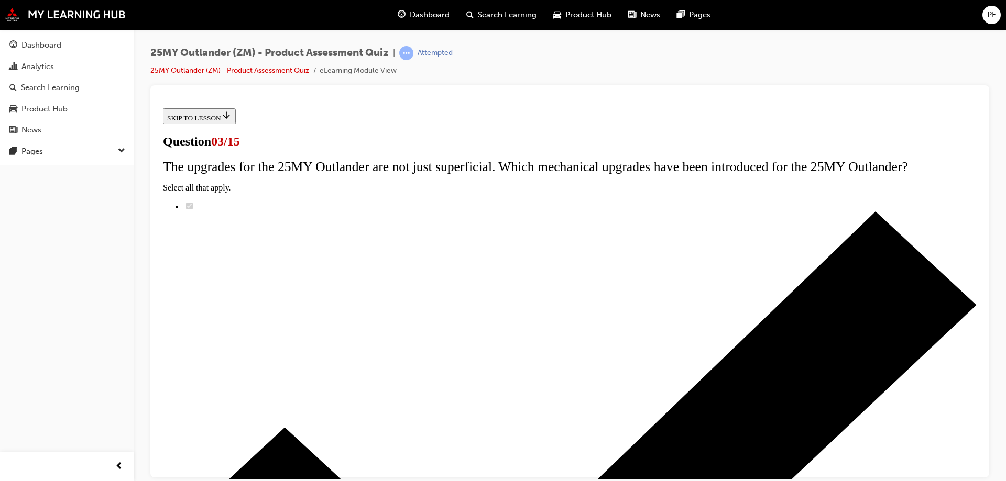
scroll to position [138, 0]
radio input "true"
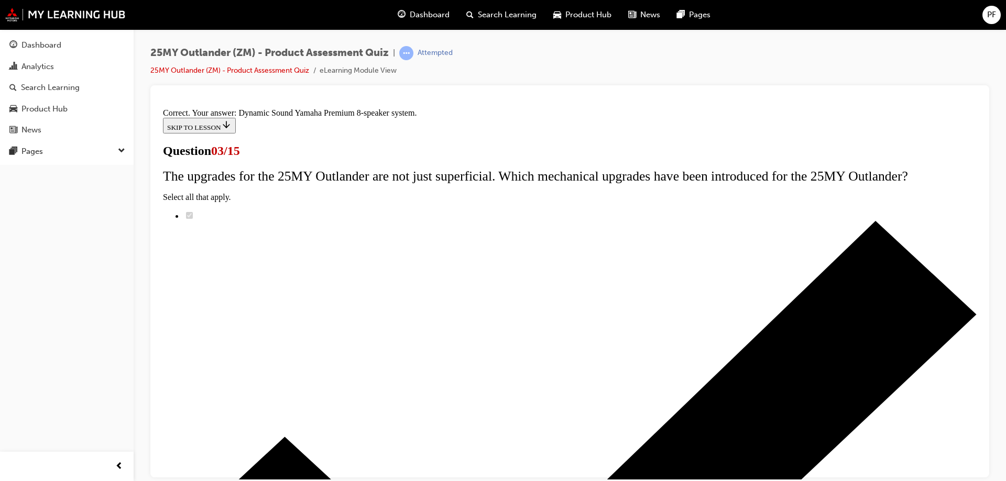
scroll to position [171, 0]
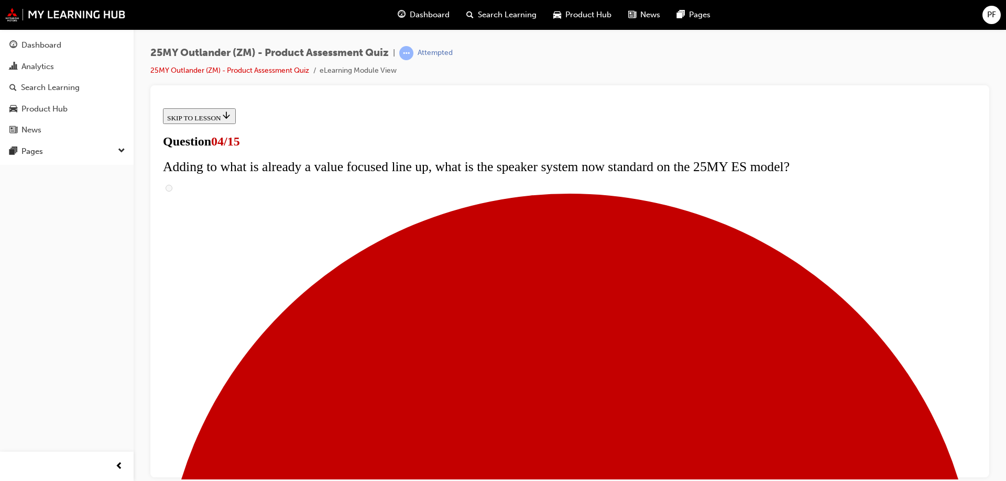
scroll to position [210, 0]
checkbox input "true"
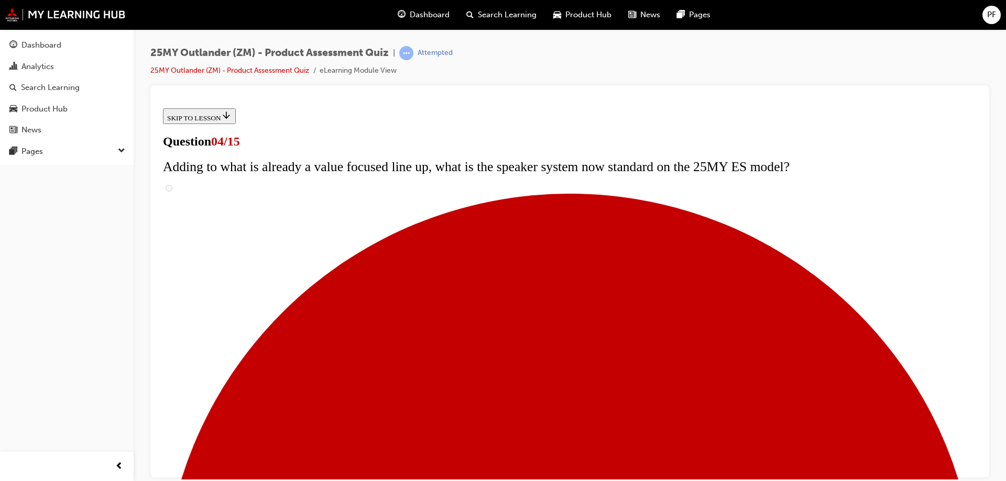
checkbox input "true"
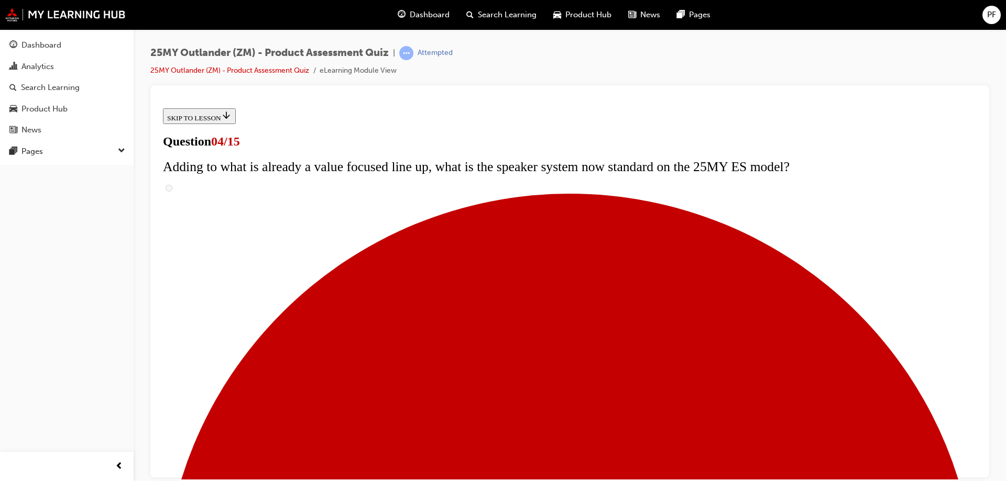
checkbox input "true"
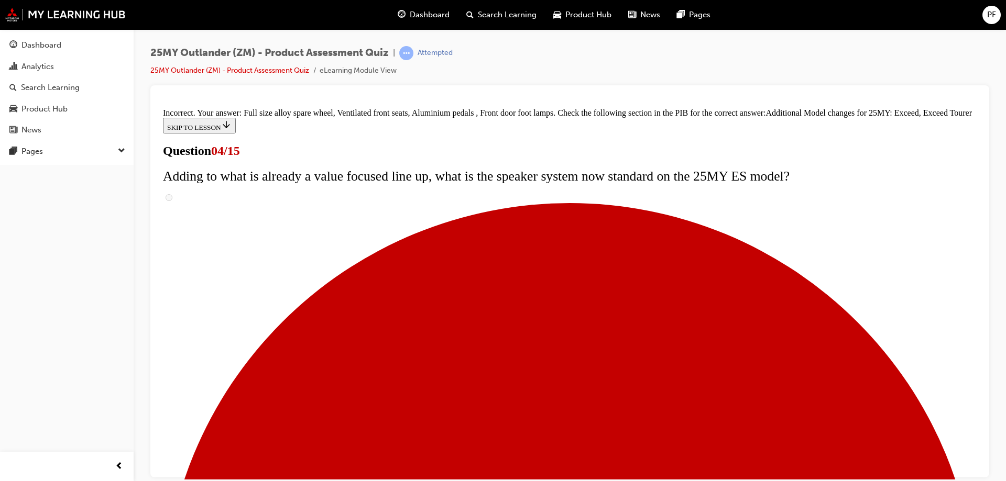
scroll to position [397, 0]
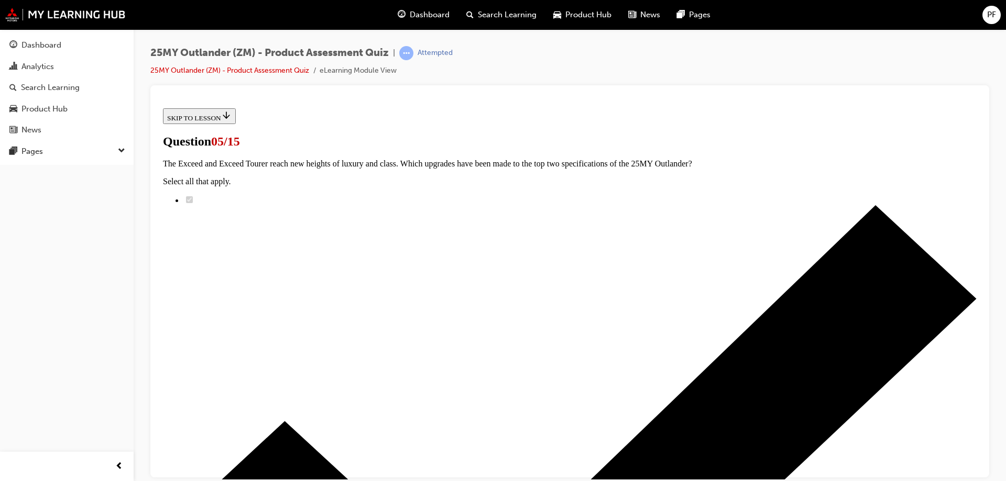
scroll to position [157, 0]
radio input "true"
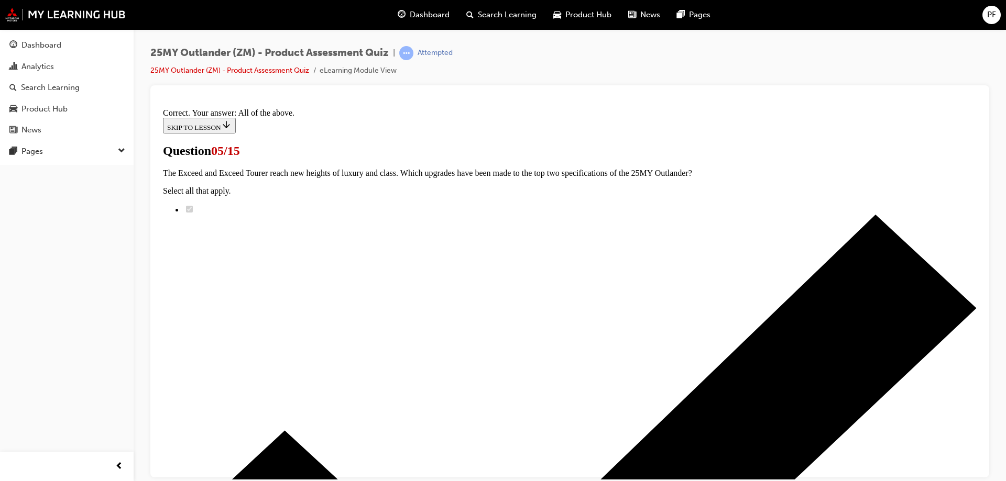
scroll to position [255, 0]
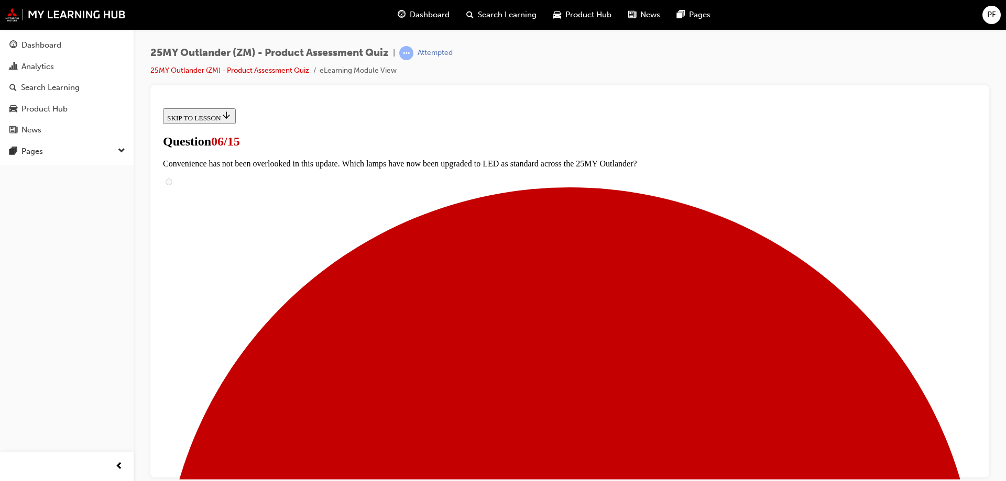
scroll to position [321, 0]
radio input "true"
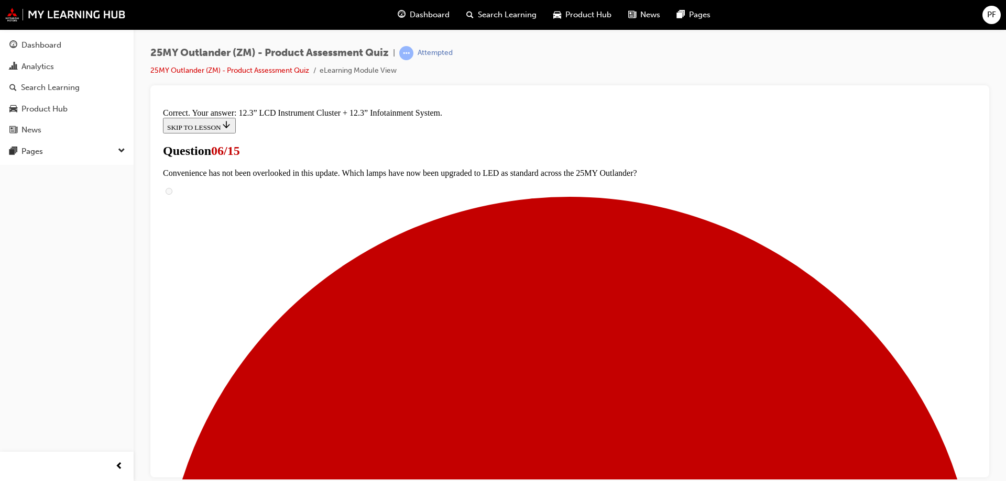
scroll to position [354, 0]
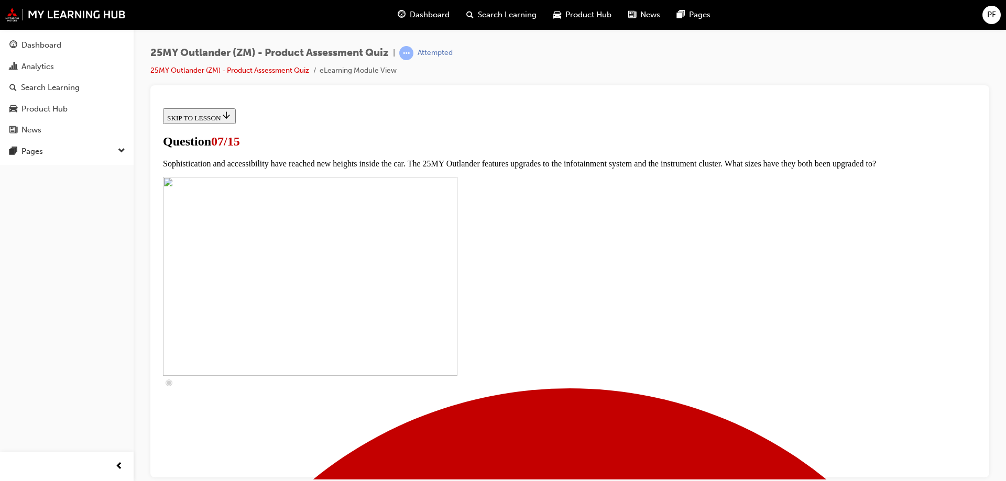
scroll to position [367, 0]
checkbox input "true"
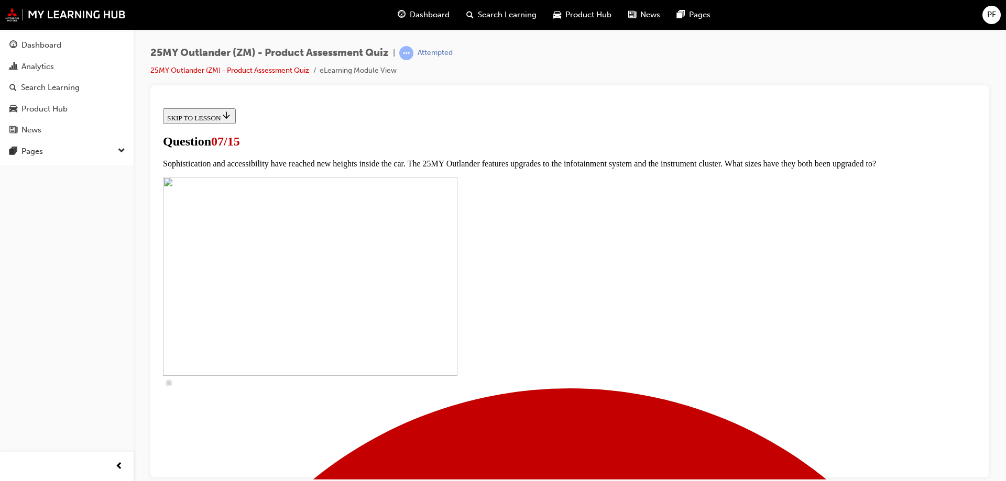
checkbox input "true"
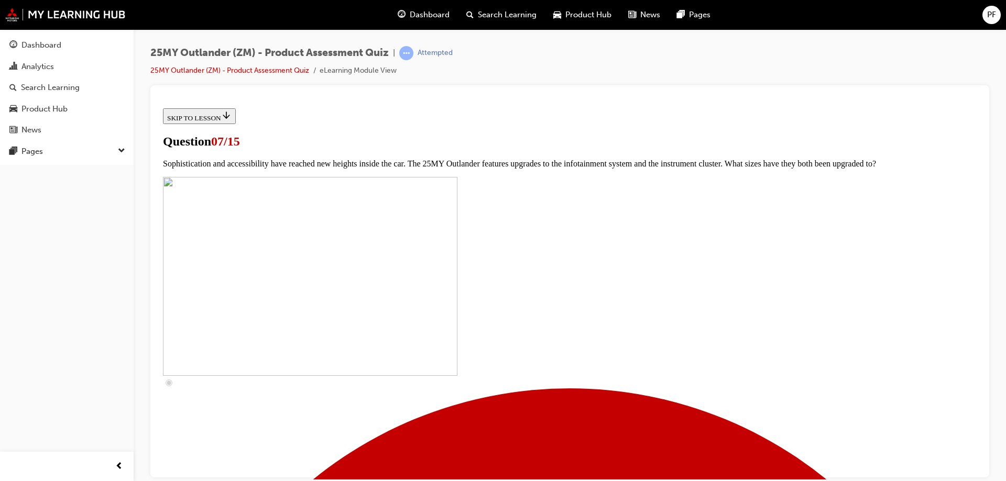
checkbox input "true"
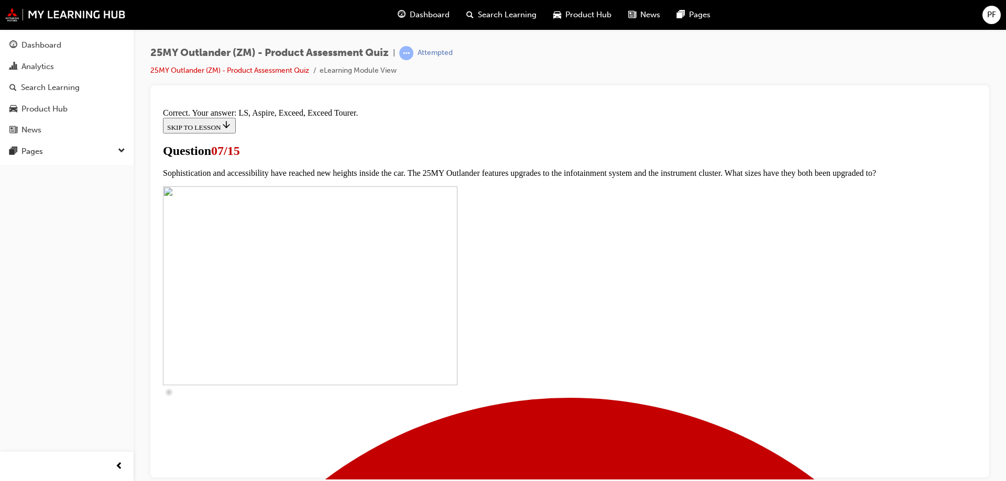
scroll to position [473, 0]
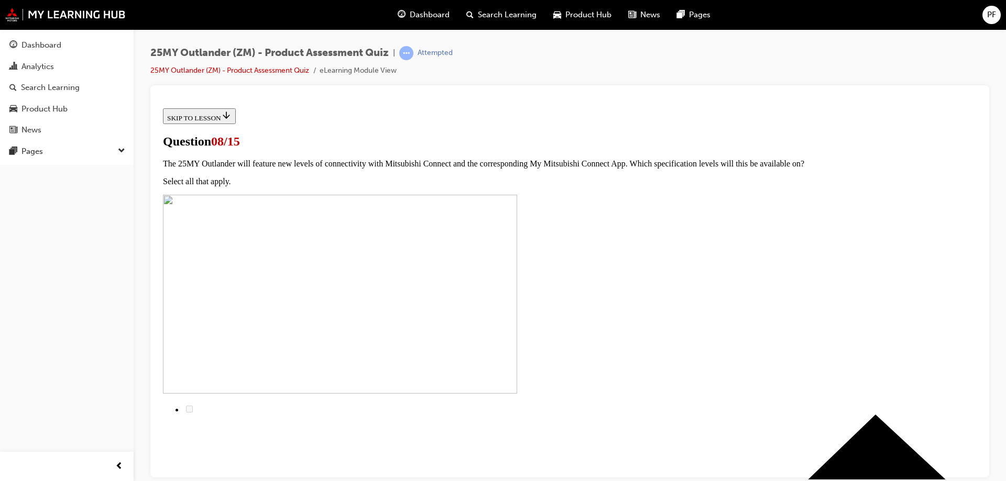
scroll to position [0, 0]
radio input "true"
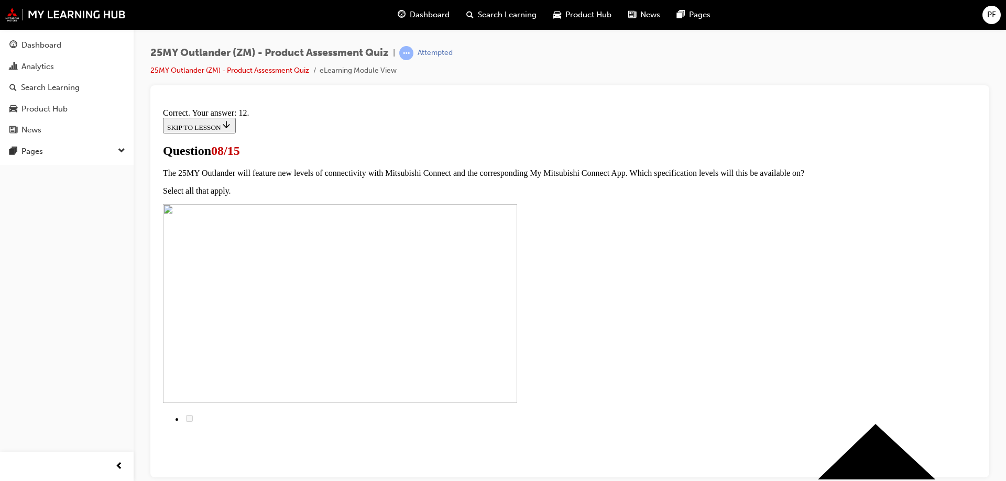
scroll to position [171, 0]
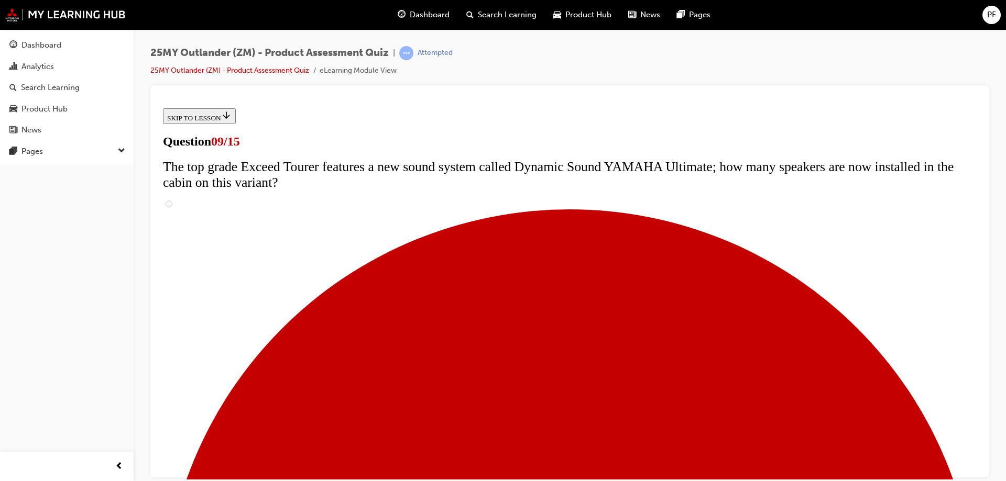
scroll to position [472, 0]
radio input "true"
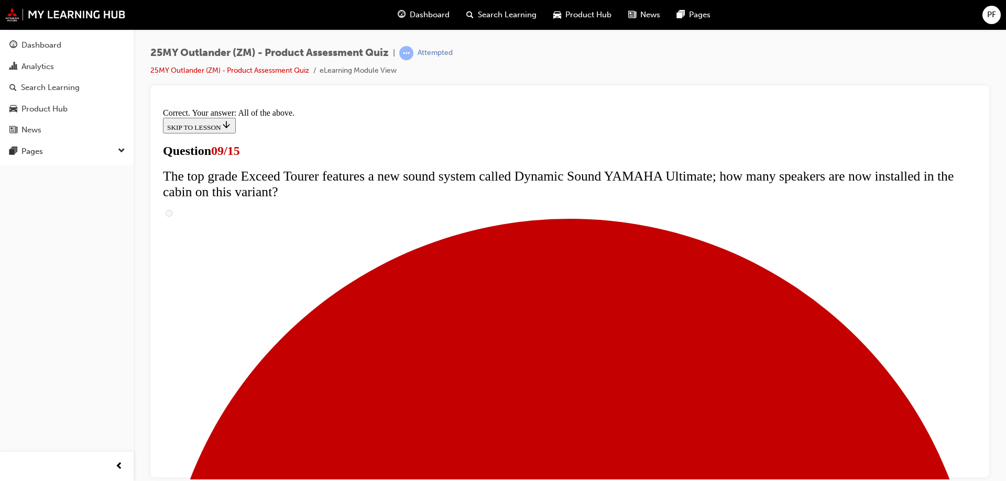
scroll to position [545, 0]
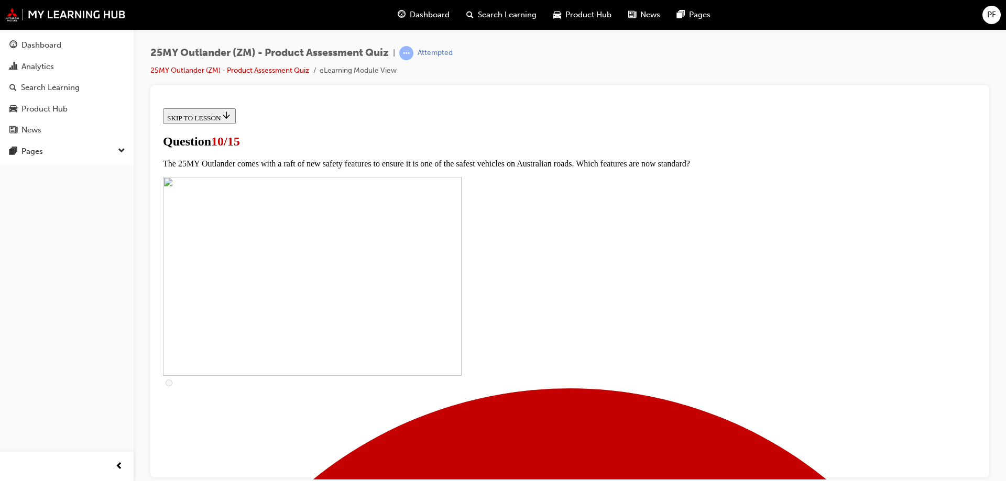
scroll to position [210, 0]
checkbox input "true"
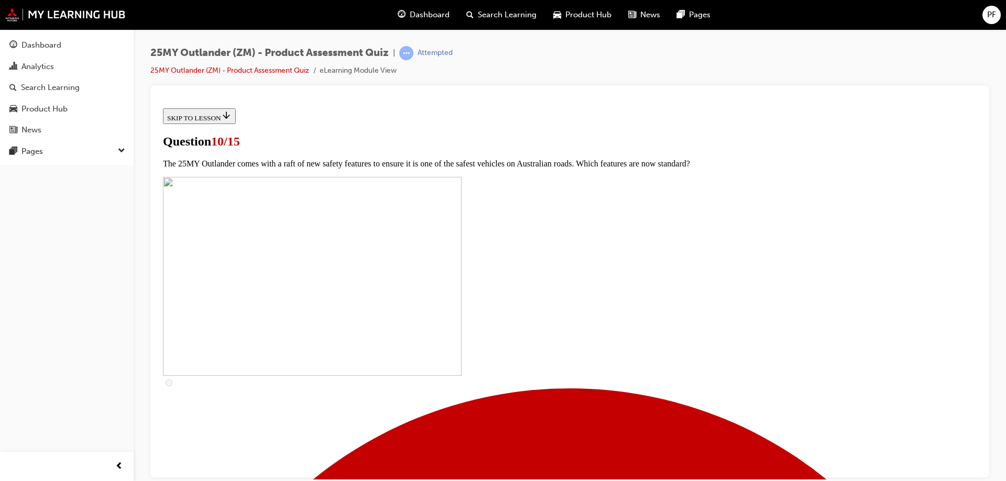
checkbox input "true"
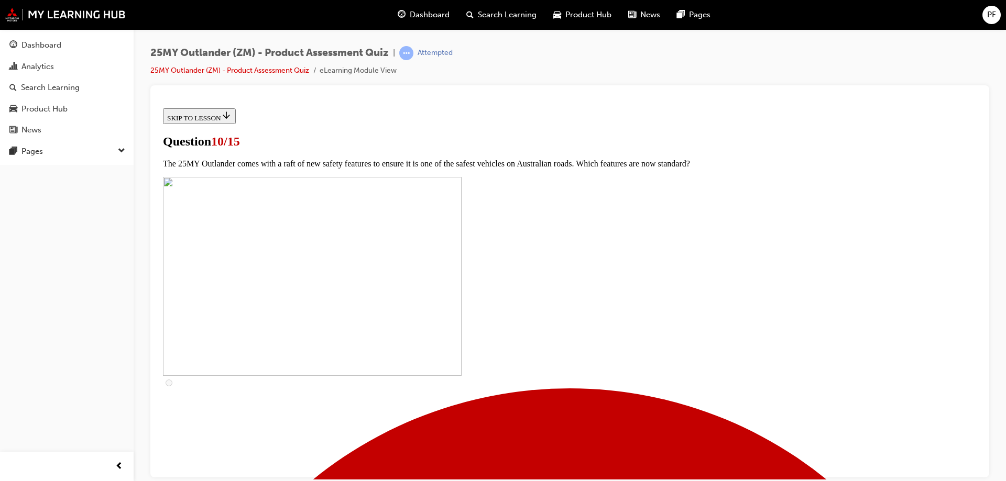
scroll to position [314, 0]
checkbox input "true"
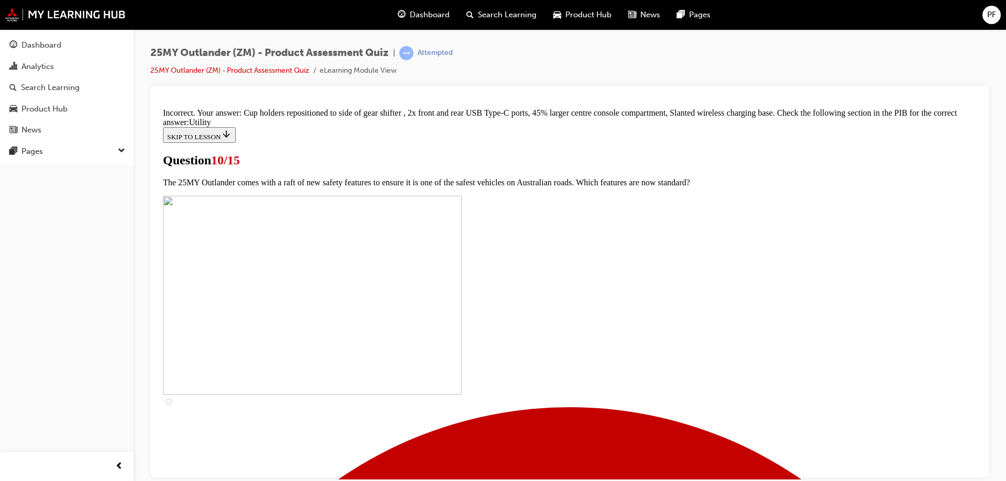
scroll to position [512, 0]
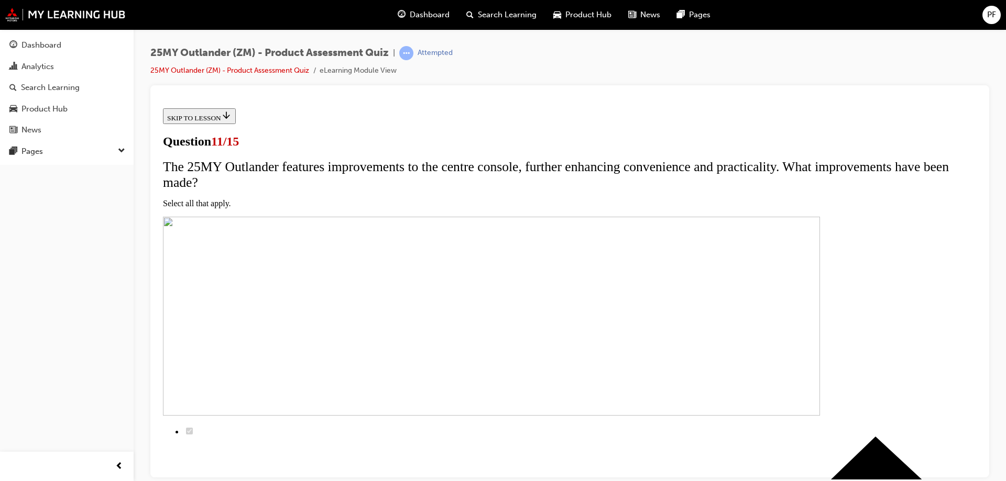
scroll to position [157, 0]
checkbox input "true"
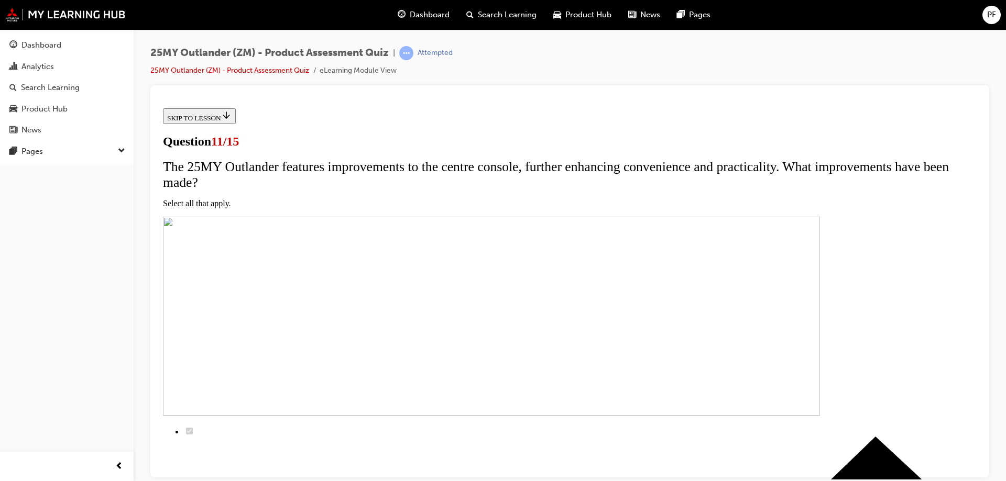
checkbox input "true"
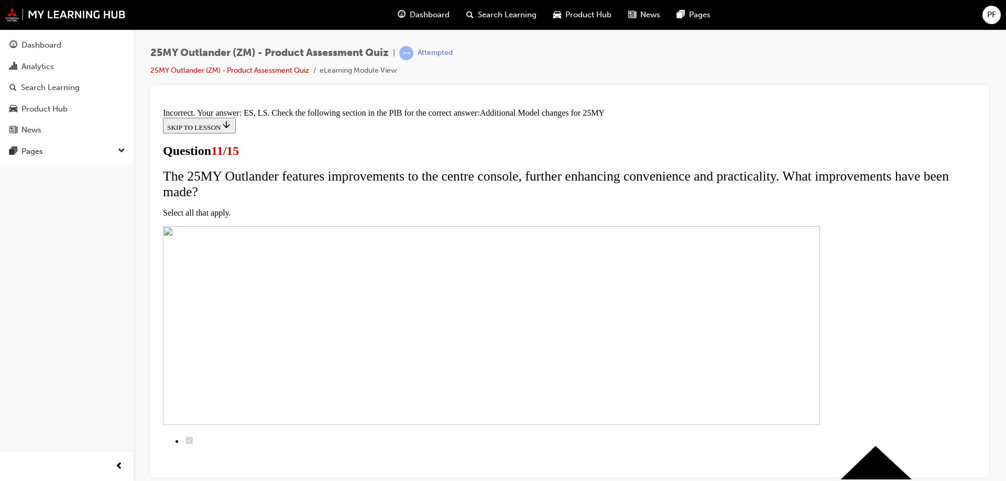
scroll to position [313, 0]
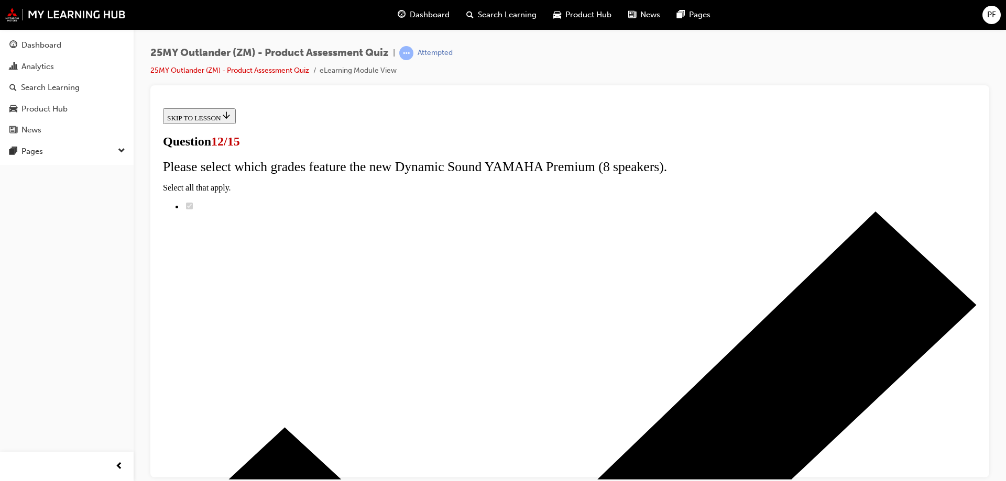
radio input "true"
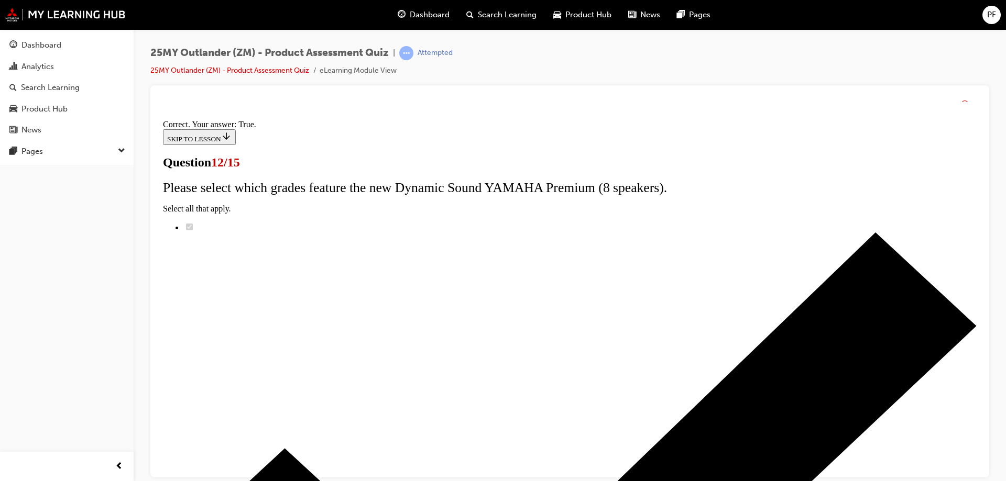
scroll to position [123, 0]
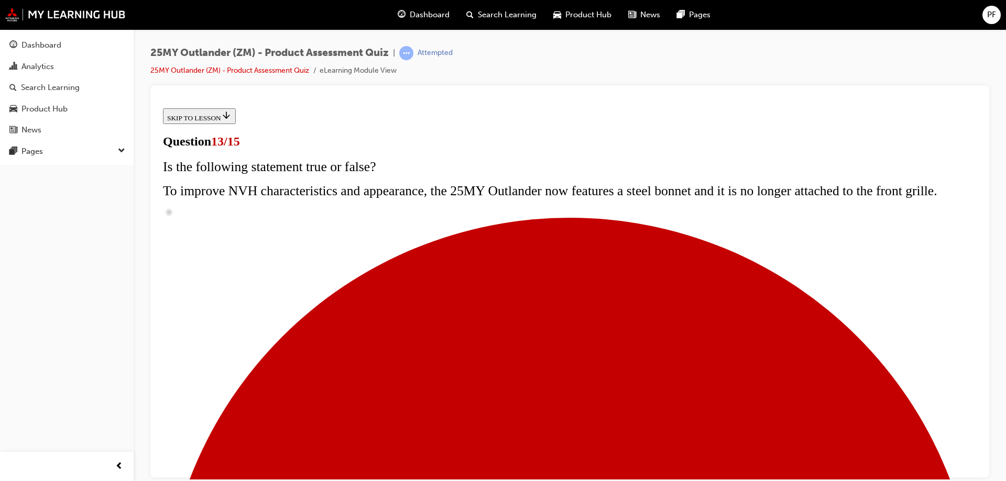
scroll to position [157, 0]
radio input "true"
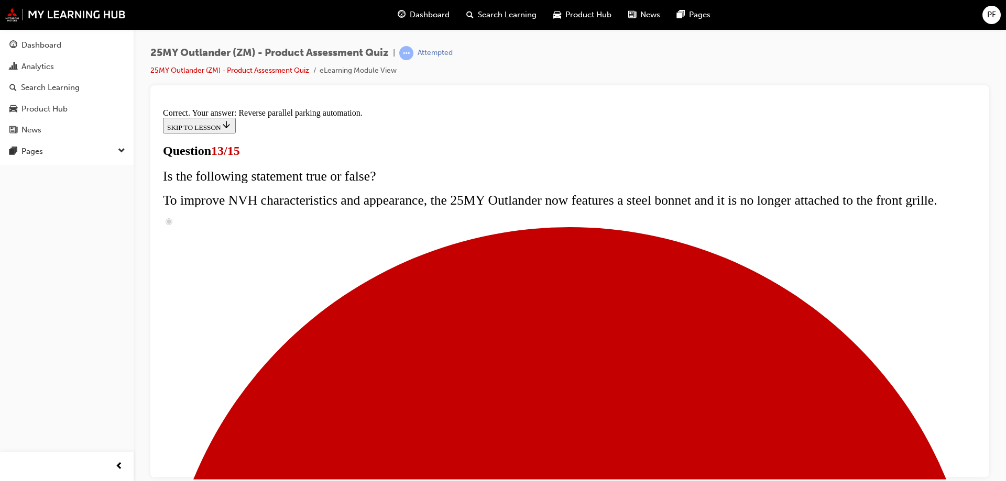
scroll to position [272, 0]
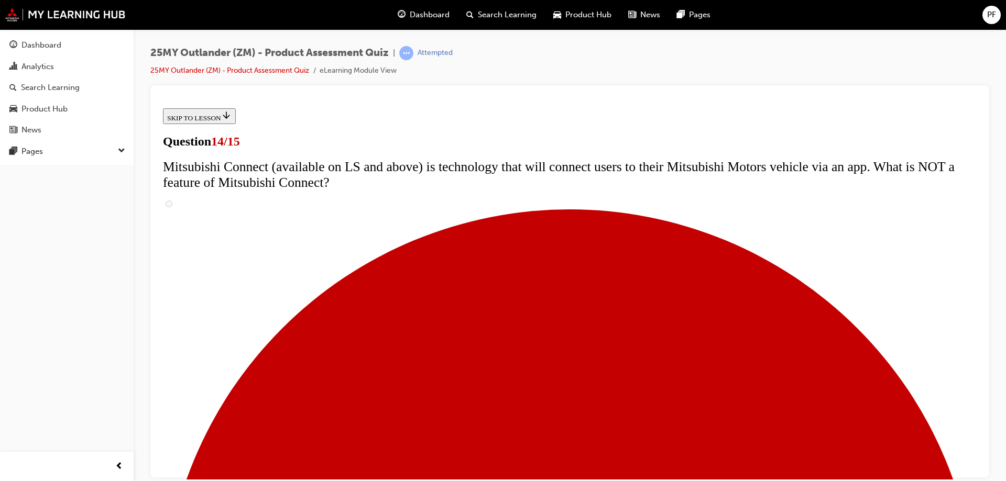
scroll to position [350, 0]
radio input "true"
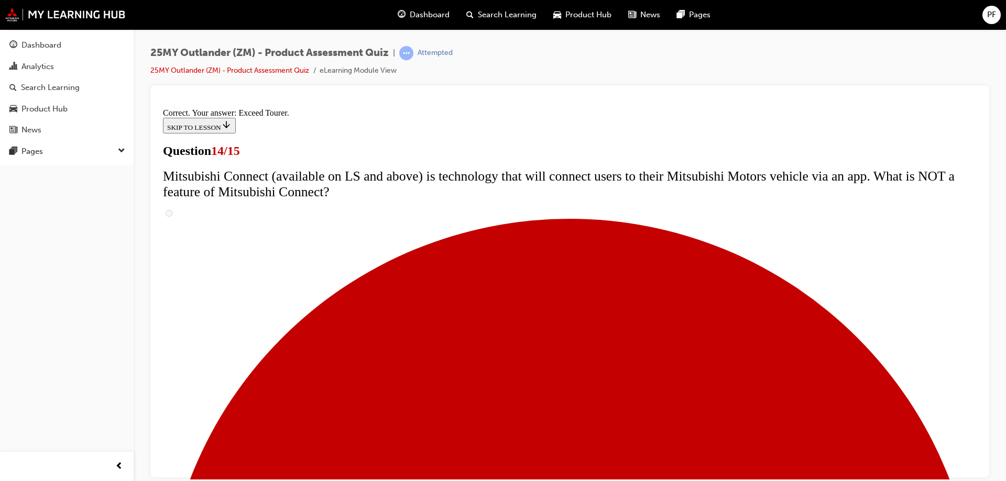
scroll to position [437, 0]
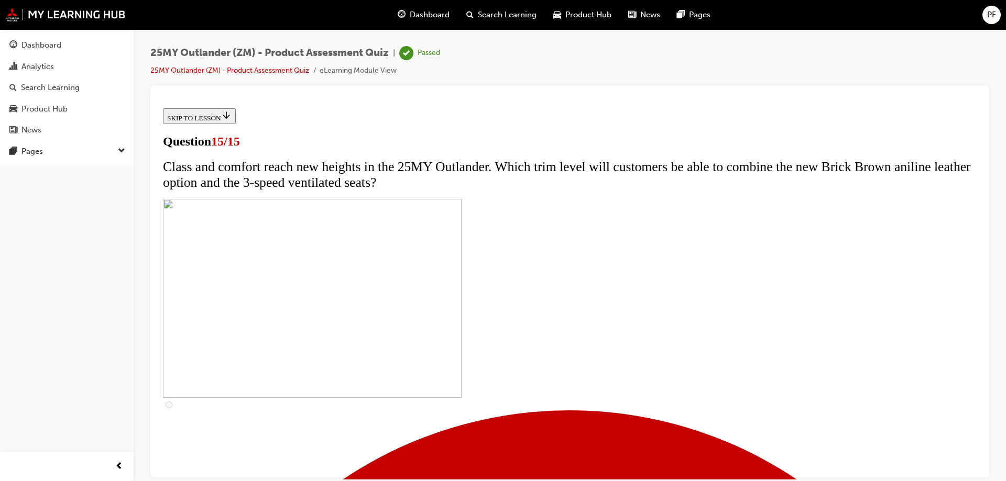
scroll to position [158, 0]
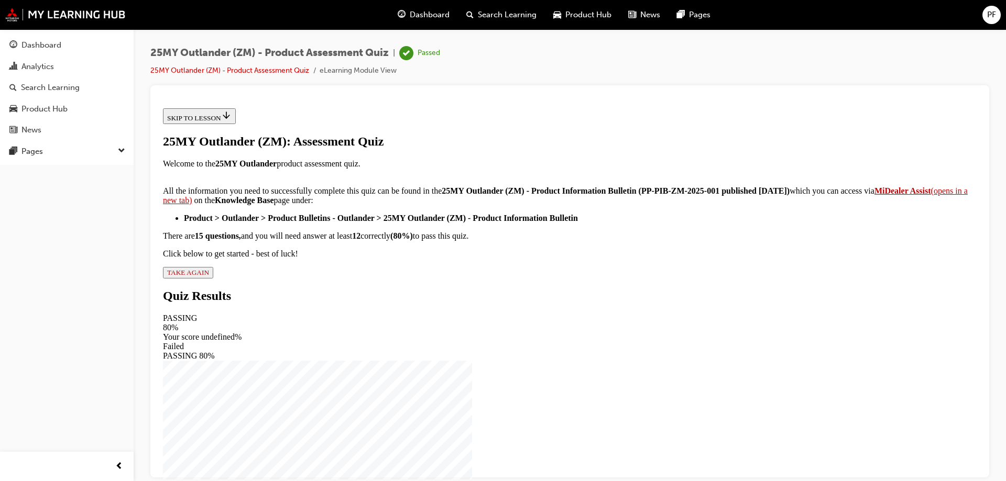
scroll to position [170, 0]
click at [429, 278] on div "25MY Outlander (ZM): Assessment Quiz Welcome to the 25MY Outlander product asse…" at bounding box center [570, 206] width 814 height 144
click at [209, 276] on span "TAKE AGAIN" at bounding box center [188, 272] width 42 height 8
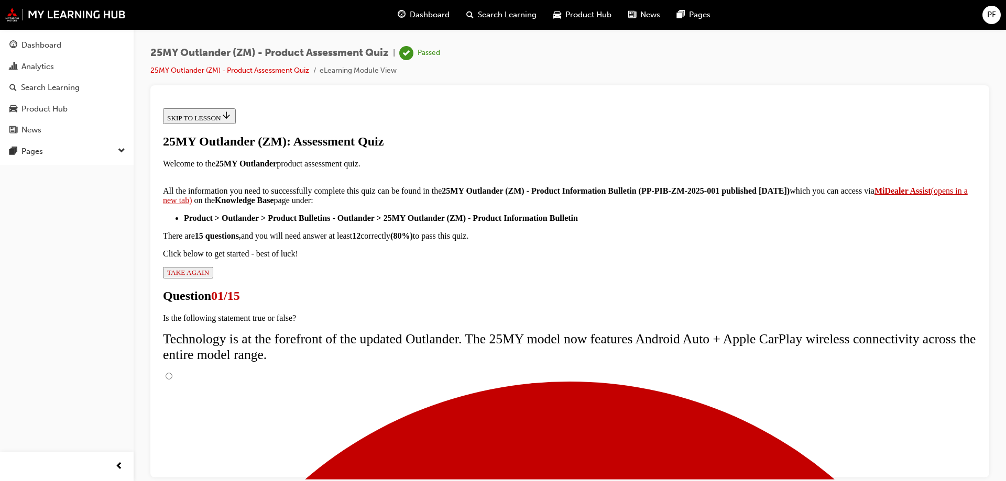
click at [172, 372] on input "True" at bounding box center [169, 375] width 7 height 7
radio input "true"
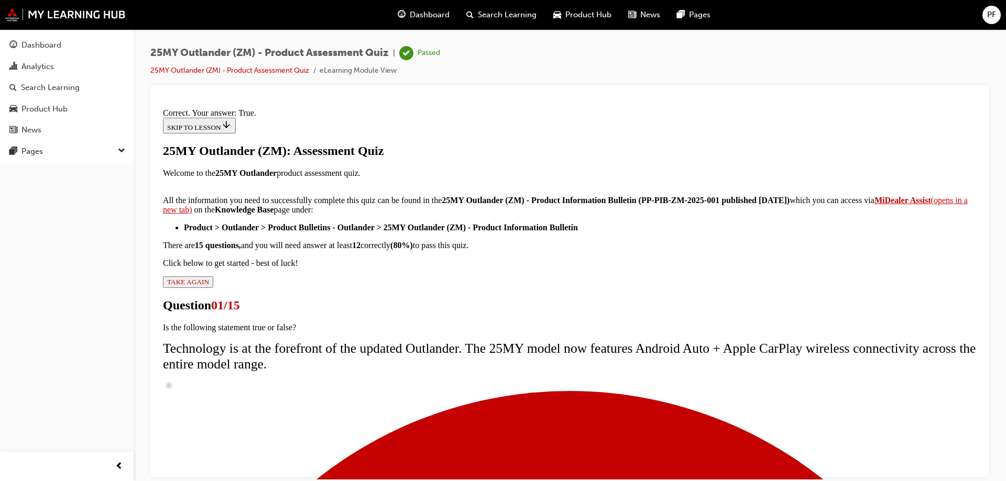
scroll to position [123, 0]
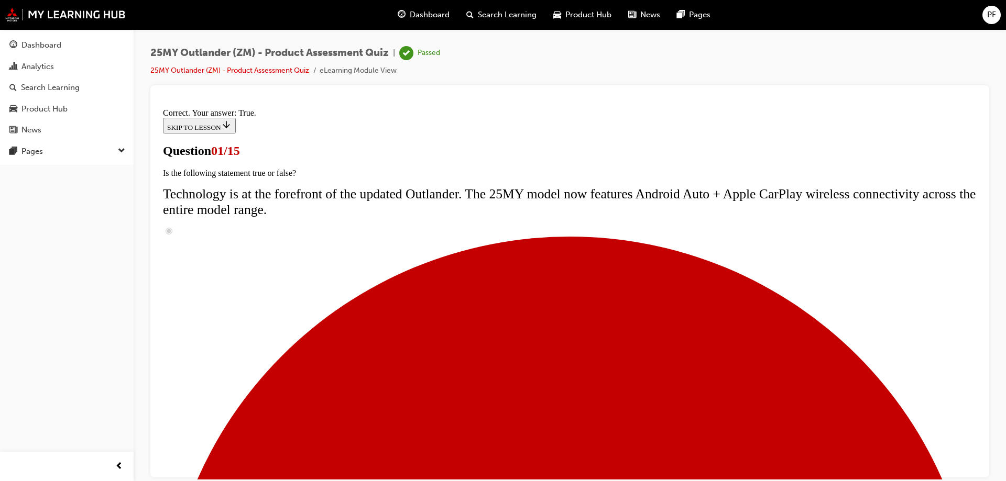
radio input "true"
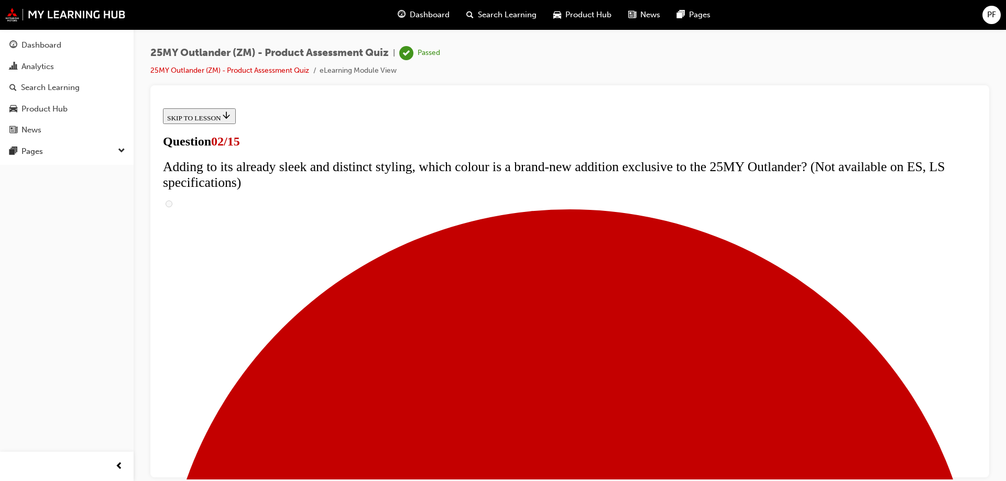
scroll to position [194, 0]
checkbox input "true"
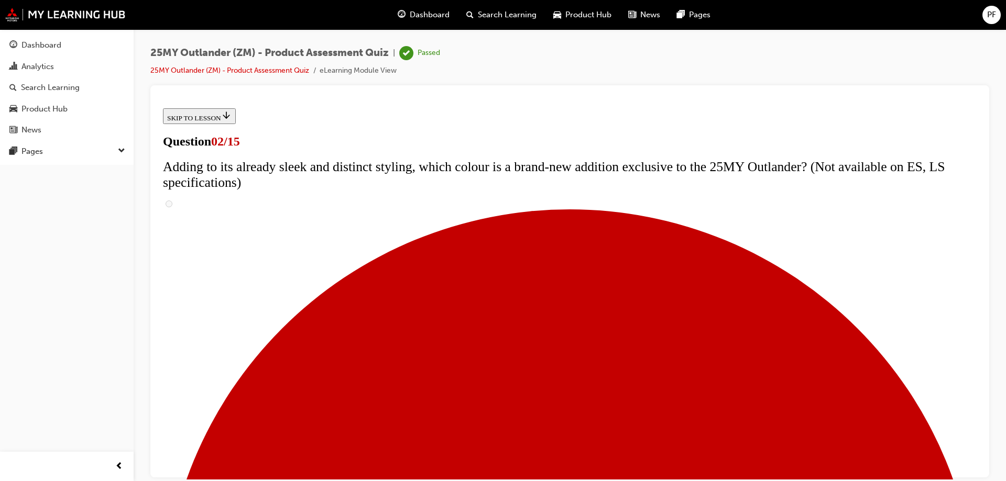
checkbox input "true"
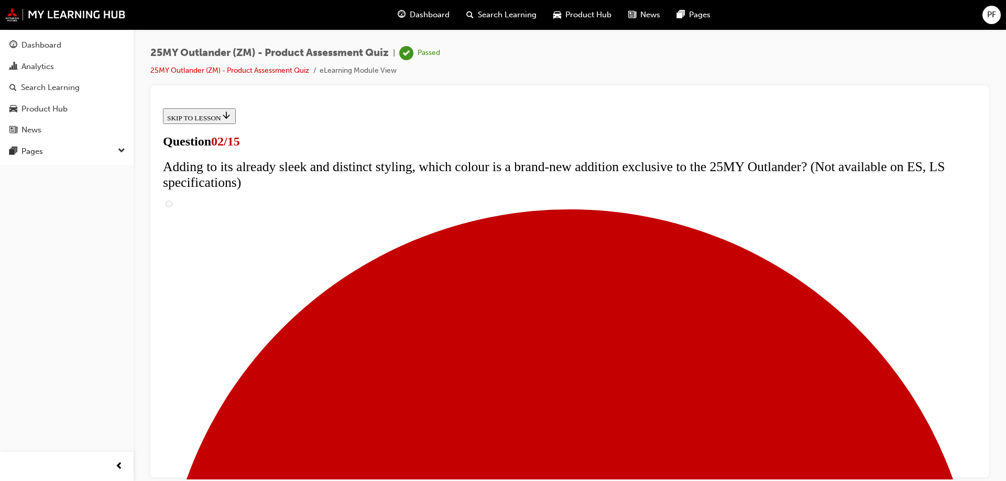
checkbox input "true"
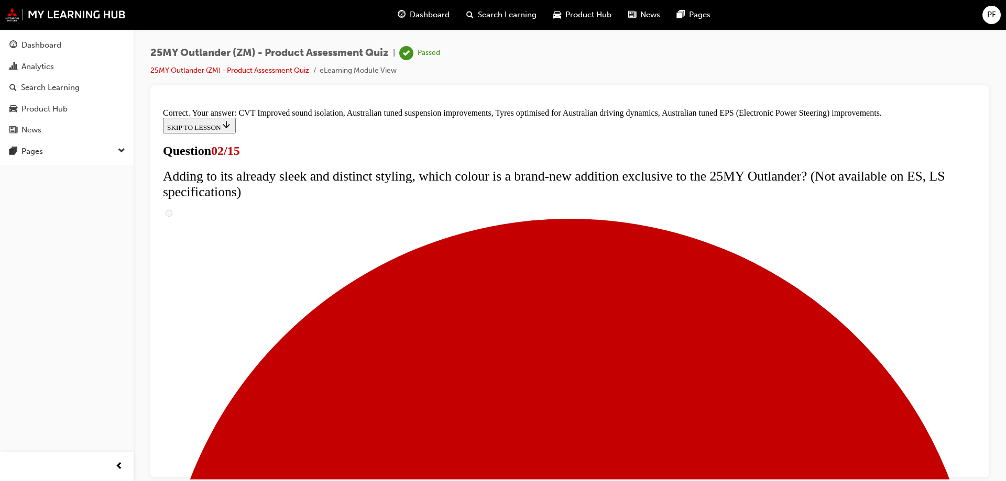
scroll to position [290, 0]
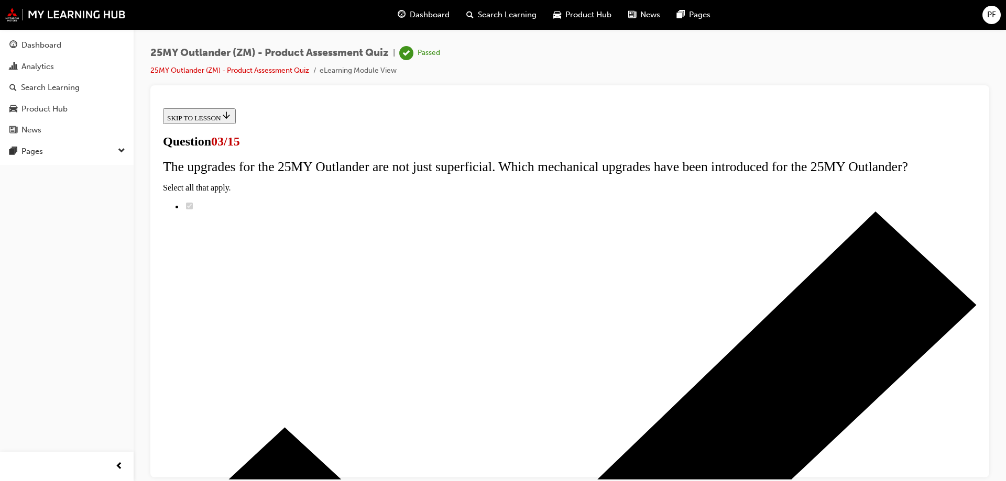
radio input "true"
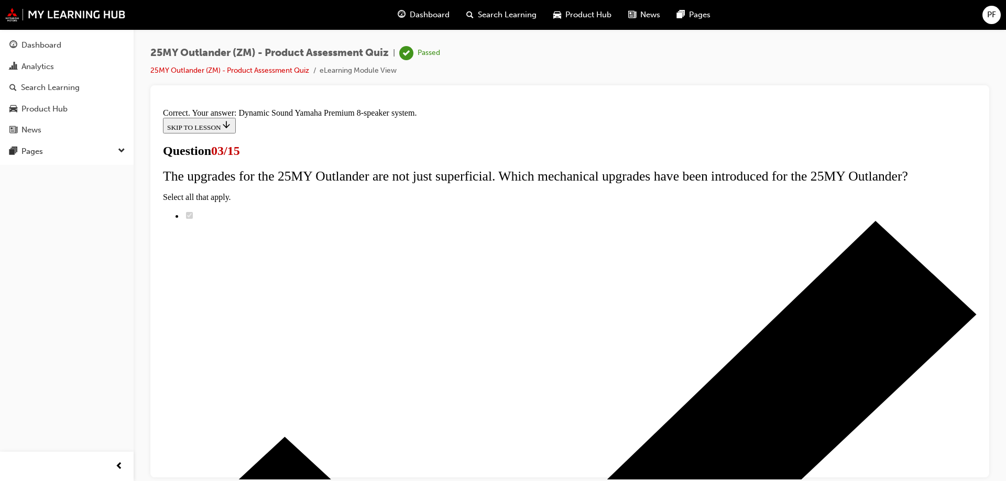
scroll to position [171, 0]
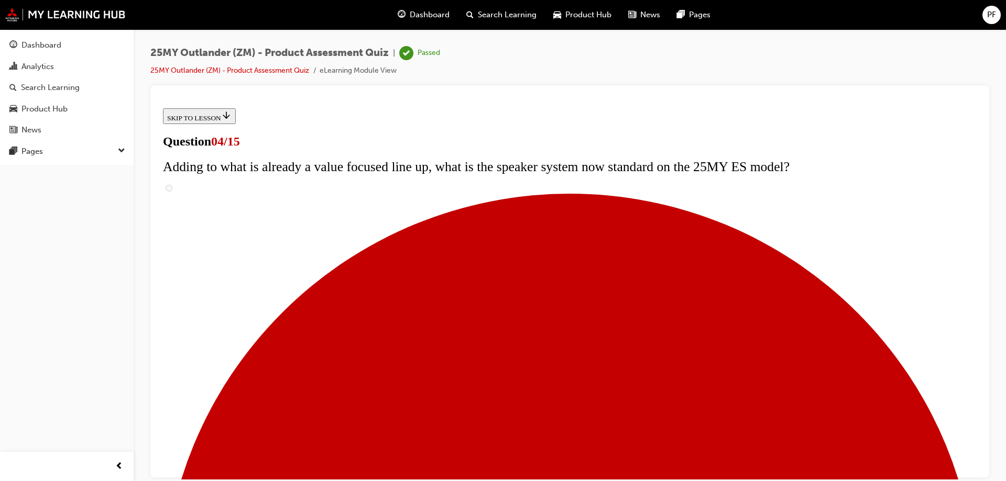
scroll to position [157, 0]
checkbox input "true"
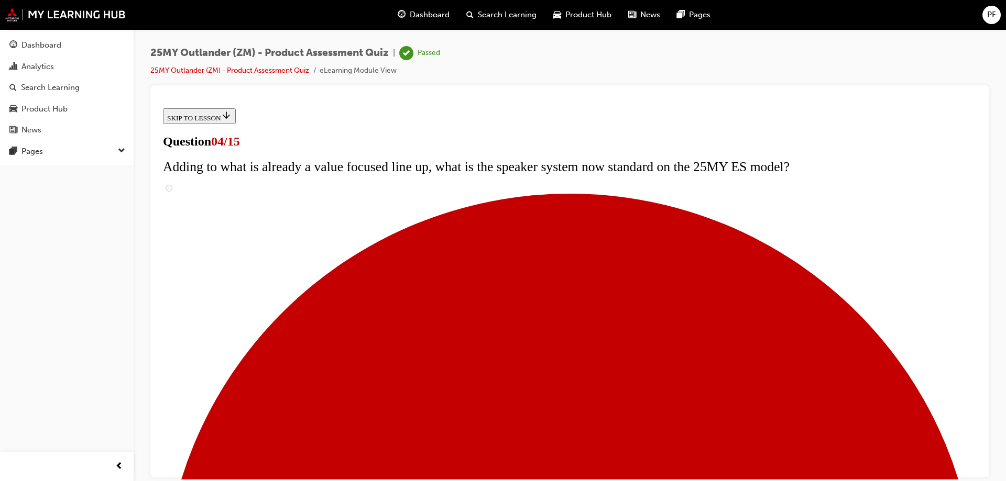
checkbox input "true"
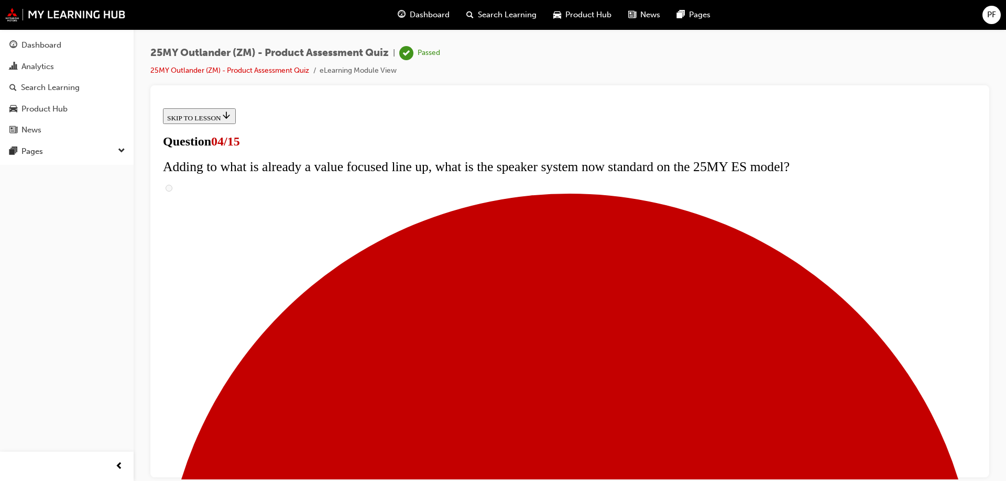
checkbox input "true"
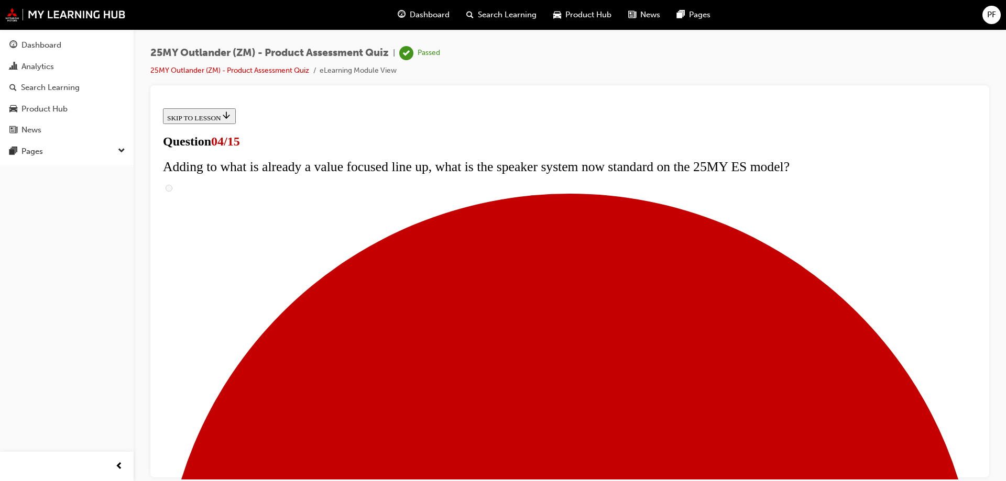
checkbox input "true"
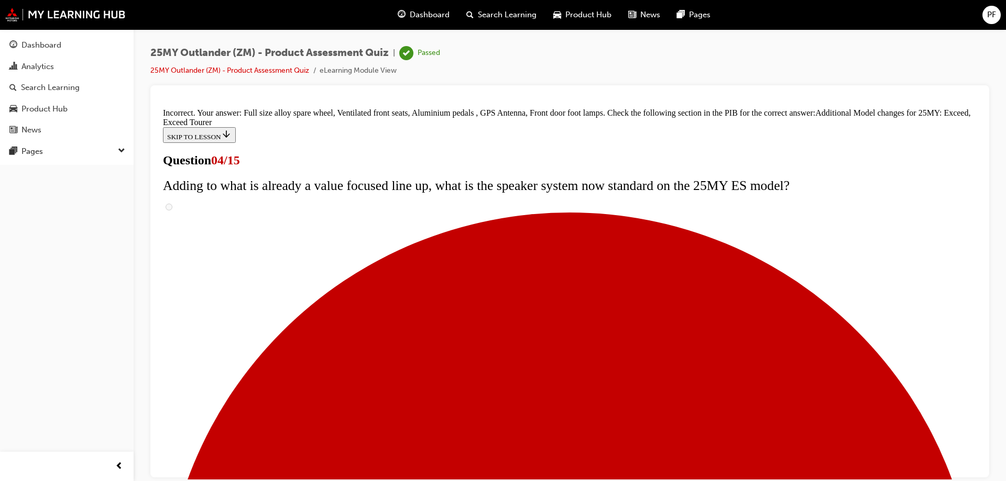
scroll to position [397, 0]
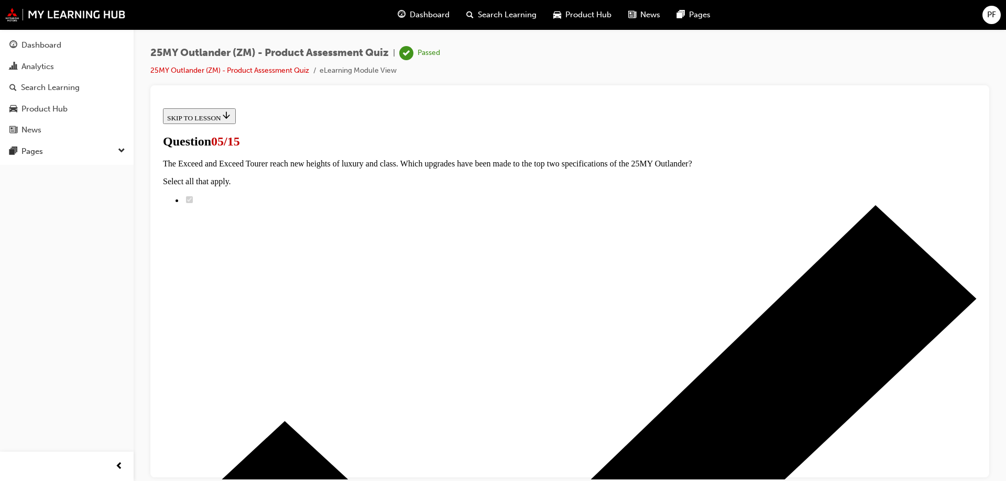
scroll to position [222, 0]
radio input "true"
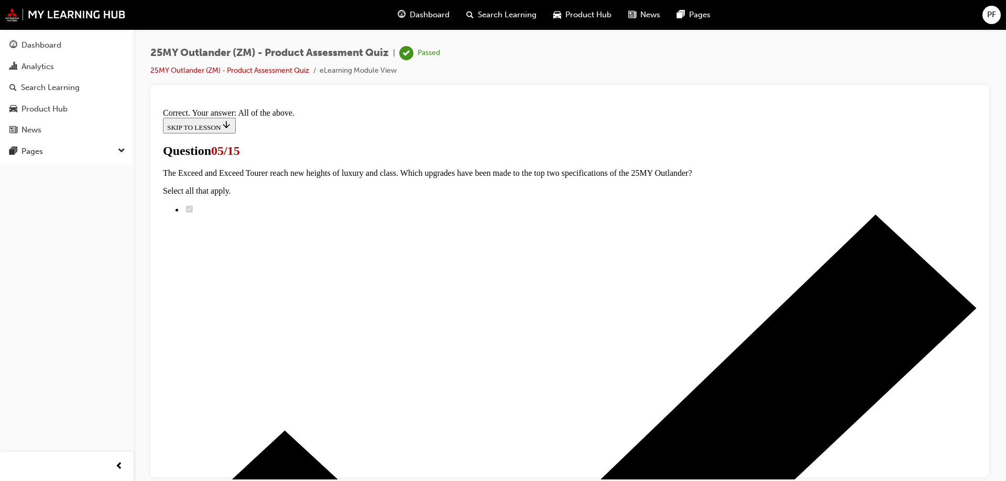
scroll to position [255, 0]
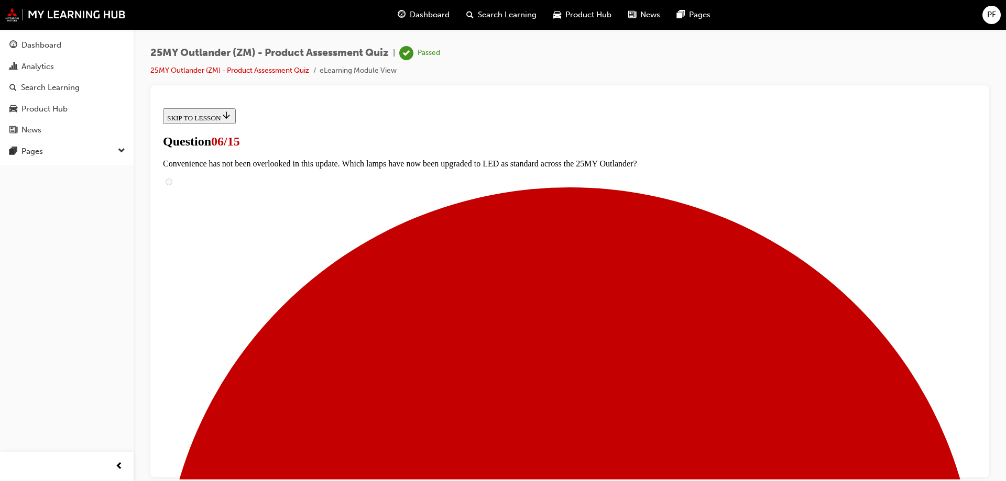
scroll to position [290, 0]
radio input "true"
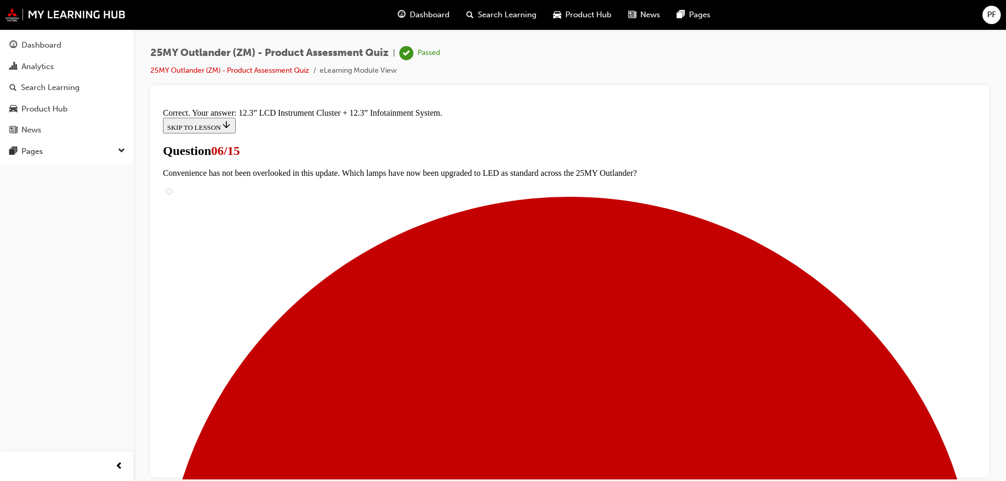
scroll to position [354, 0]
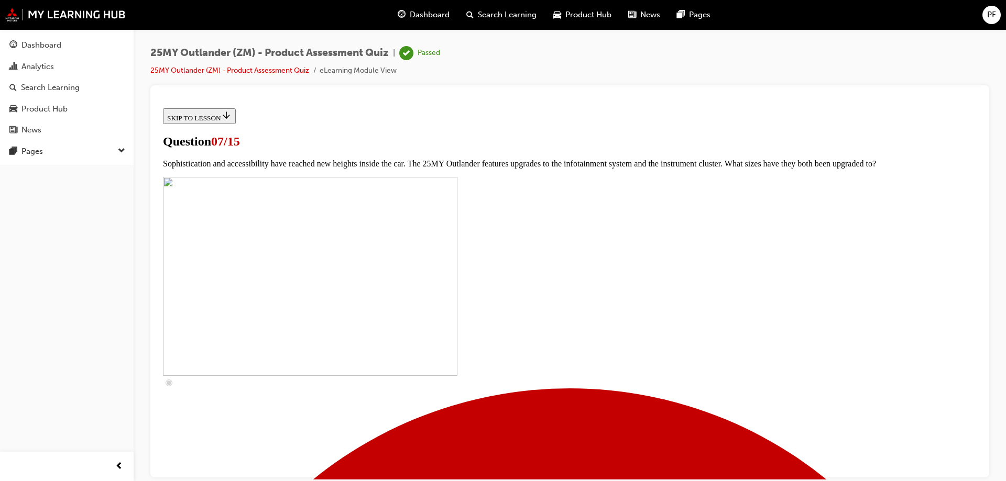
scroll to position [367, 0]
checkbox input "true"
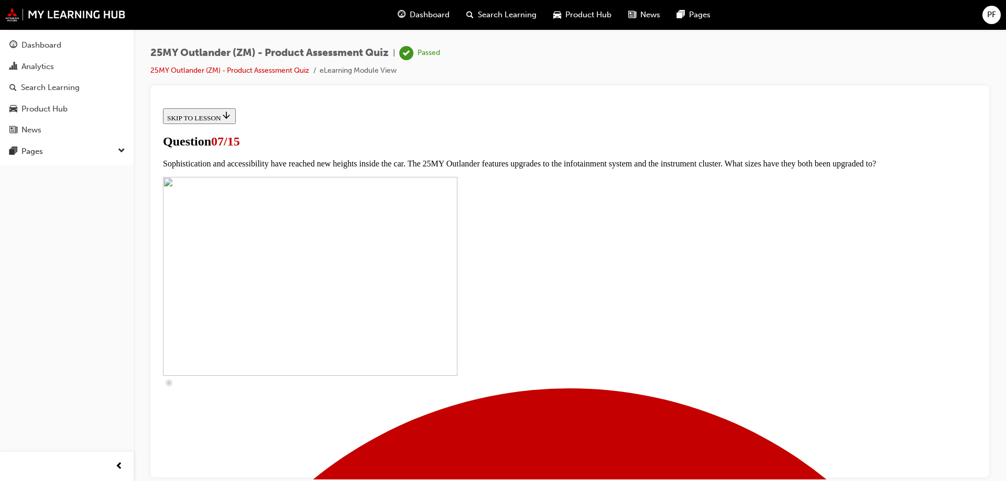
checkbox input "true"
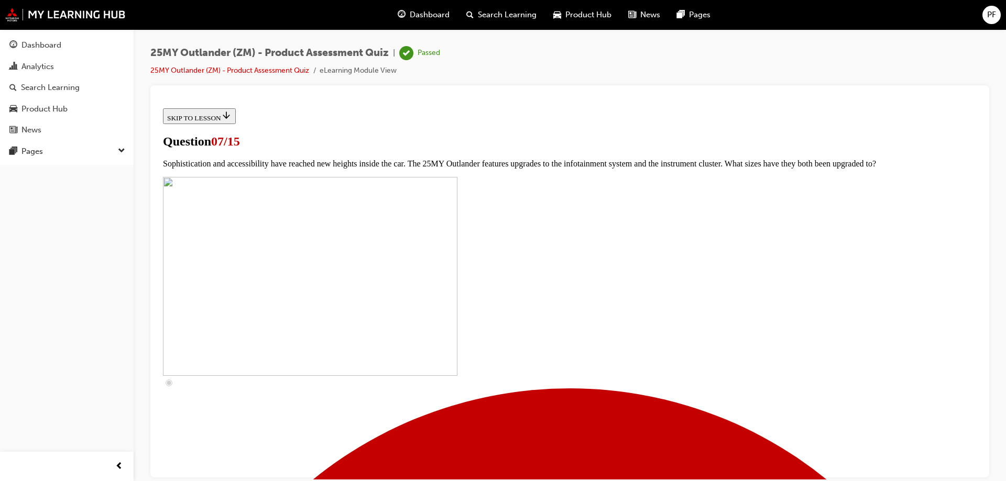
checkbox input "false"
checkbox input "true"
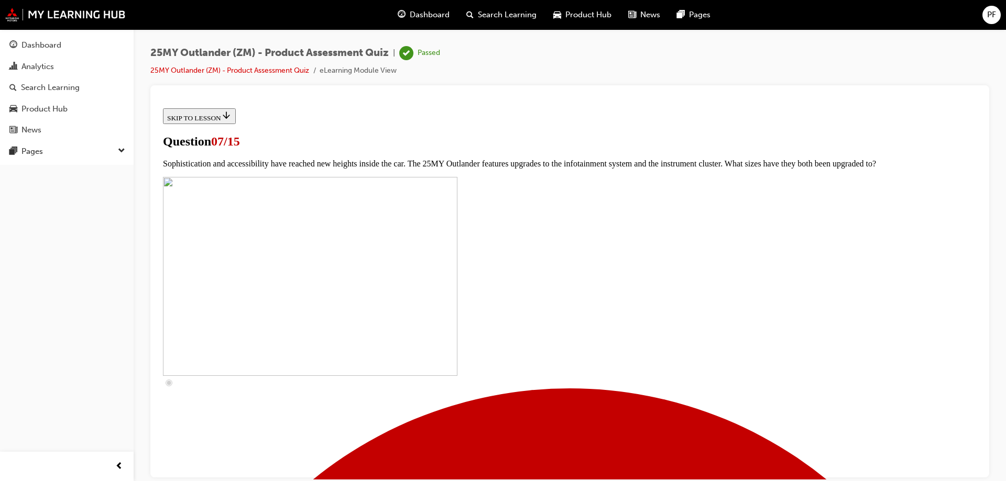
checkbox input "true"
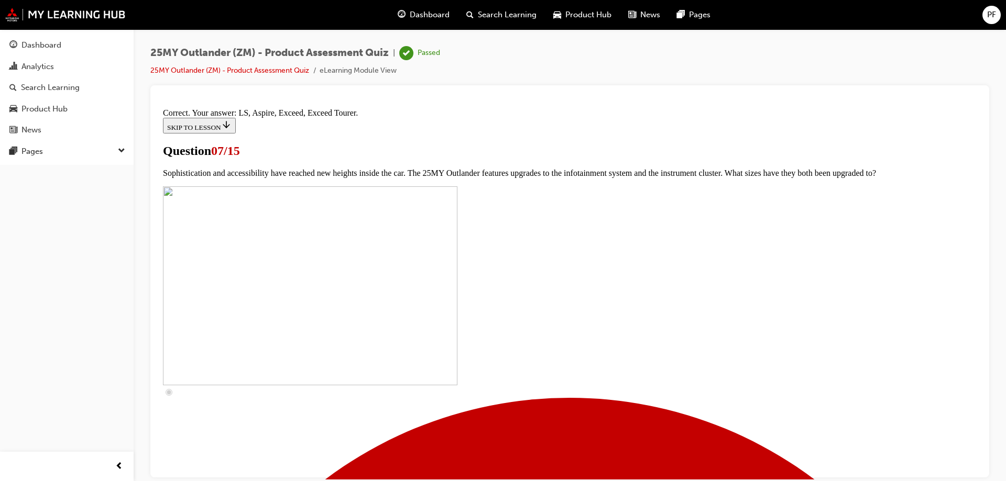
scroll to position [473, 0]
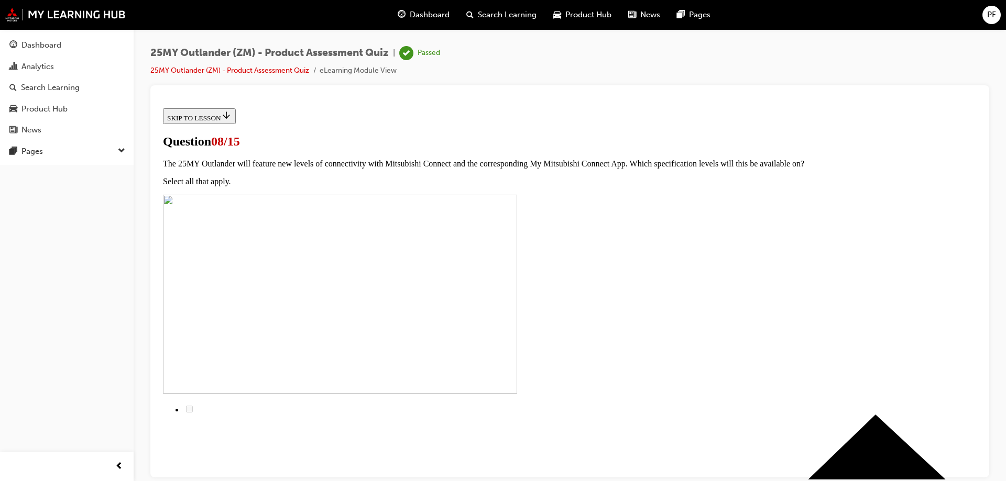
scroll to position [105, 0]
radio input "true"
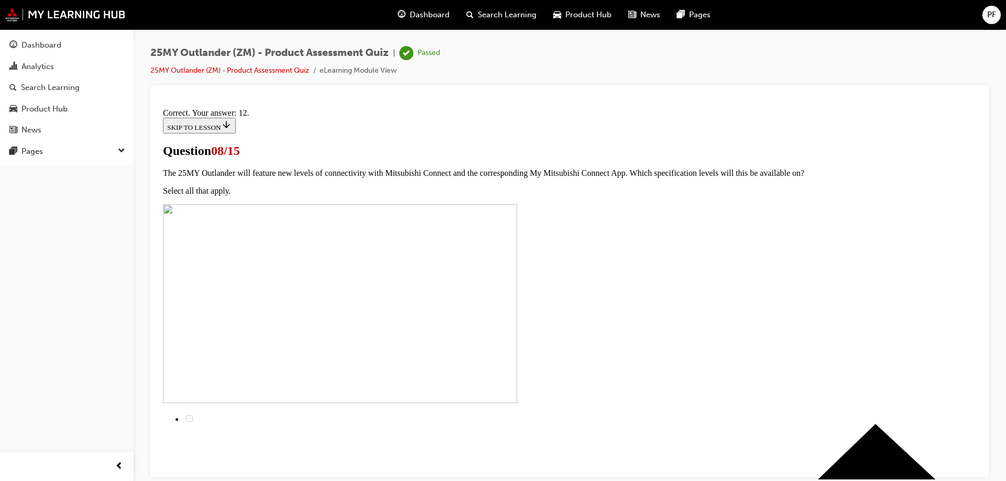
scroll to position [171, 0]
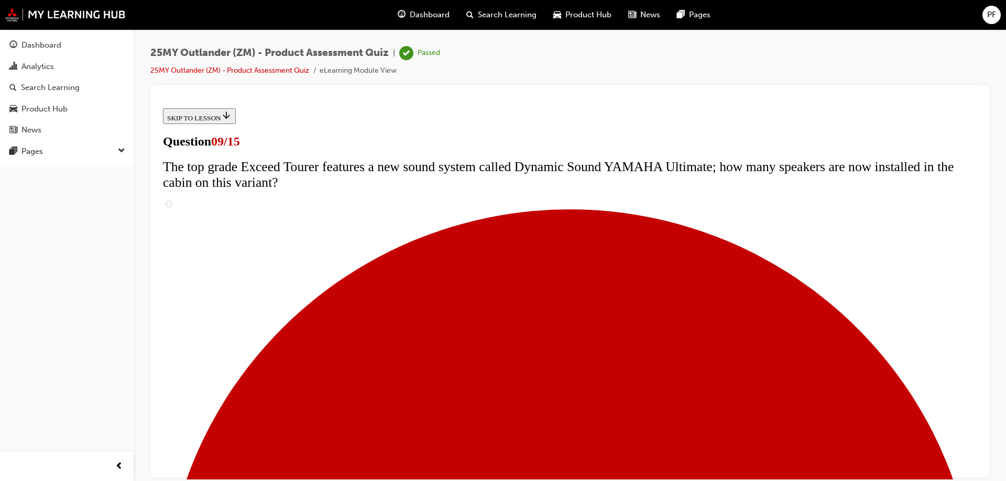
scroll to position [472, 0]
radio input "true"
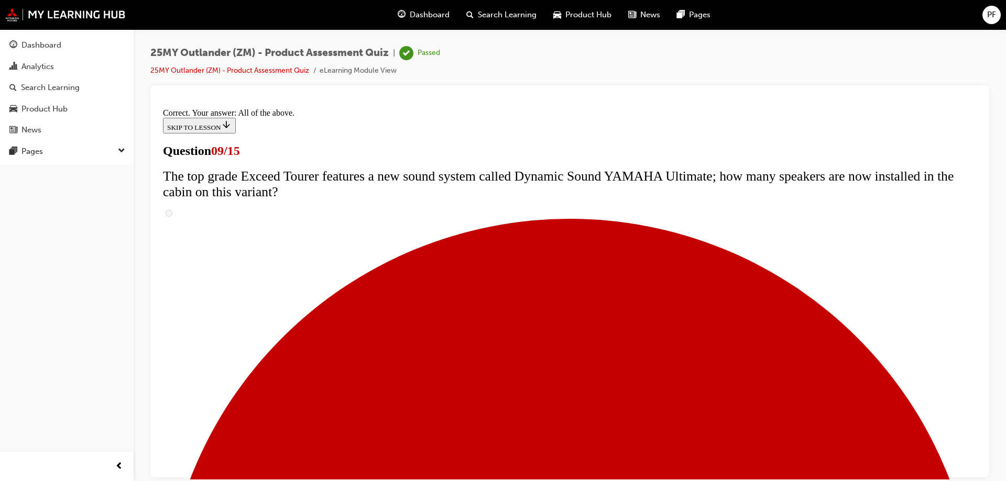
scroll to position [545, 0]
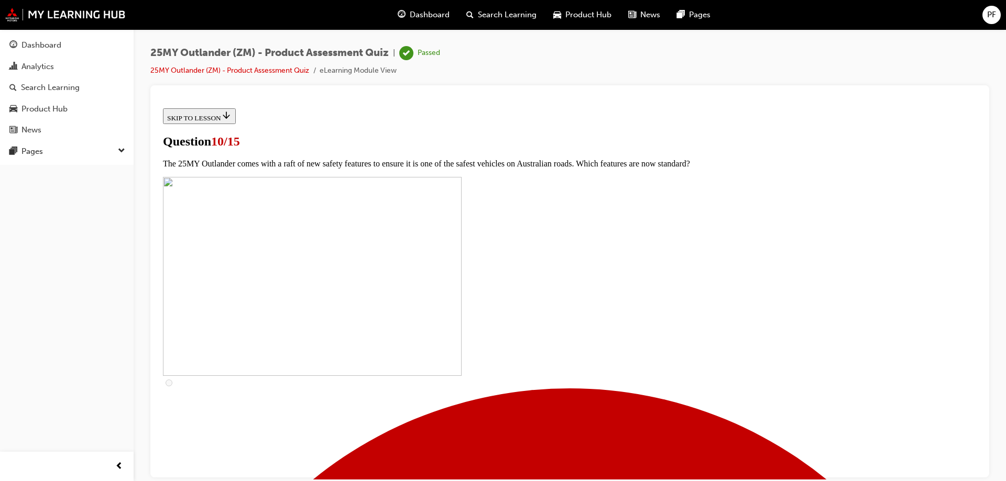
scroll to position [367, 0]
checkbox input "true"
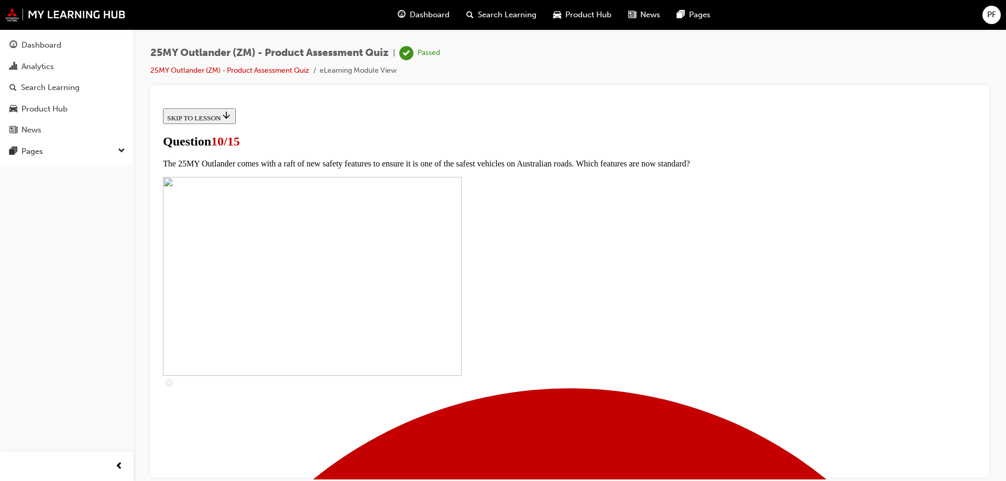
checkbox input "true"
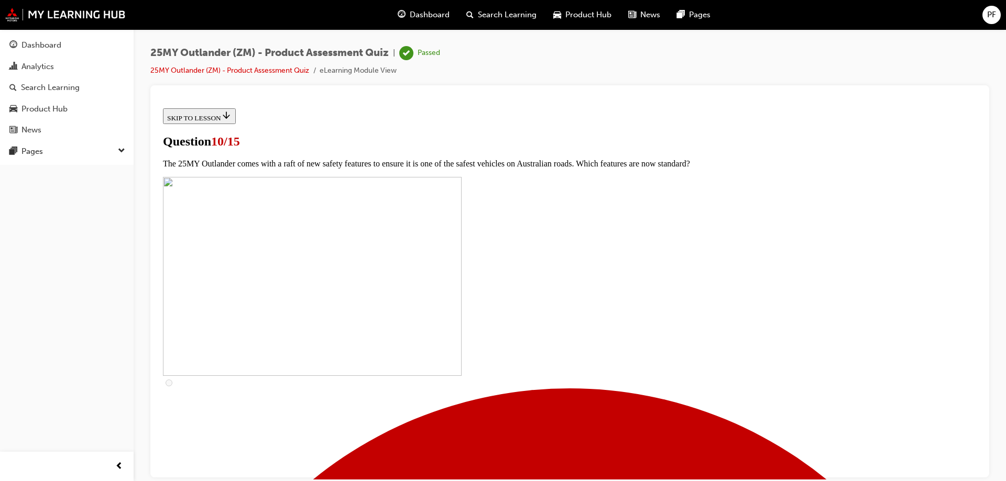
checkbox input "true"
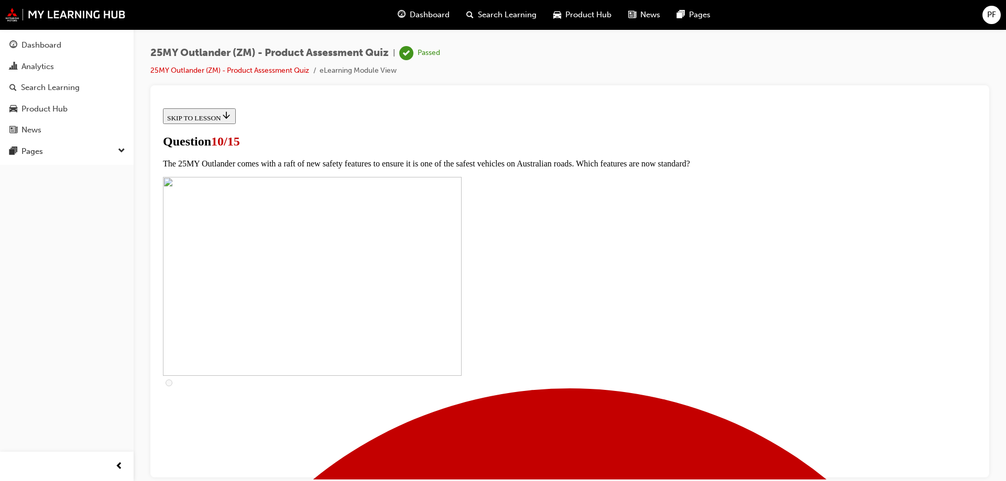
checkbox input "true"
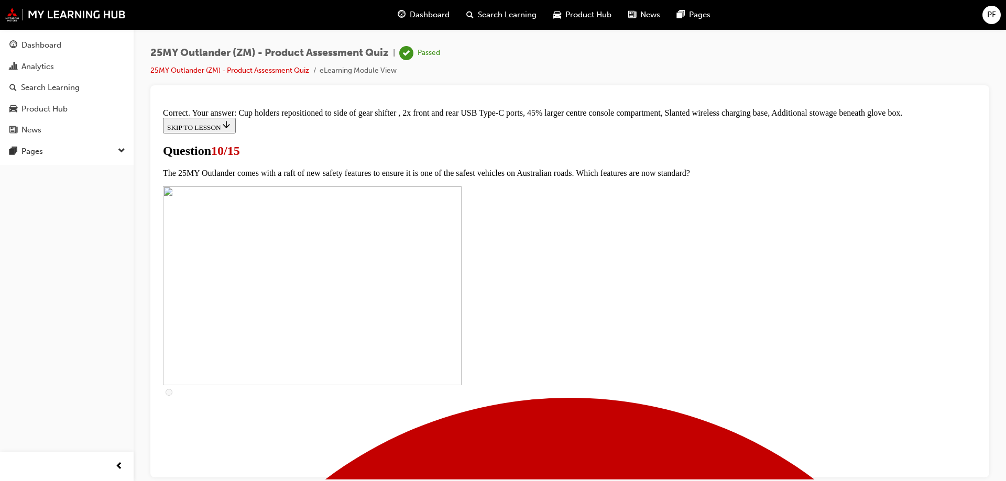
scroll to position [447, 0]
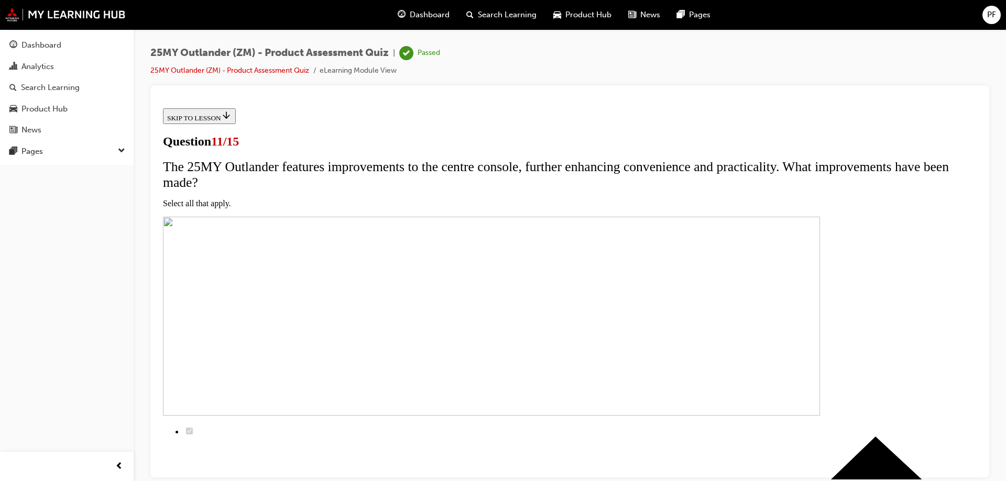
scroll to position [105, 0]
checkbox input "true"
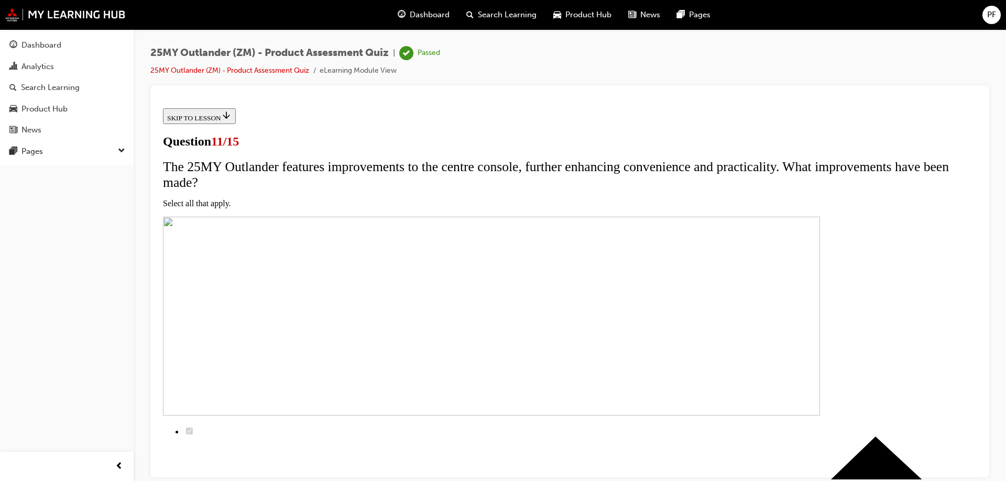
checkbox input "true"
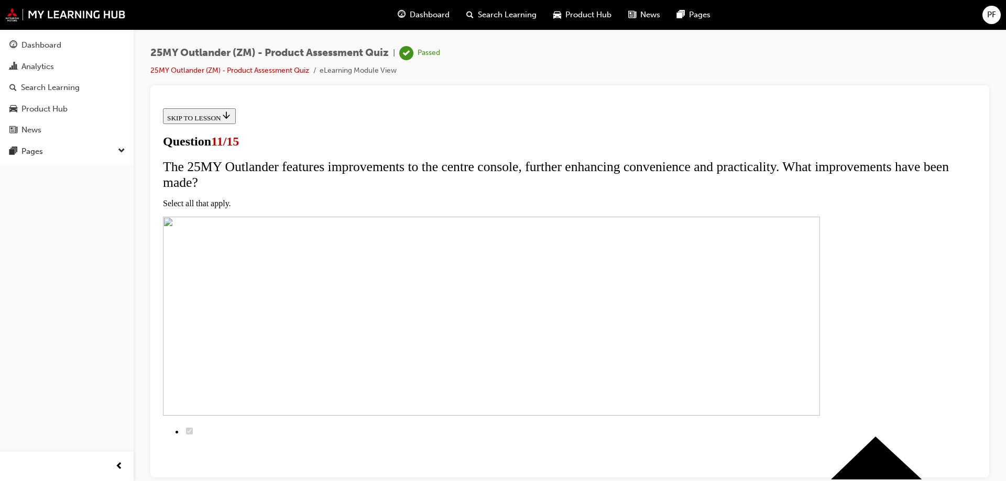
checkbox input "true"
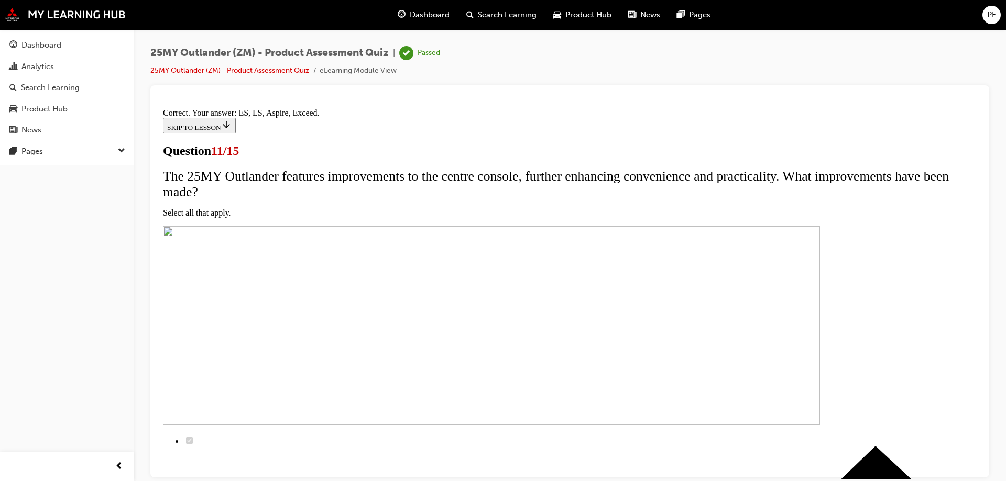
scroll to position [248, 0]
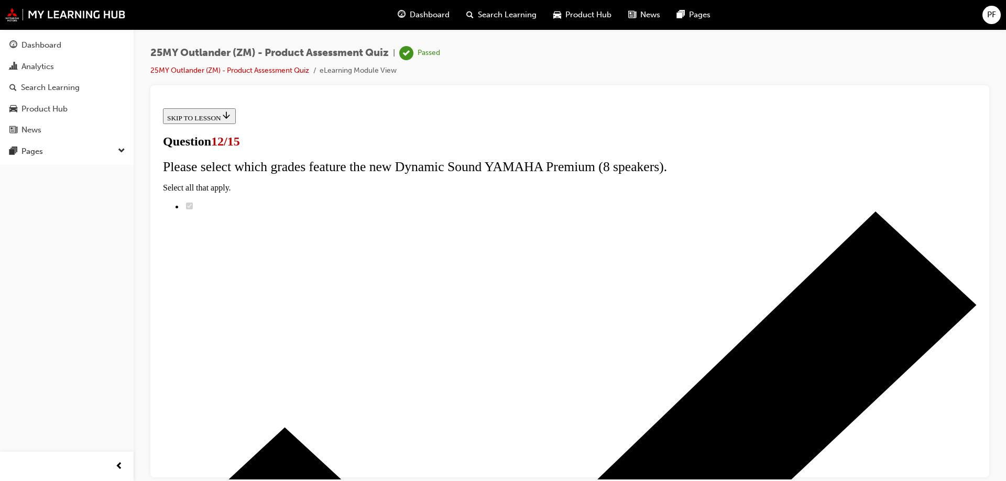
radio input "true"
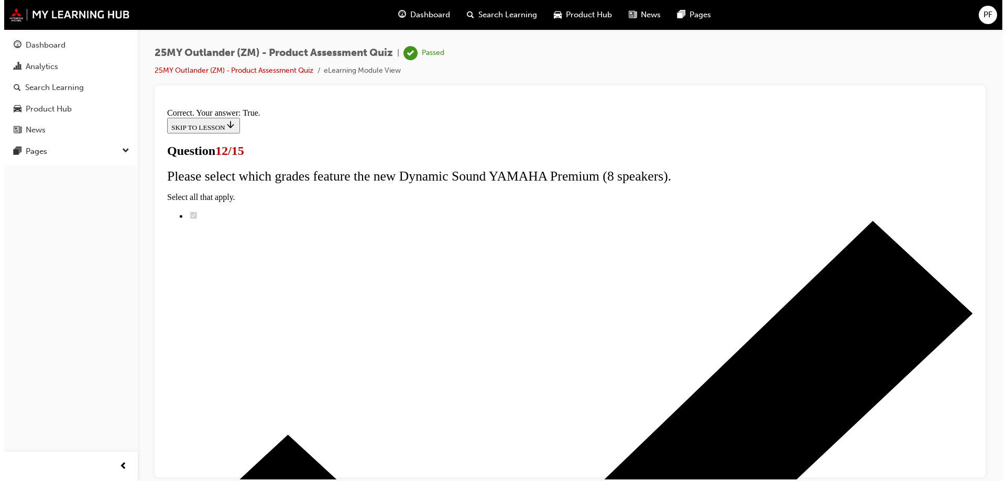
scroll to position [123, 0]
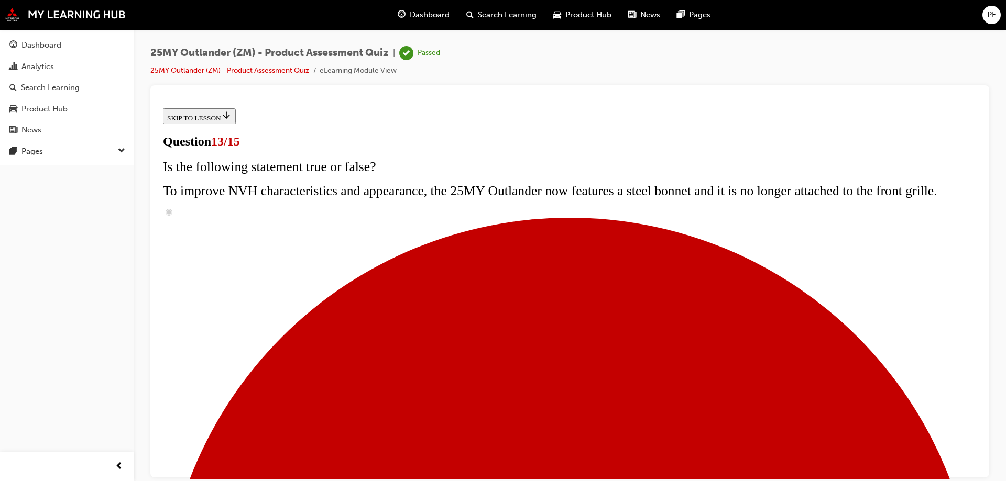
scroll to position [209, 0]
radio input "true"
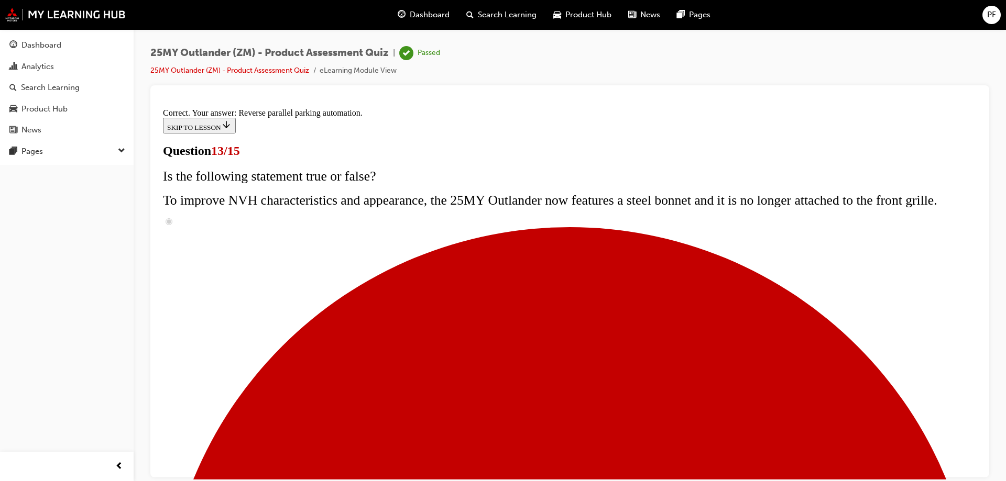
scroll to position [272, 0]
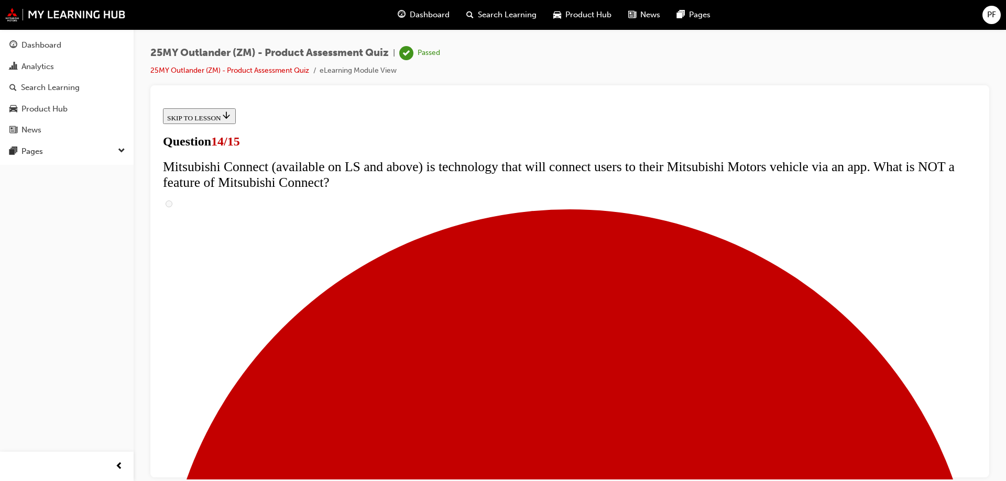
scroll to position [404, 0]
radio input "true"
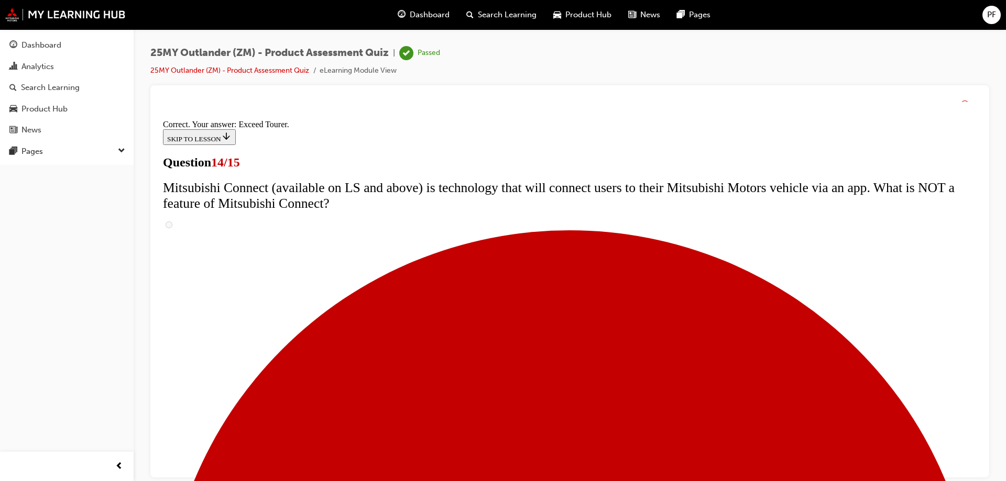
scroll to position [437, 0]
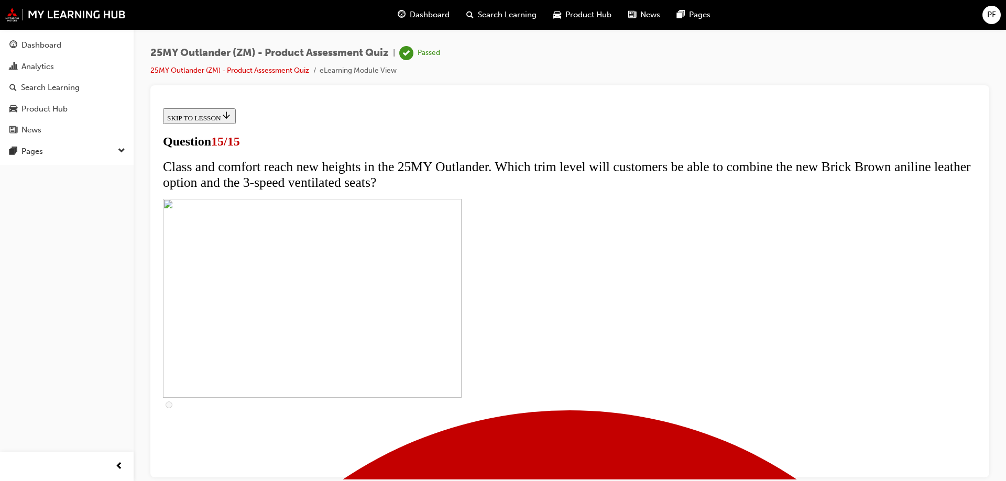
scroll to position [158, 0]
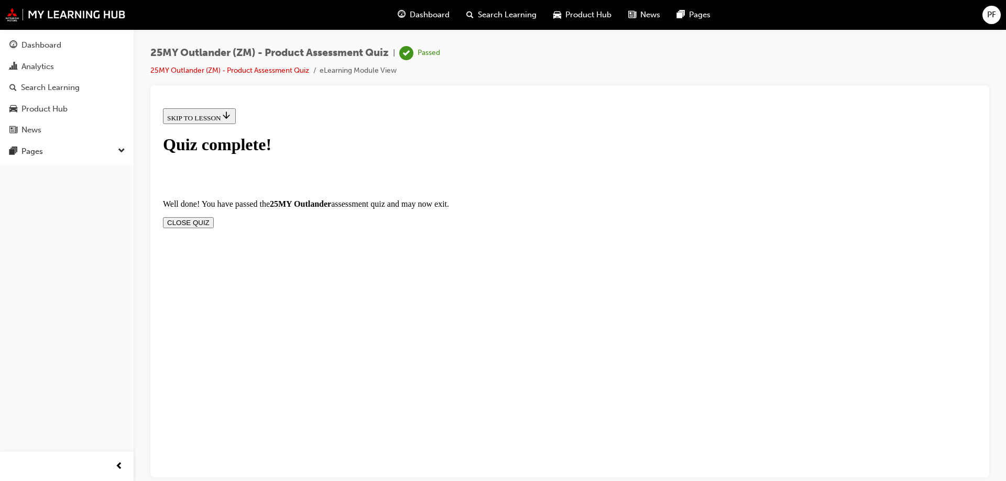
click at [214, 217] on button "CLOSE QUIZ" at bounding box center [188, 222] width 51 height 11
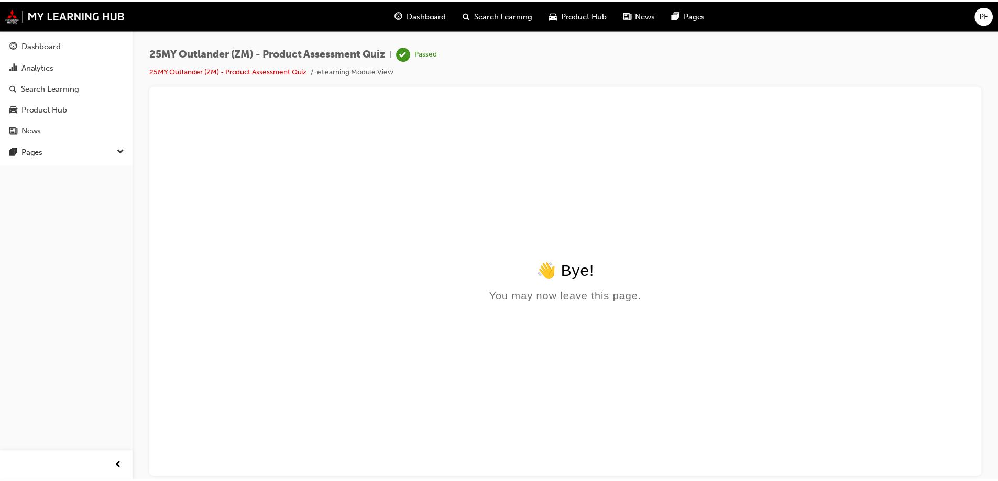
scroll to position [0, 0]
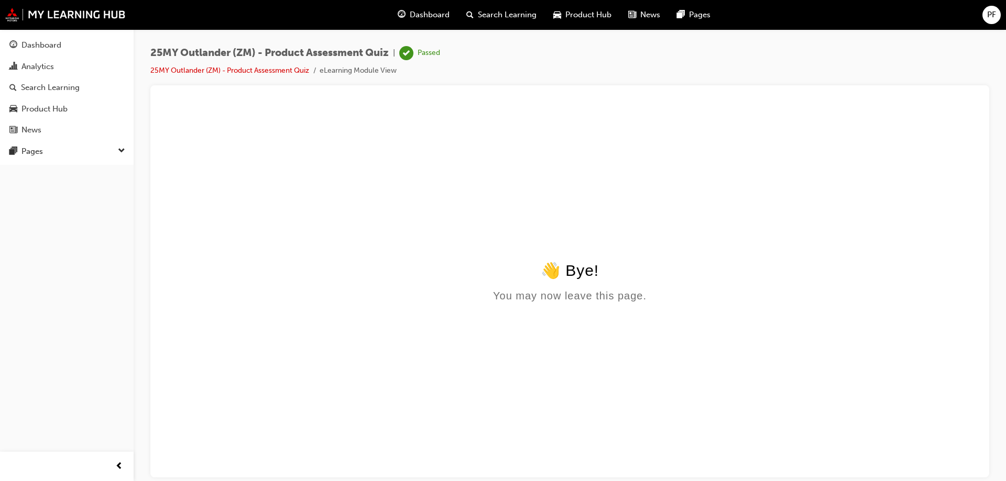
click at [426, 14] on span "Dashboard" at bounding box center [430, 15] width 40 height 12
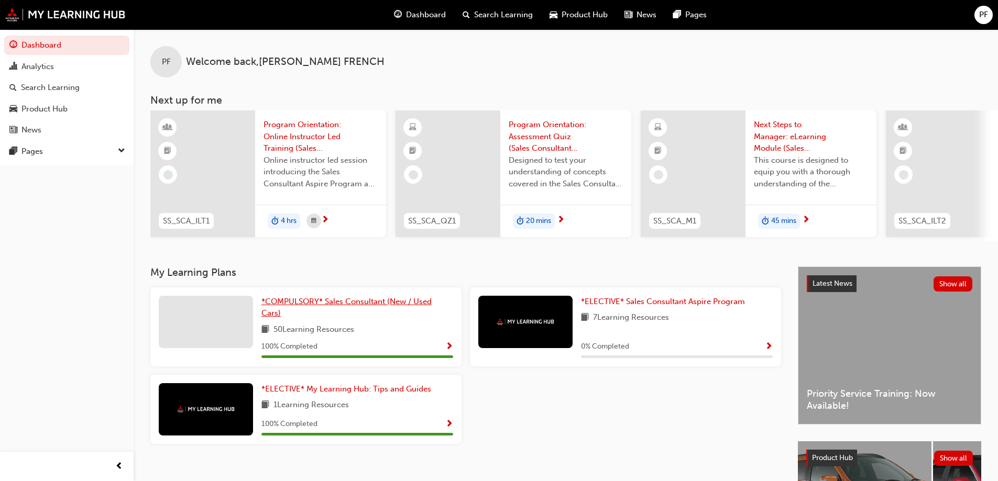
click at [342, 315] on link "*COMPULSORY* Sales Consultant (New / Used Cars)" at bounding box center [357, 308] width 192 height 24
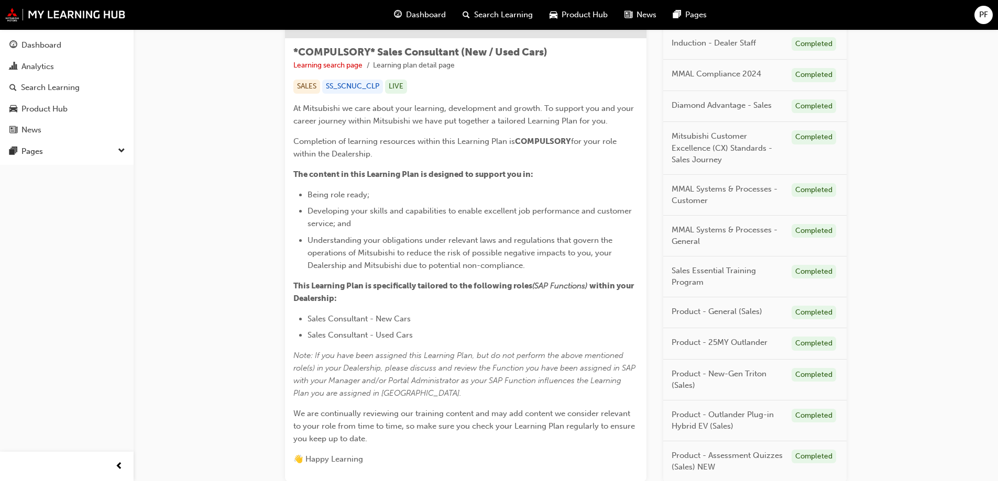
scroll to position [250, 0]
